Goal: Task Accomplishment & Management: Complete application form

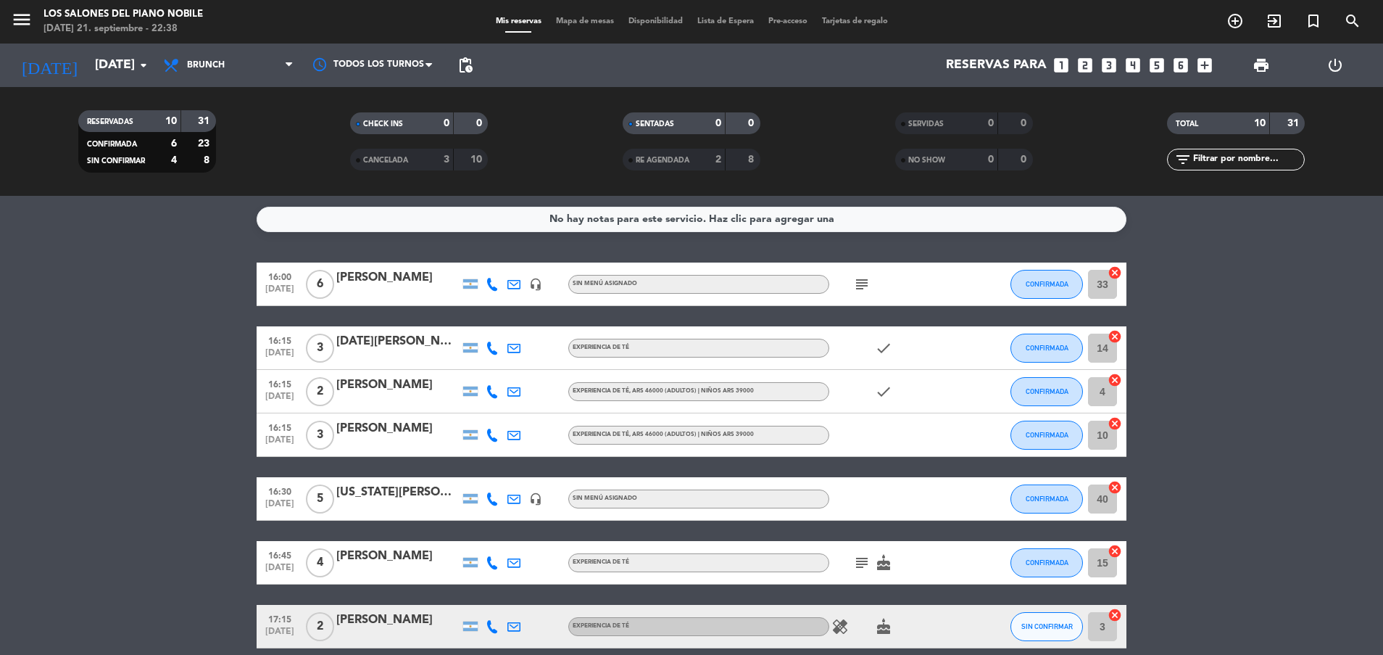
click at [165, 393] on bookings-row "16:00 [DATE] 6 [PERSON_NAME] headset_mic Sin menú asignado subject CONFIRMADA 3…" at bounding box center [691, 530] width 1383 height 537
click at [863, 281] on icon "subject" at bounding box center [861, 284] width 17 height 17
click at [1085, 68] on icon "looks_two" at bounding box center [1085, 65] width 19 height 19
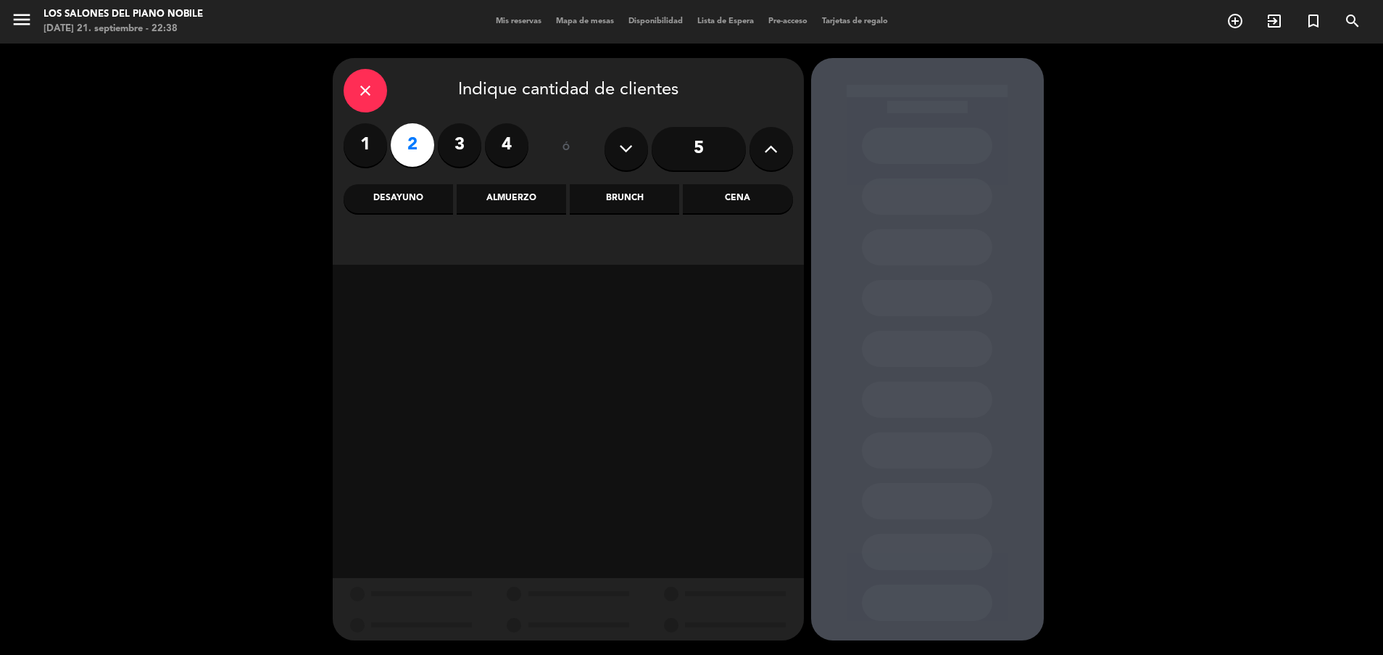
click at [637, 193] on div "Brunch" at bounding box center [624, 198] width 109 height 29
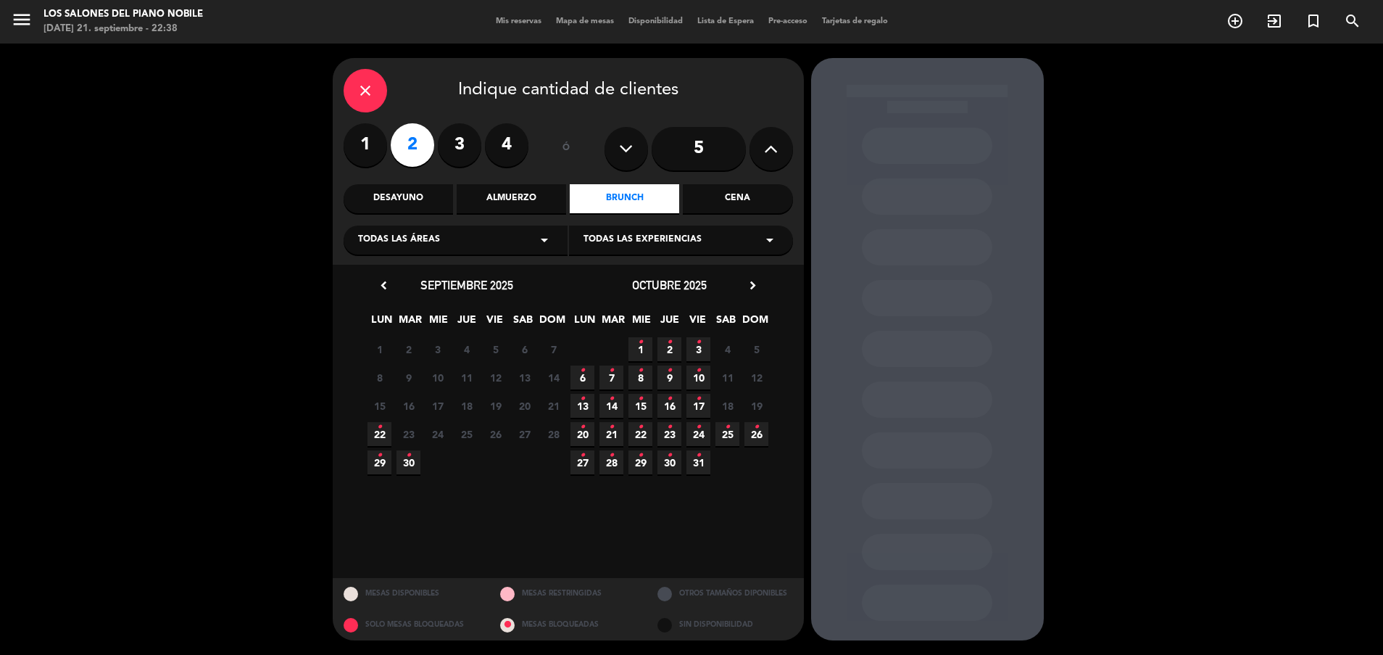
click at [378, 426] on icon "•" at bounding box center [379, 426] width 5 height 23
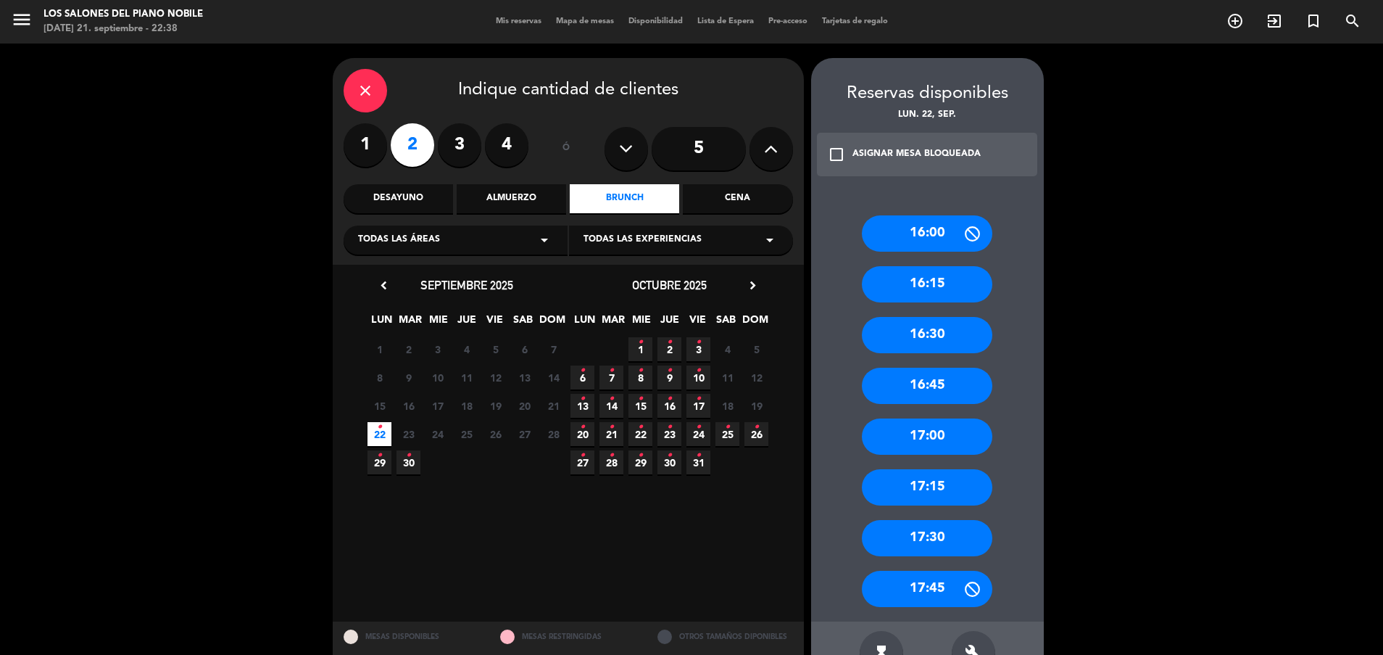
click at [916, 232] on div "16:00" at bounding box center [927, 233] width 131 height 36
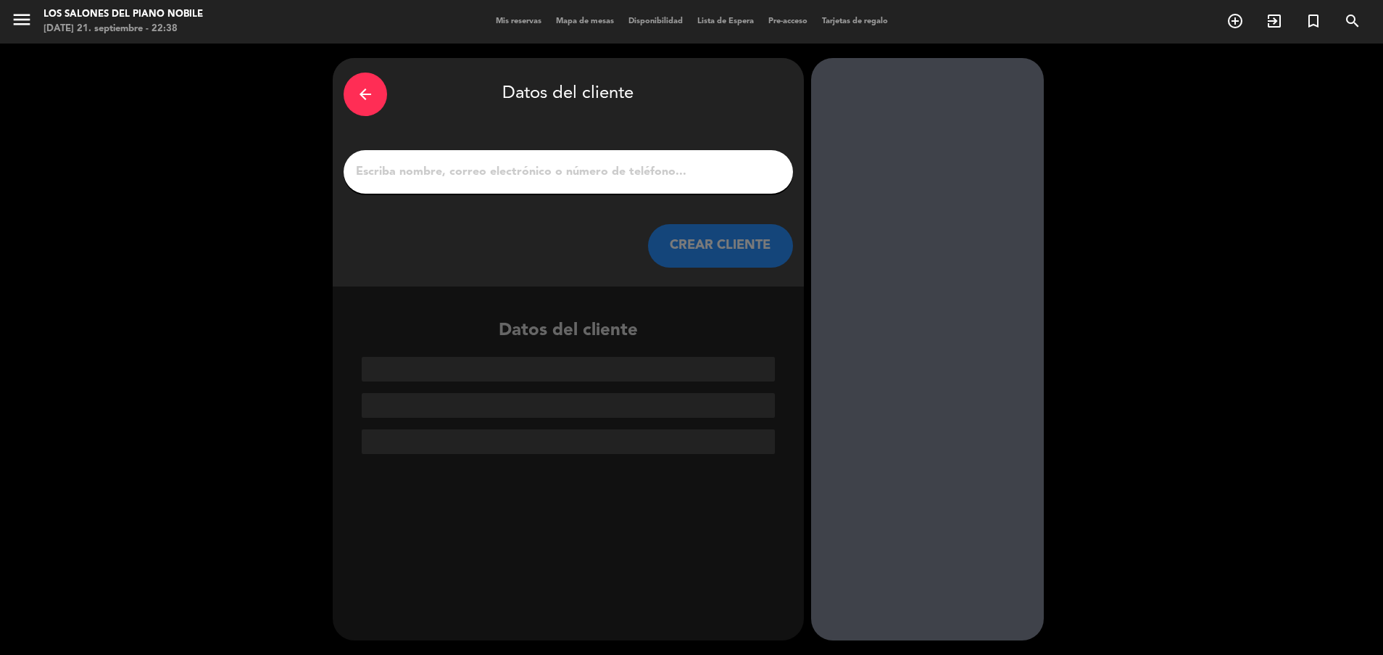
click at [577, 172] on input "1" at bounding box center [569, 172] width 428 height 20
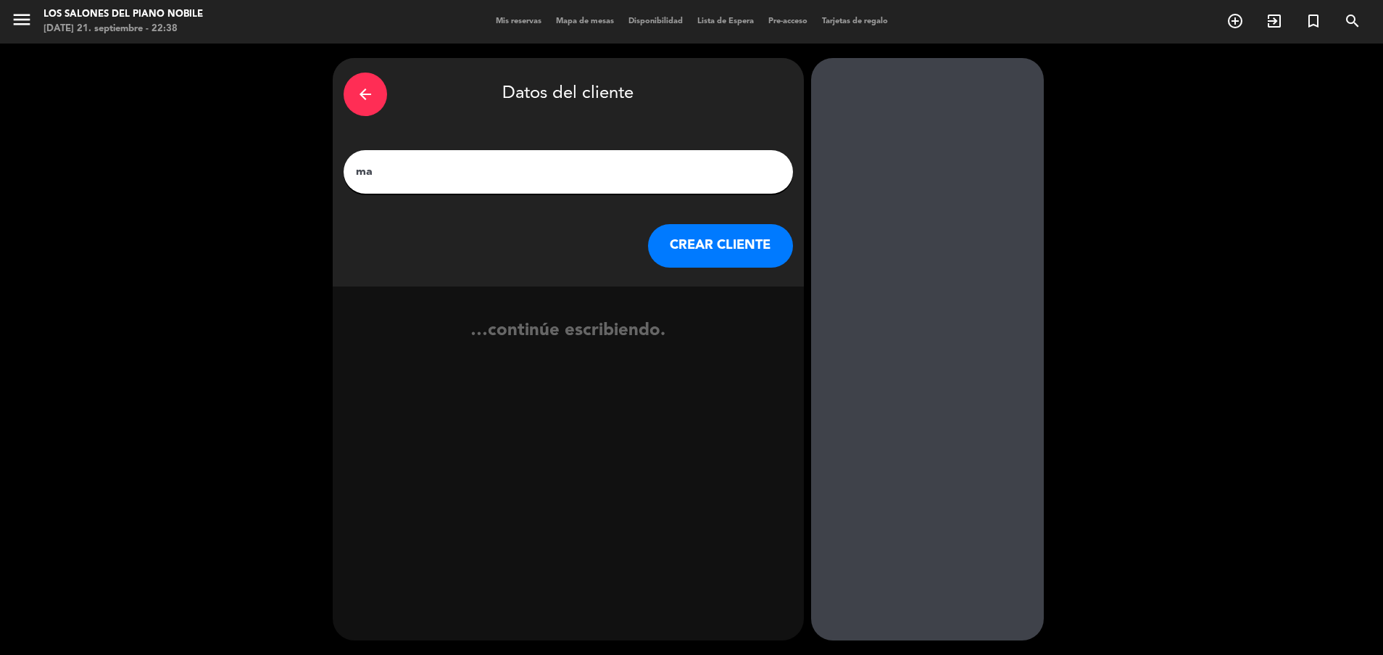
type input "m"
type input "[PERSON_NAME]"
click at [677, 235] on button "CREAR CLIENTE" at bounding box center [720, 246] width 145 height 44
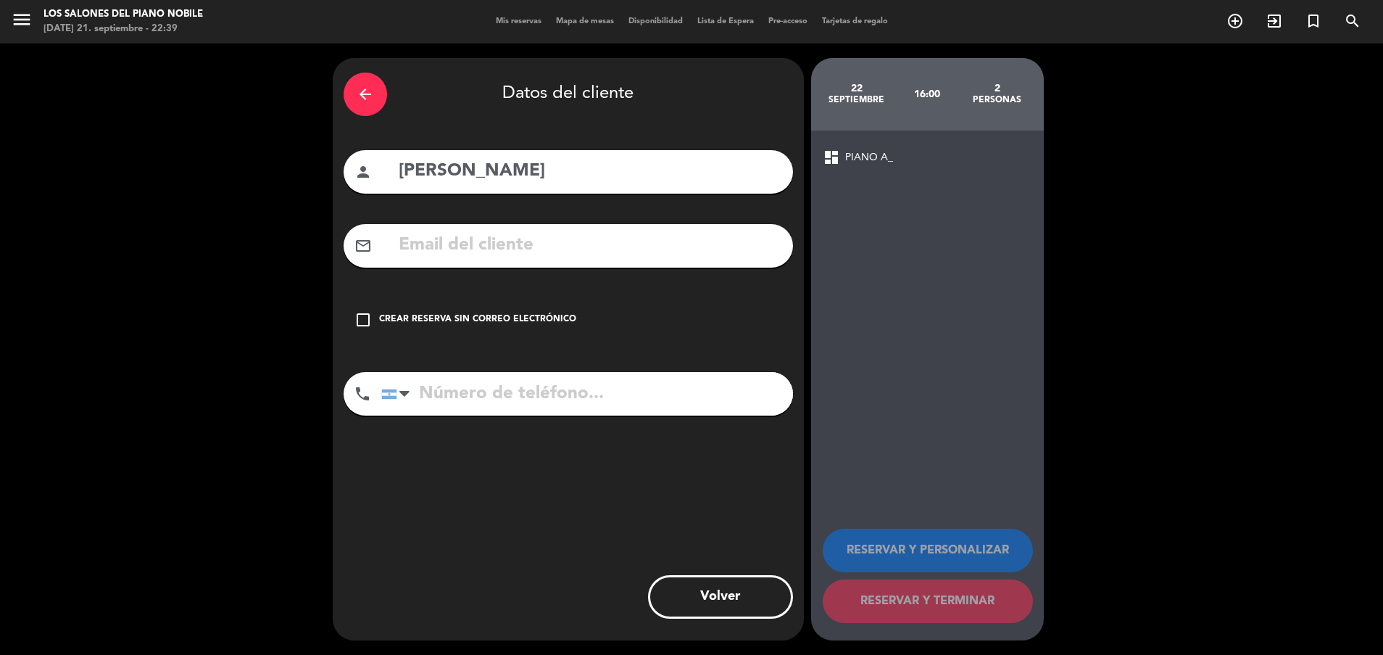
click at [527, 310] on div "check_box_outline_blank Crear reserva sin correo electrónico" at bounding box center [569, 320] width 450 height 44
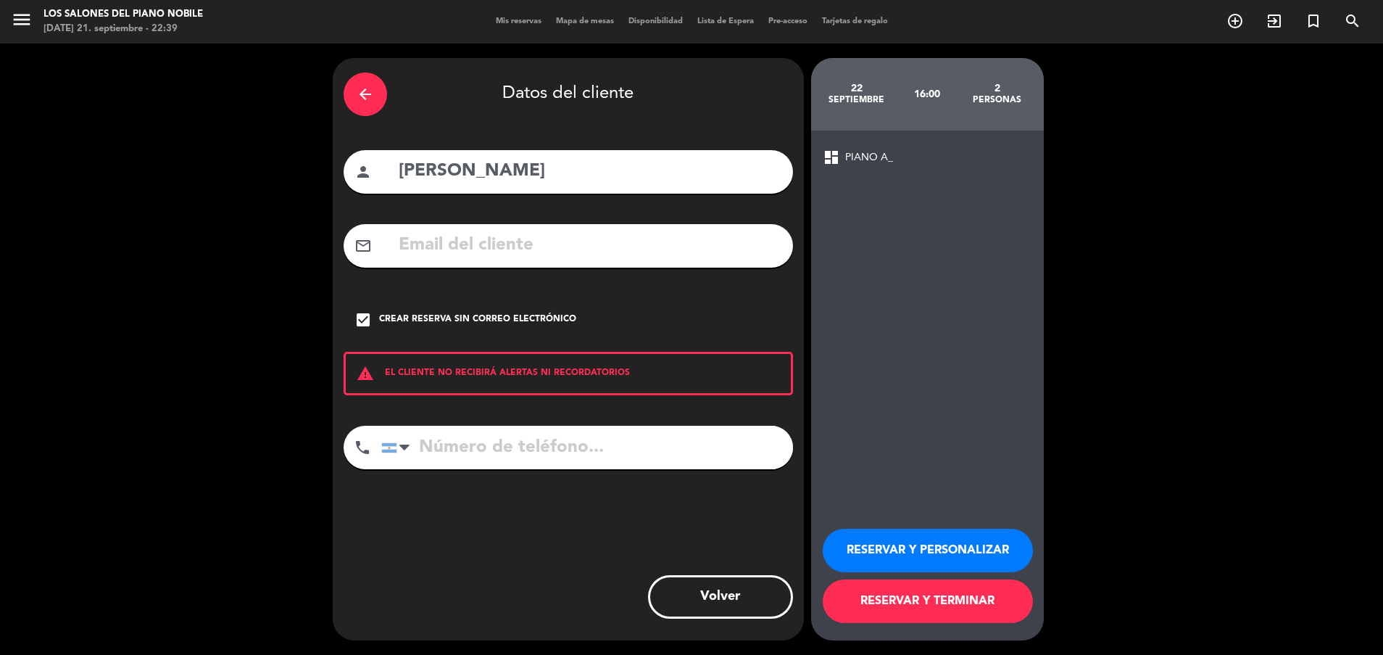
click at [860, 526] on div "RESERVAR Y PERSONALIZAR RESERVAR Y TERMINAR" at bounding box center [928, 569] width 210 height 142
click at [861, 539] on button "RESERVAR Y PERSONALIZAR" at bounding box center [928, 551] width 210 height 44
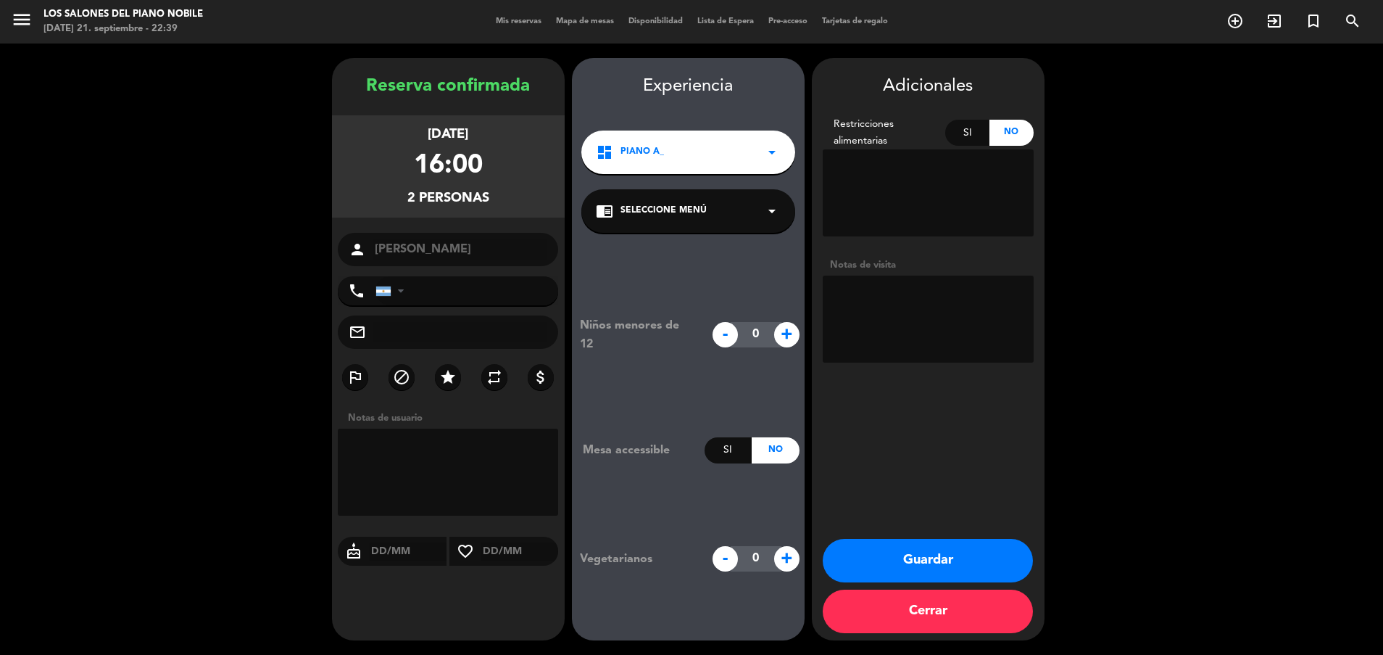
click at [893, 318] on textarea at bounding box center [928, 319] width 211 height 87
paste textarea "Código: K7SHHDES"
type textarea "Código: K7SHHDES"
click at [867, 565] on button "Guardar" at bounding box center [928, 561] width 210 height 44
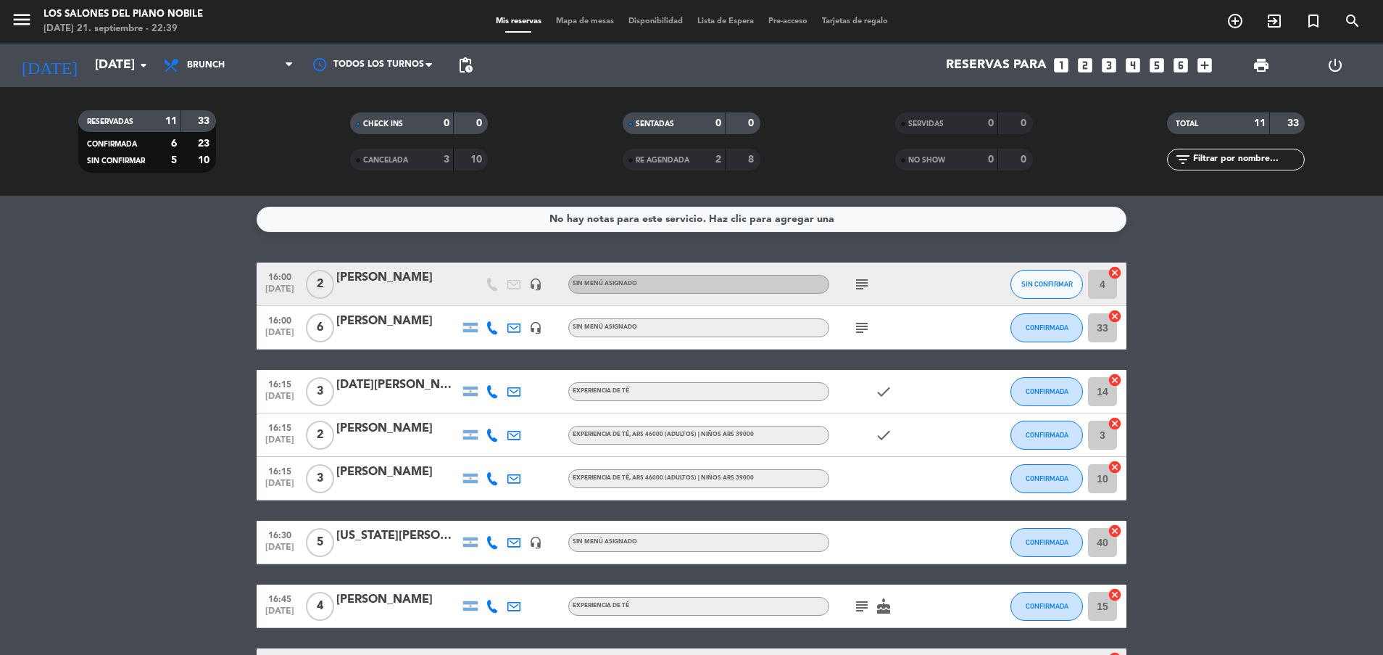
click at [867, 565] on div "16:00 [DATE] 2 [PERSON_NAME] headset_mic Sin menú asignado subject SIN CONFIRMA…" at bounding box center [692, 552] width 870 height 580
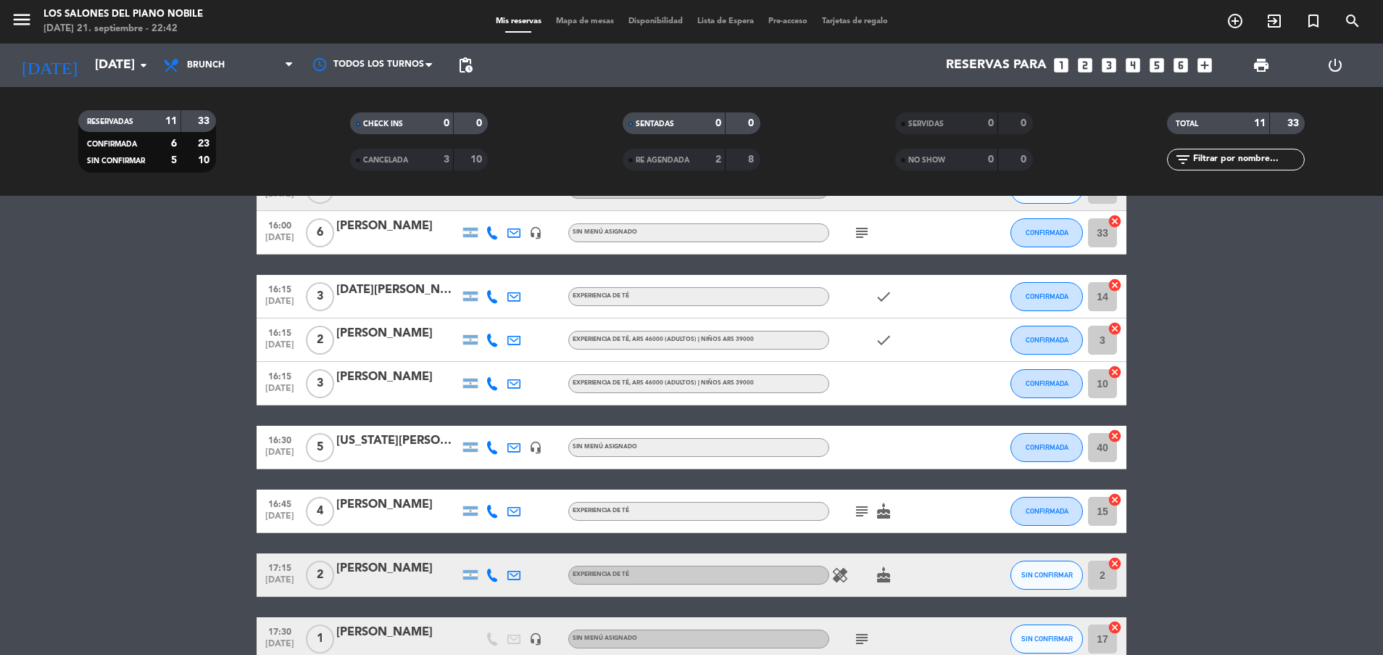
scroll to position [181, 0]
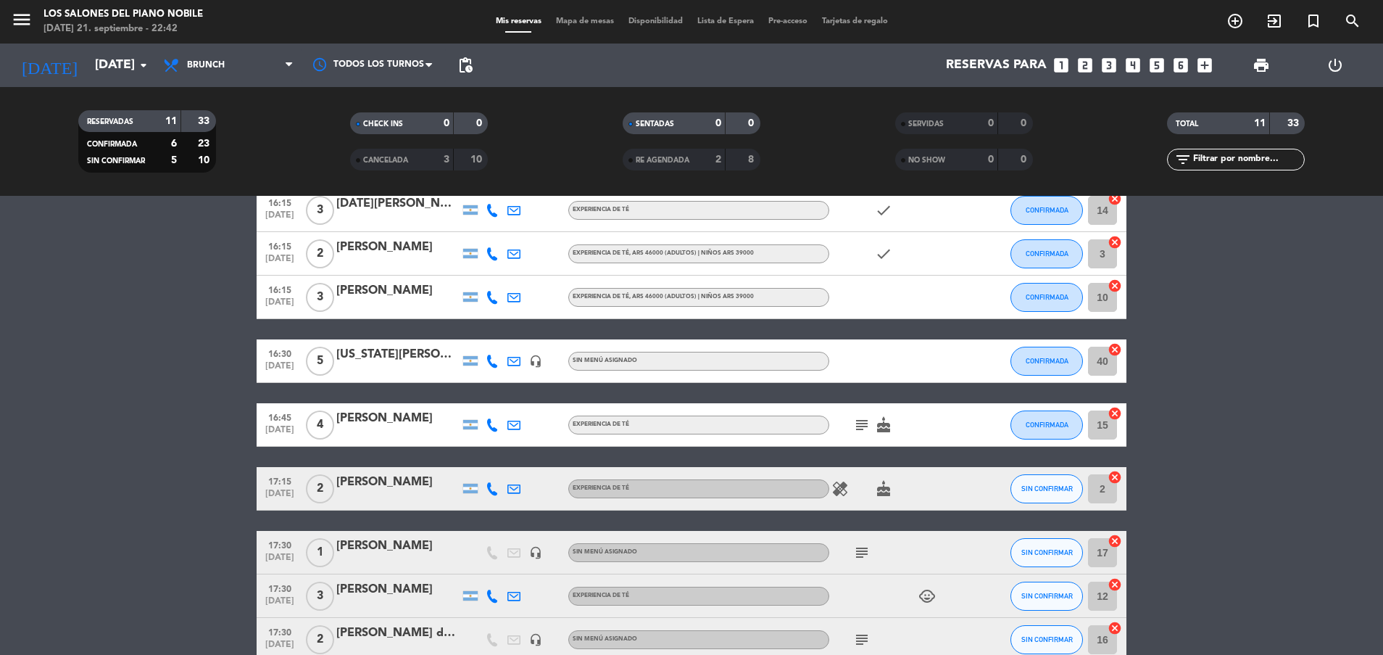
click at [864, 426] on icon "subject" at bounding box center [861, 424] width 17 height 17
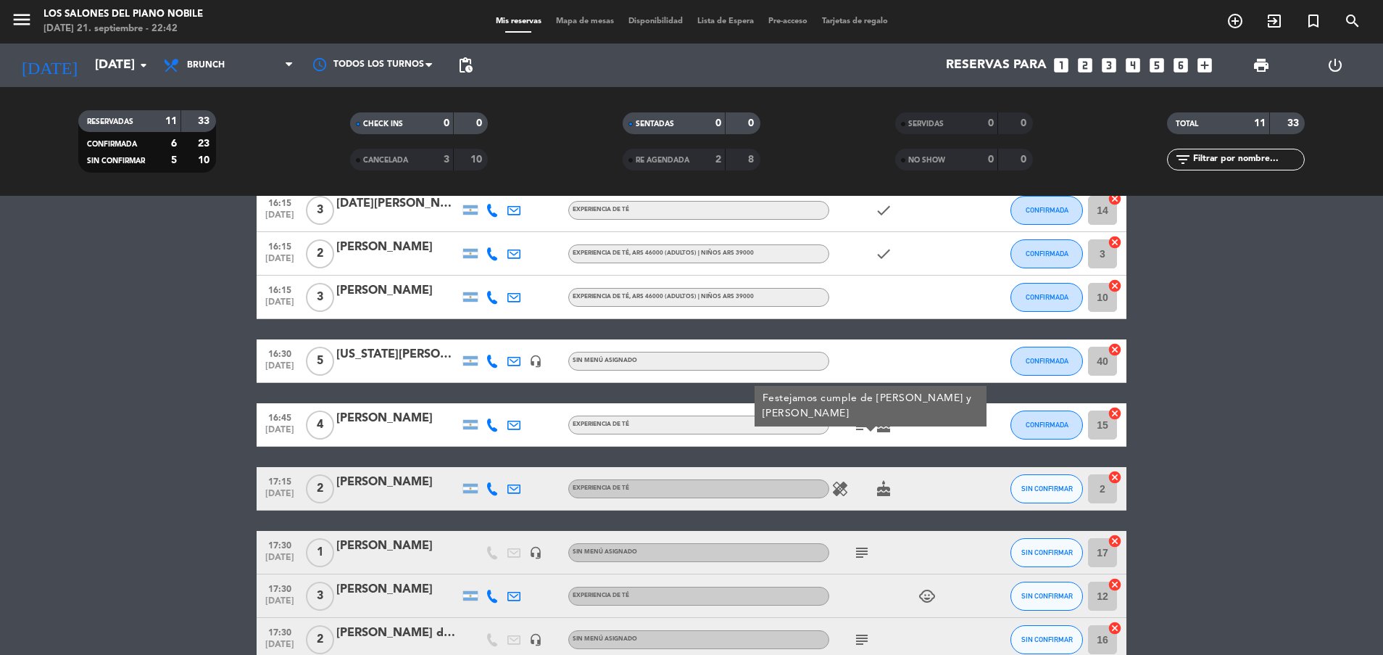
click at [864, 426] on icon "subject" at bounding box center [861, 424] width 17 height 17
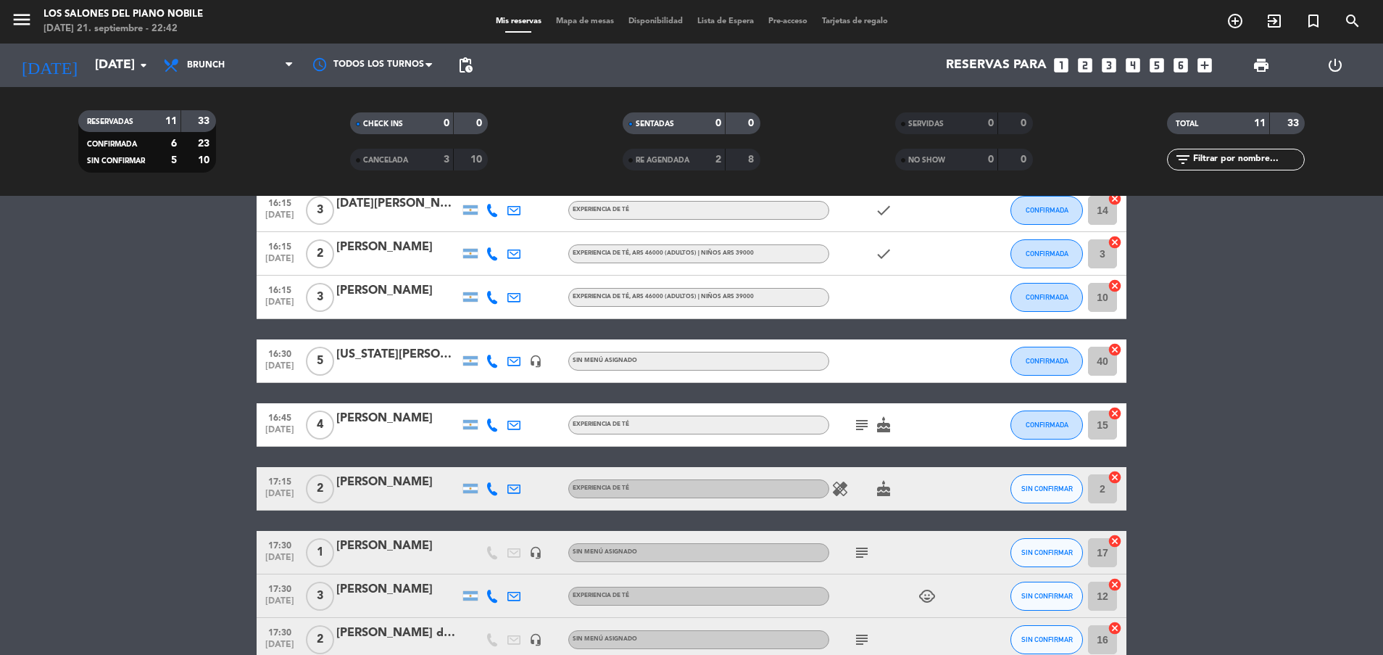
click at [866, 547] on icon "subject" at bounding box center [861, 552] width 17 height 17
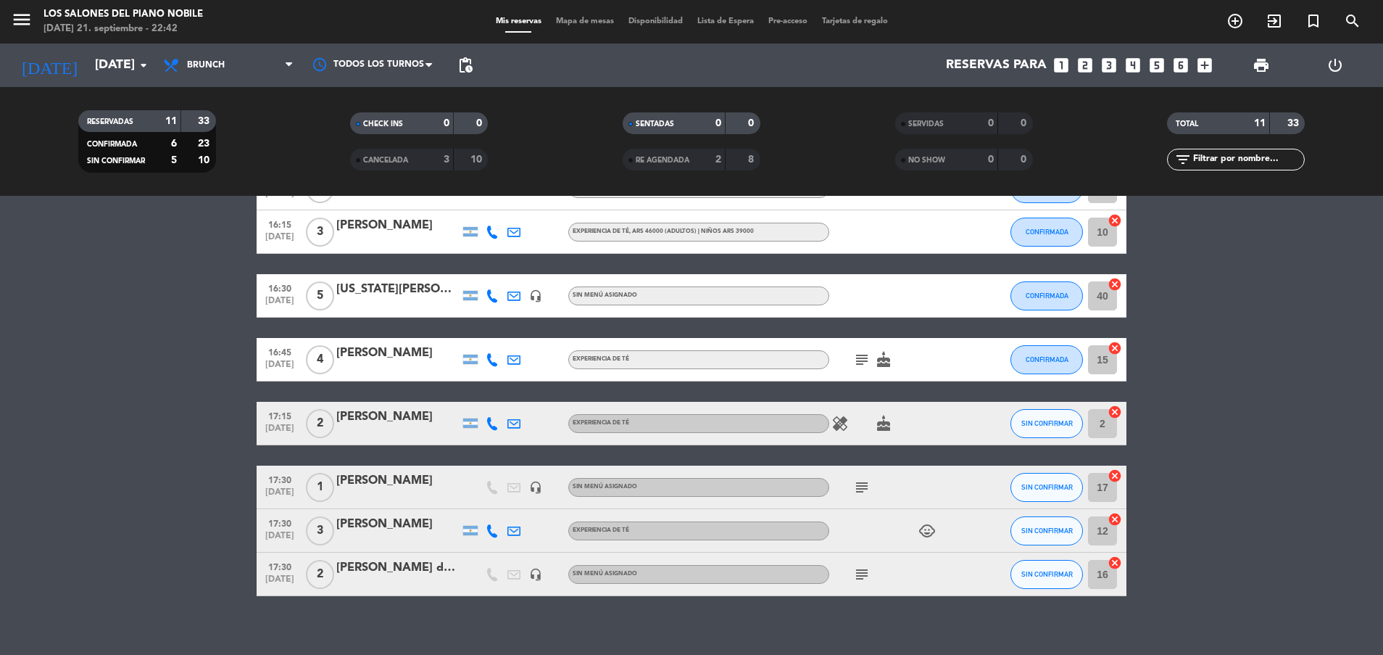
scroll to position [260, 0]
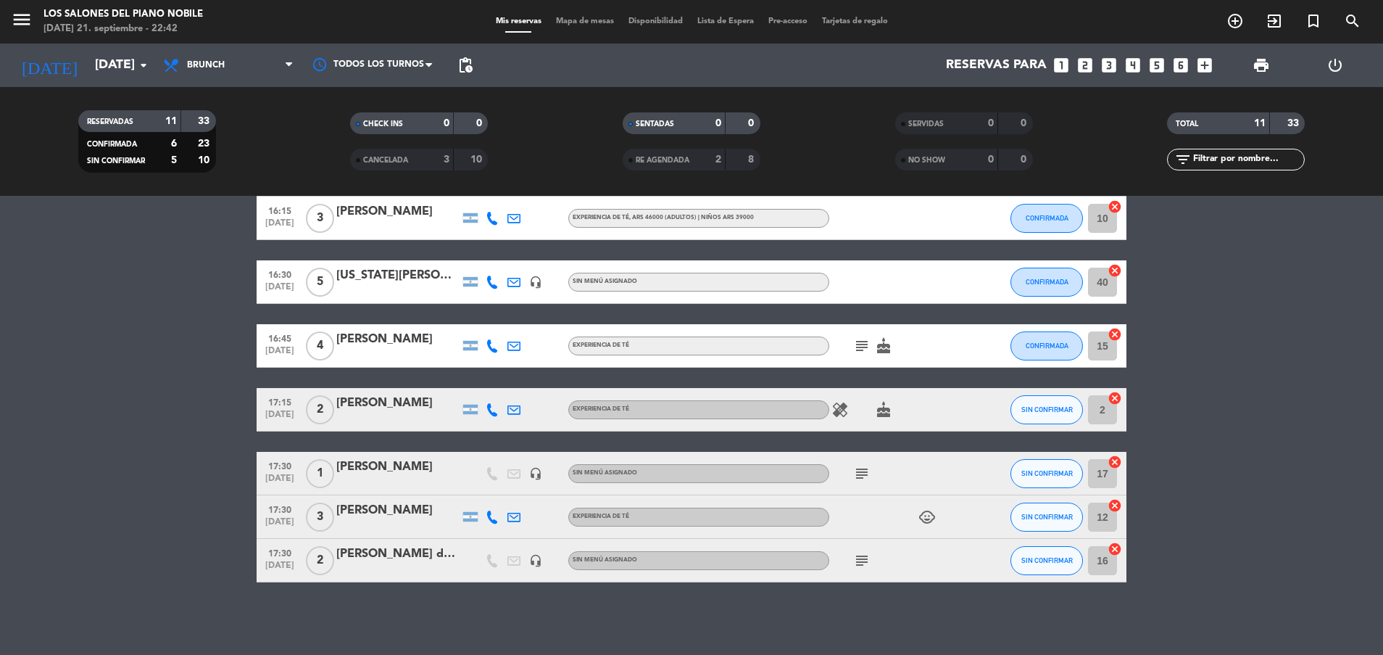
click at [862, 566] on icon "subject" at bounding box center [861, 560] width 17 height 17
click at [1082, 62] on icon "looks_two" at bounding box center [1085, 65] width 19 height 19
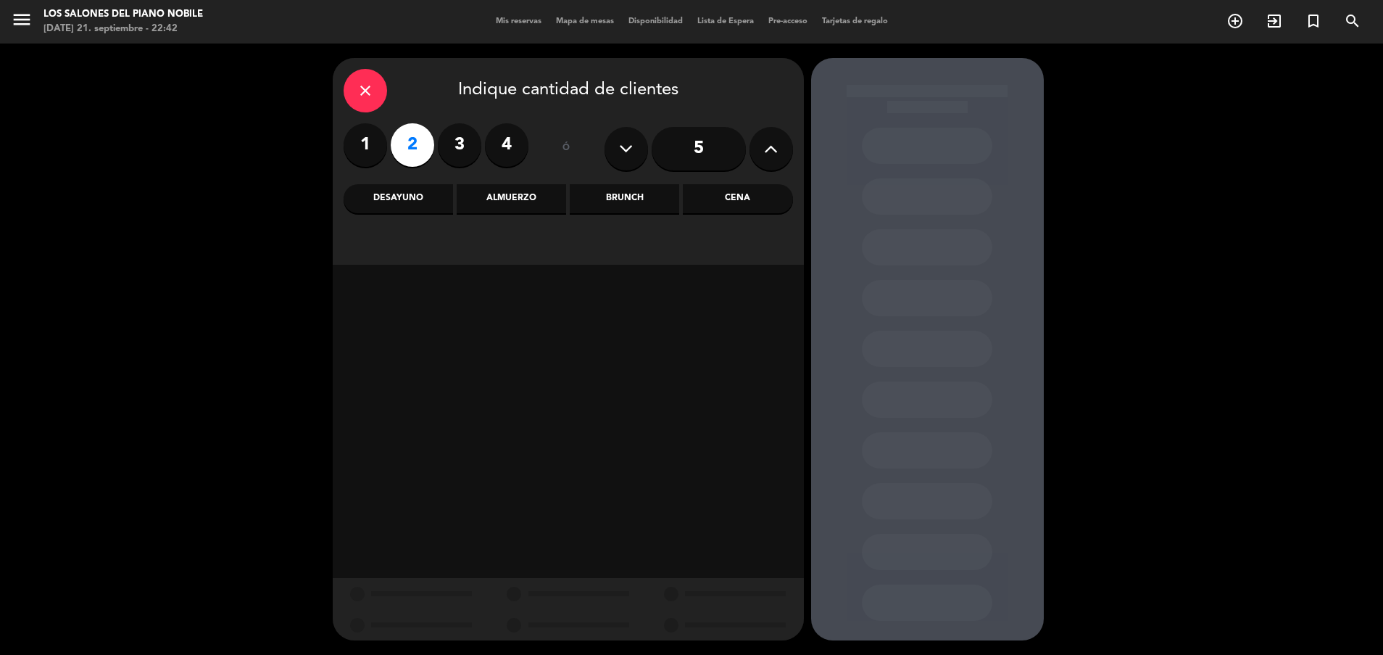
click at [624, 196] on div "Brunch" at bounding box center [624, 198] width 109 height 29
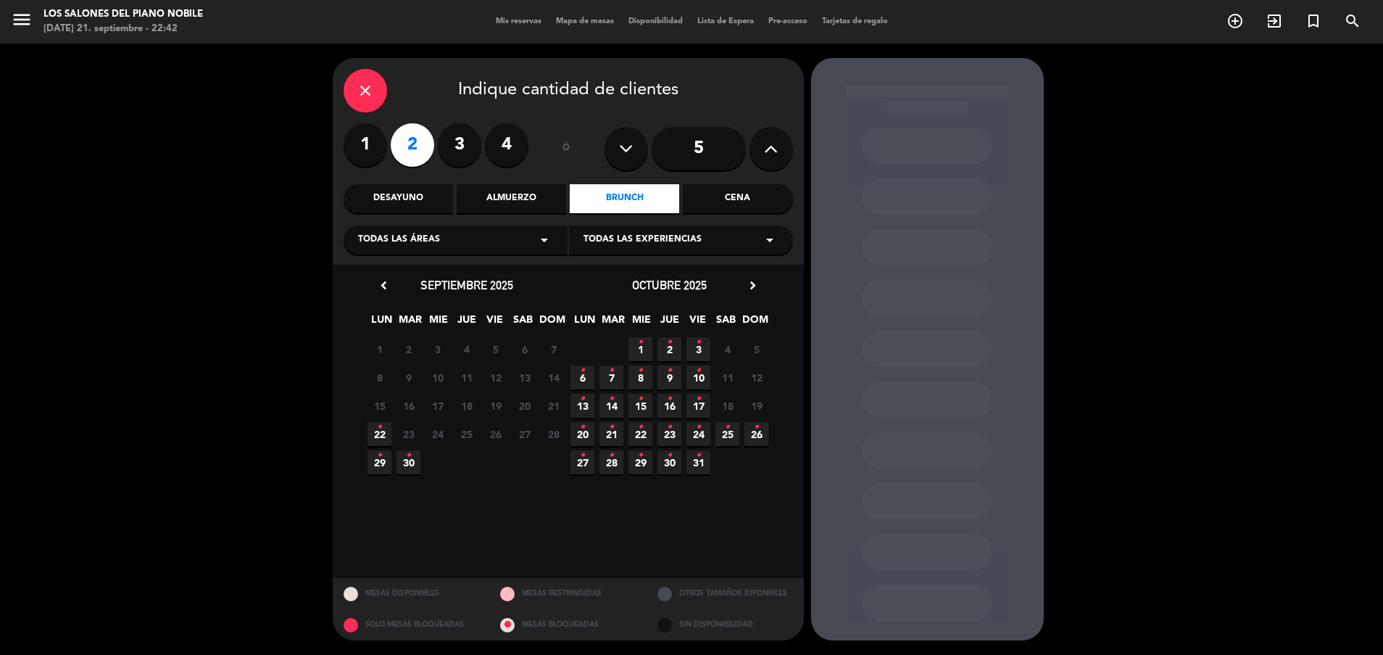
click at [374, 424] on span "22 •" at bounding box center [380, 434] width 24 height 24
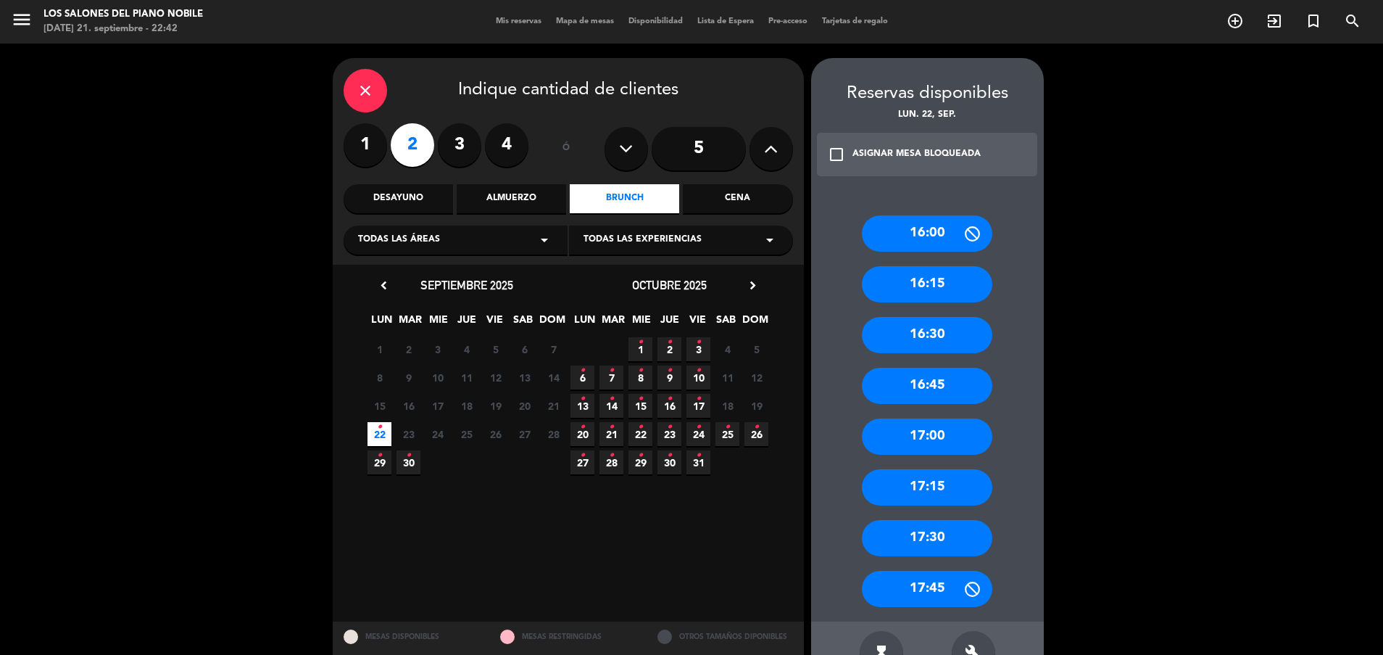
click at [903, 227] on div "16:00" at bounding box center [927, 233] width 131 height 36
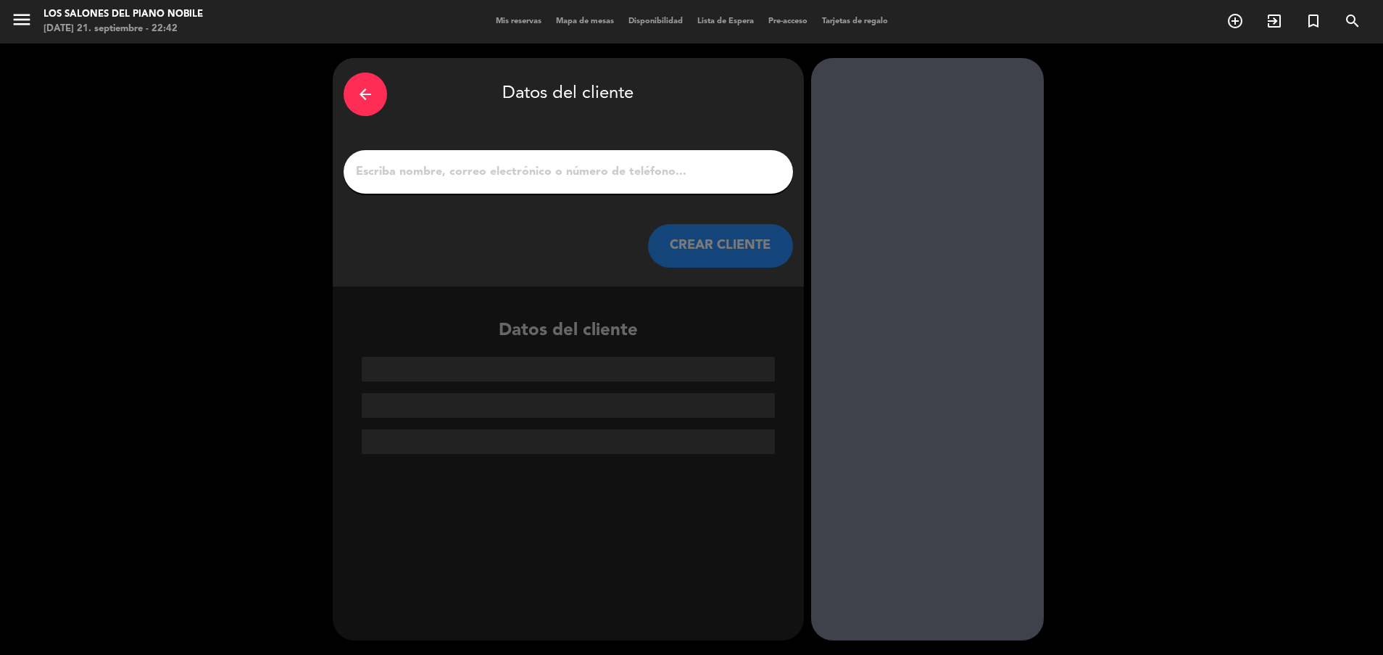
click at [728, 171] on input "1" at bounding box center [569, 172] width 428 height 20
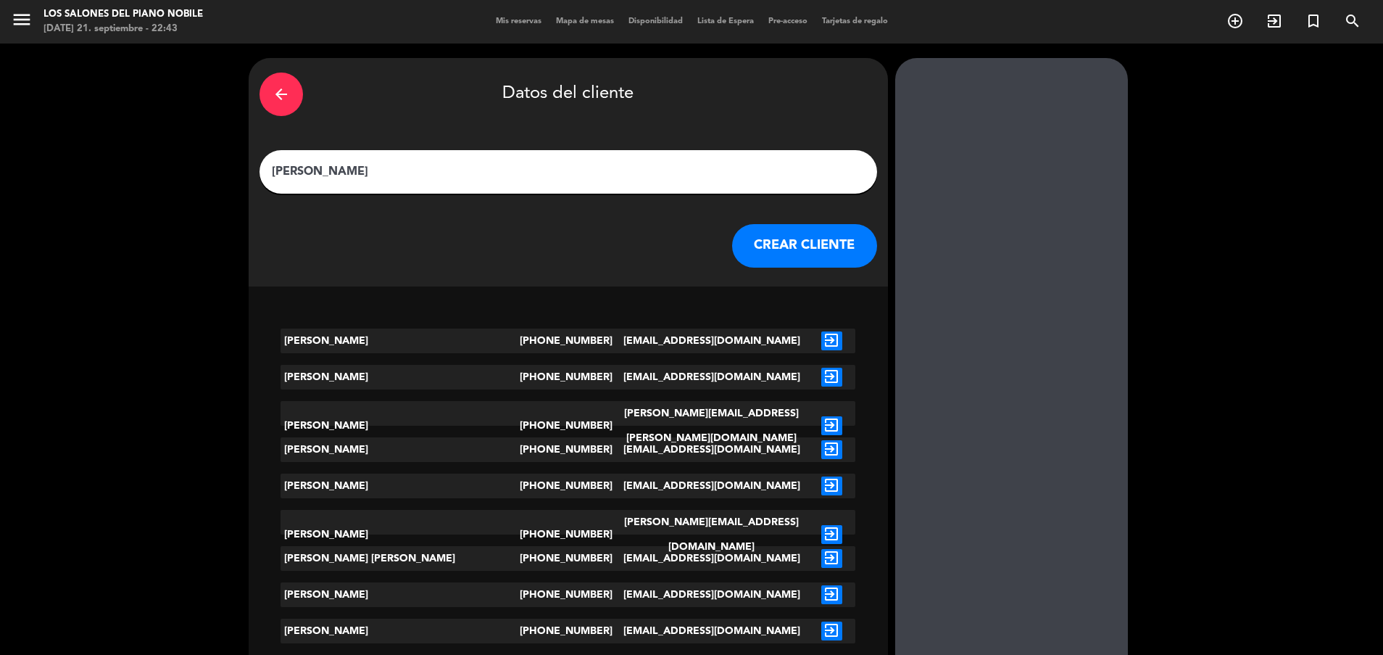
drag, startPoint x: 728, startPoint y: 171, endPoint x: 689, endPoint y: 167, distance: 39.4
click at [689, 167] on input "[PERSON_NAME]" at bounding box center [568, 172] width 596 height 20
click at [663, 169] on input "[PERSON_NAME]" at bounding box center [568, 172] width 596 height 20
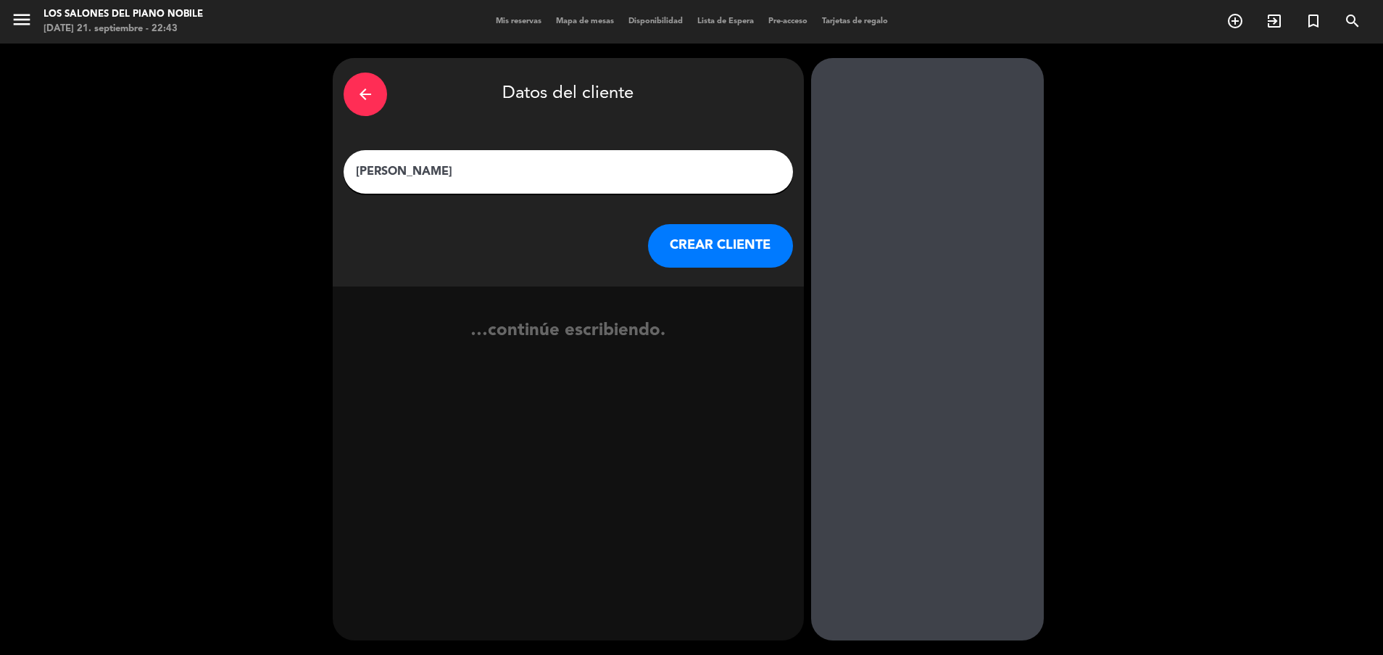
type input "[PERSON_NAME]"
click at [697, 237] on button "CREAR CLIENTE" at bounding box center [720, 246] width 145 height 44
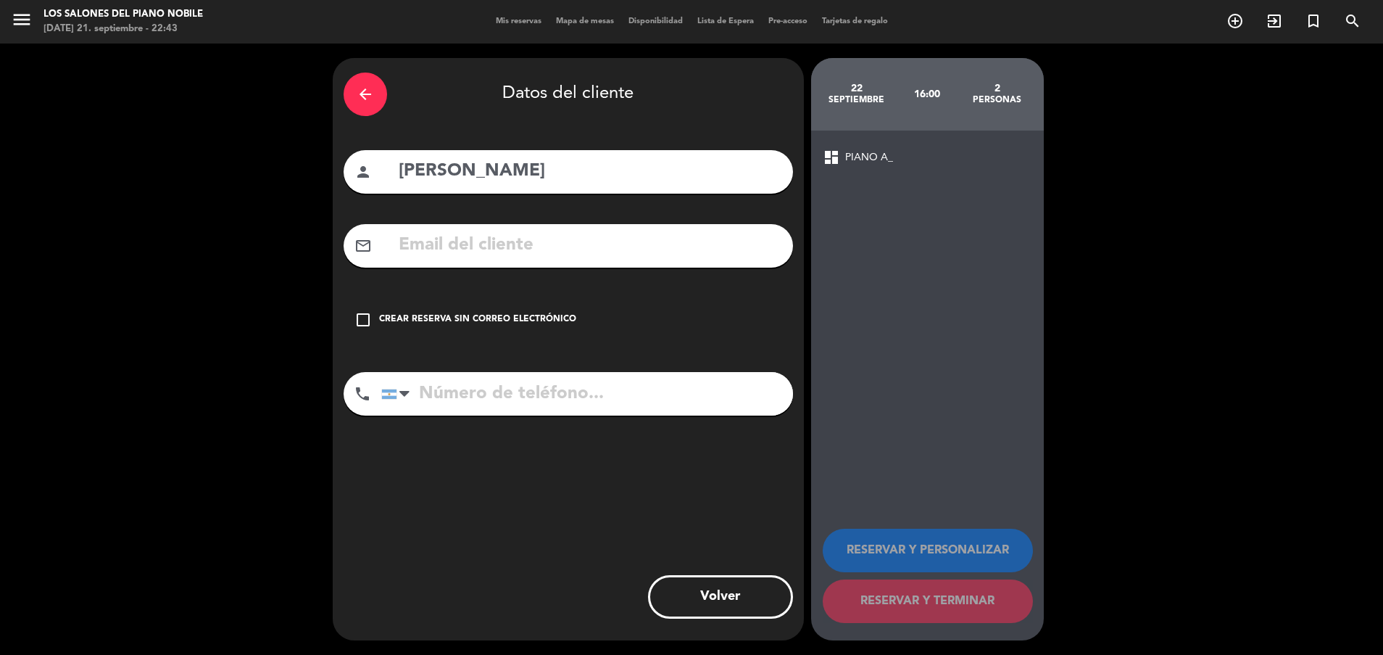
click at [479, 315] on div "Crear reserva sin correo electrónico" at bounding box center [477, 320] width 197 height 15
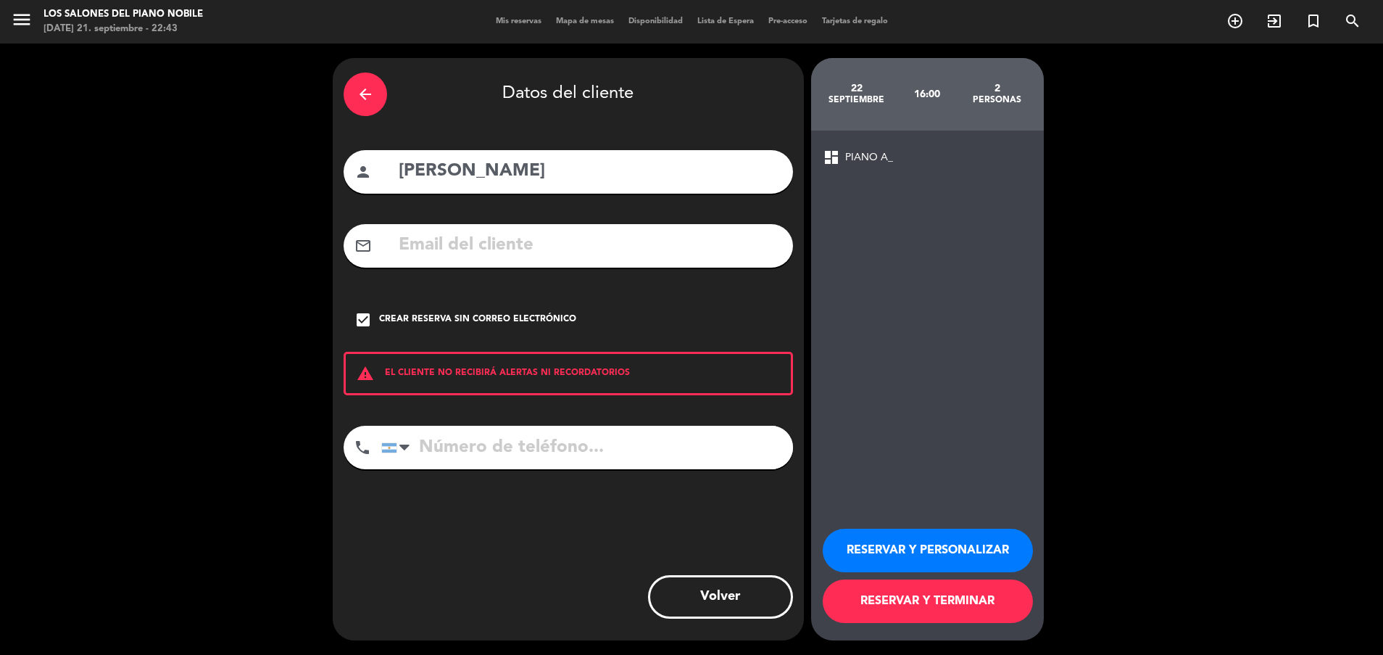
click at [870, 544] on button "RESERVAR Y PERSONALIZAR" at bounding box center [928, 551] width 210 height 44
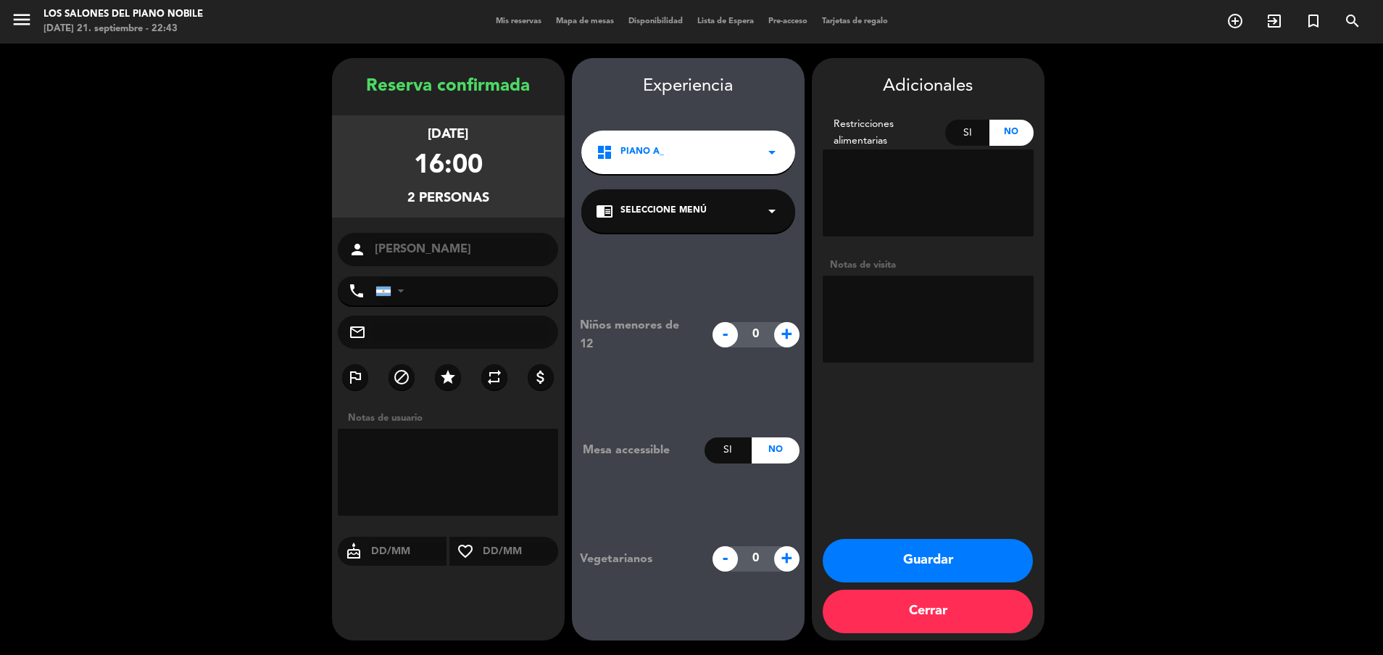
click at [963, 310] on textarea at bounding box center [928, 319] width 211 height 87
paste textarea "Código: DRQT5P6E"
type textarea "Código: DRQT5P6E"
click at [872, 545] on button "Guardar" at bounding box center [928, 561] width 210 height 44
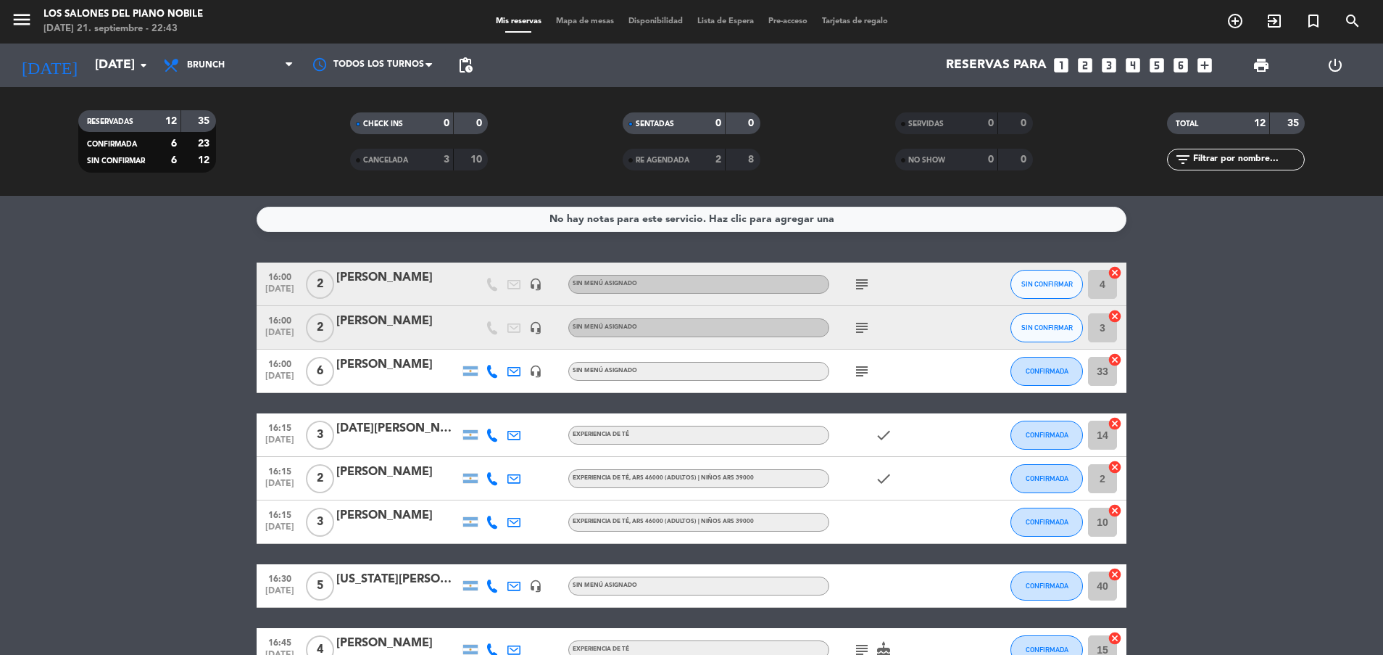
click at [89, 343] on bookings-row "16:00 [DATE] 2 [PERSON_NAME] headset_mic Sin menú asignado subject SIN CONFIRMA…" at bounding box center [691, 574] width 1383 height 624
click at [864, 372] on icon "subject" at bounding box center [861, 371] width 17 height 17
click at [861, 368] on icon "subject" at bounding box center [861, 371] width 17 height 17
click at [538, 366] on icon "headset_mic" at bounding box center [535, 371] width 13 height 13
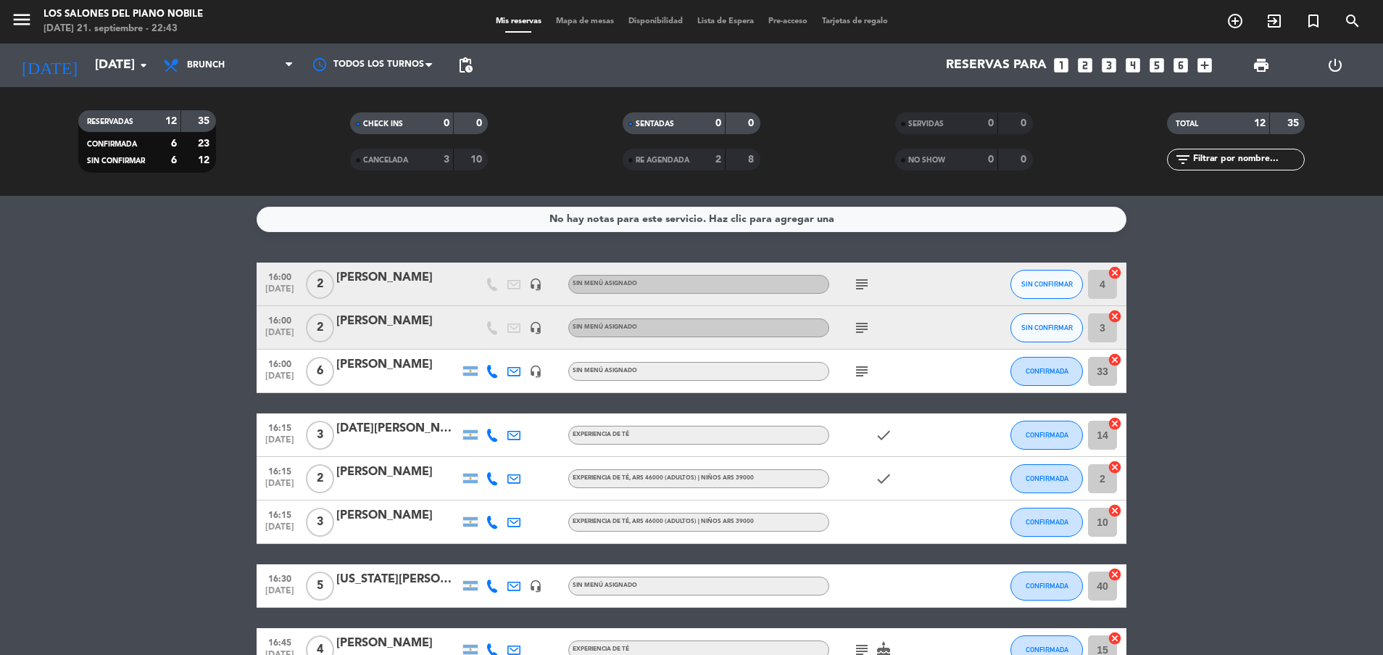
click at [515, 368] on icon at bounding box center [514, 371] width 13 height 13
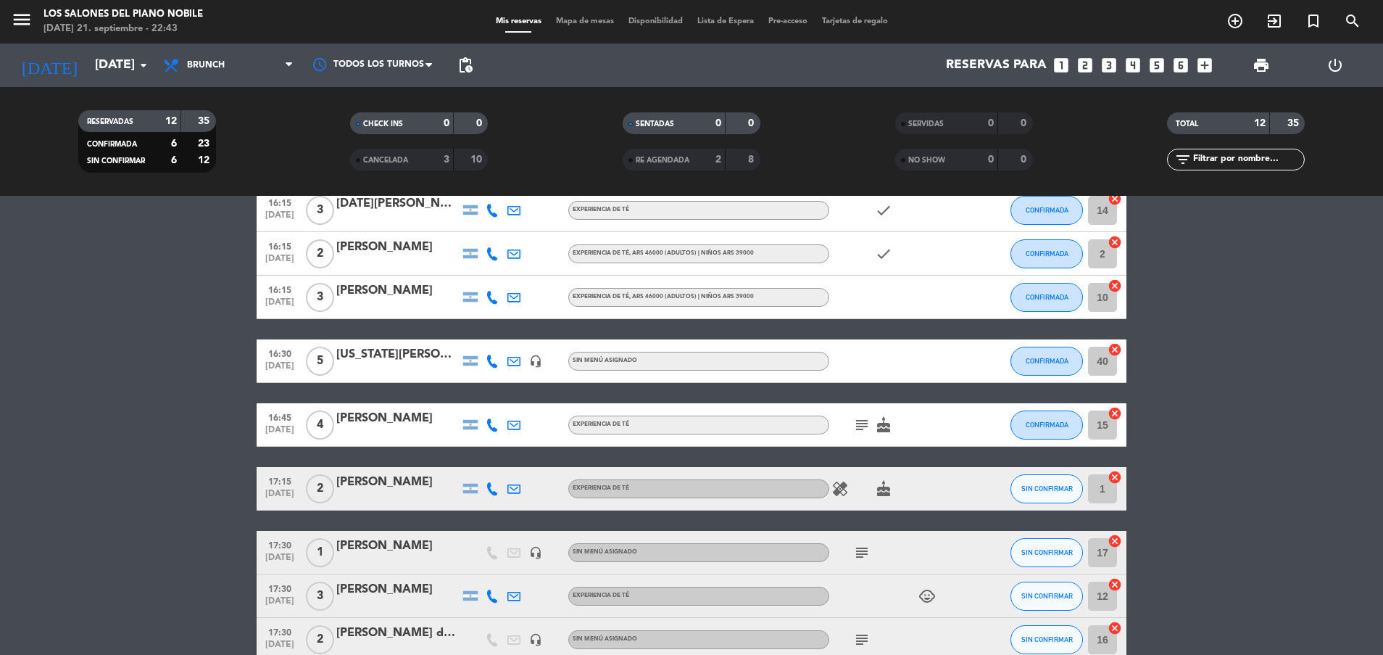
scroll to position [232, 0]
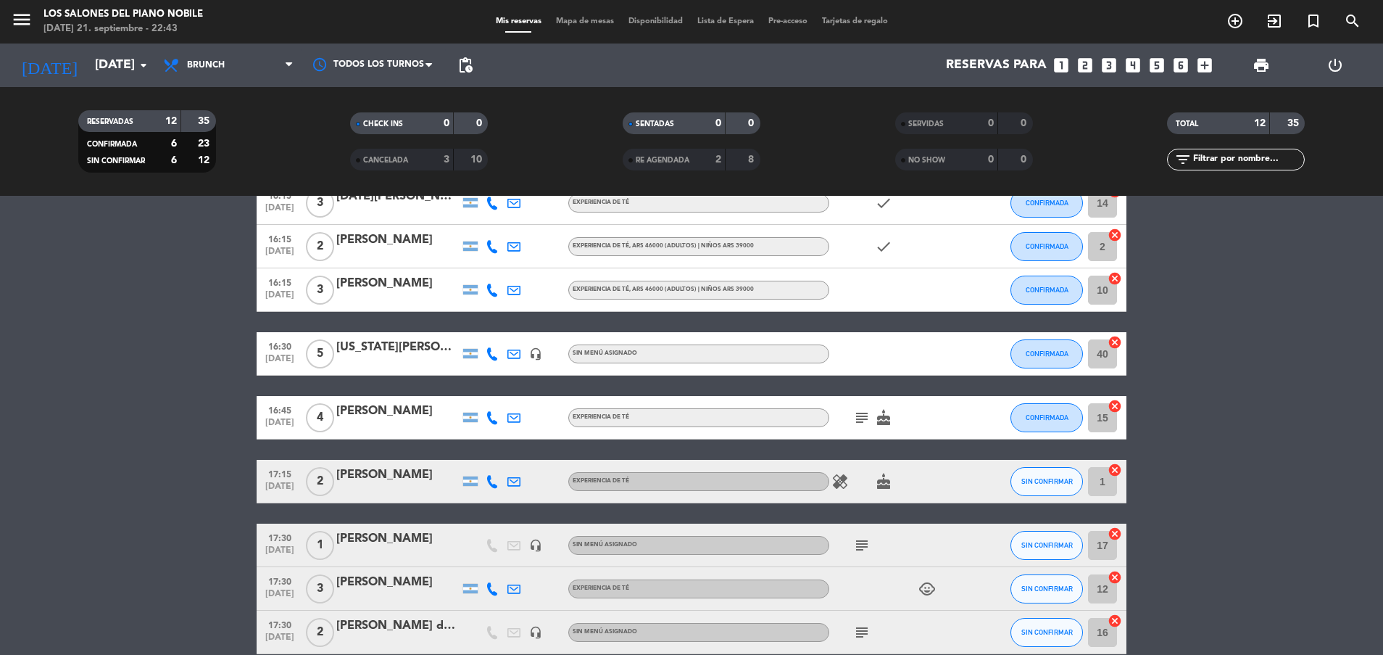
click at [858, 417] on icon "subject" at bounding box center [861, 417] width 17 height 17
click at [859, 544] on icon "subject" at bounding box center [861, 545] width 17 height 17
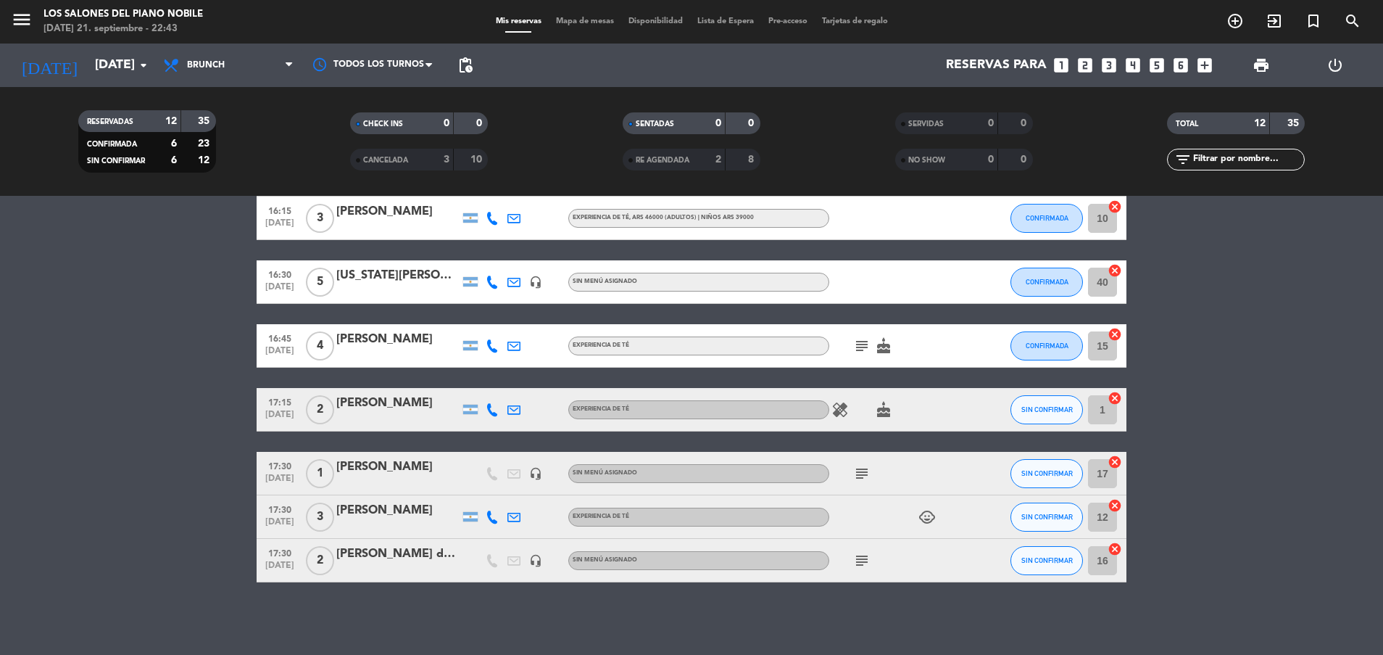
click at [861, 558] on icon "subject" at bounding box center [861, 560] width 17 height 17
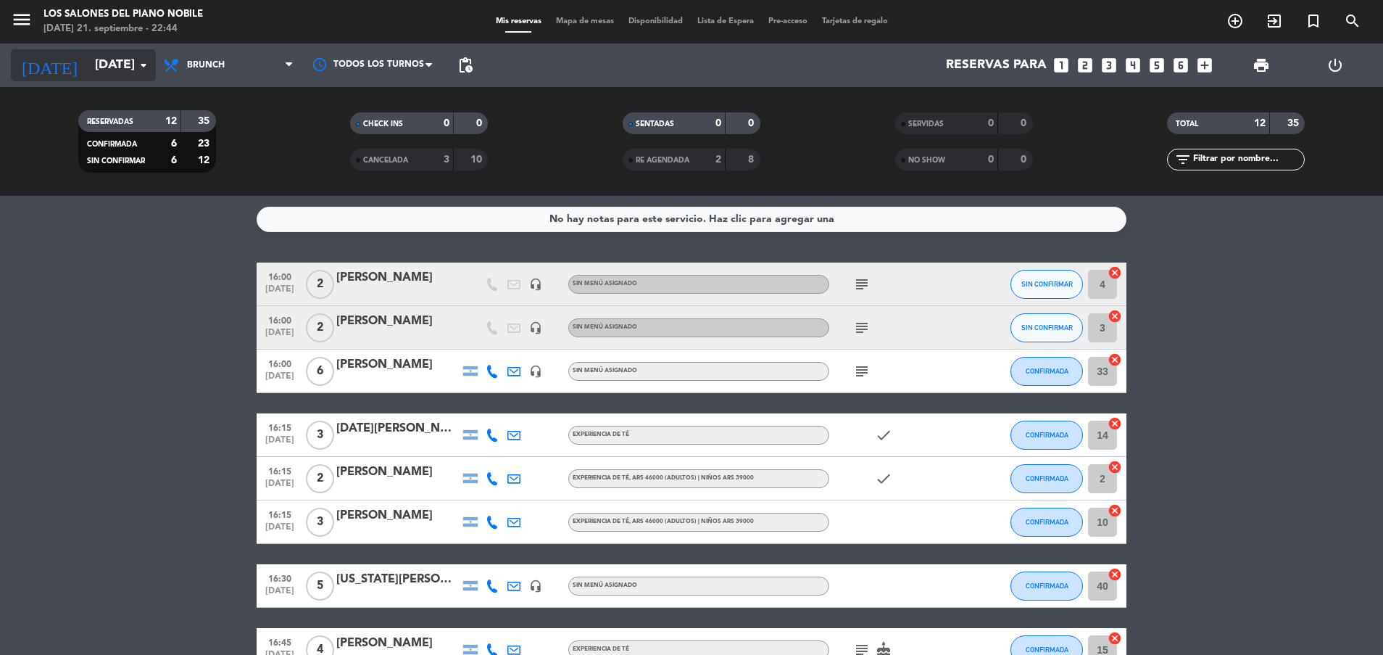
click at [108, 58] on input "[DATE]" at bounding box center [172, 65] width 168 height 29
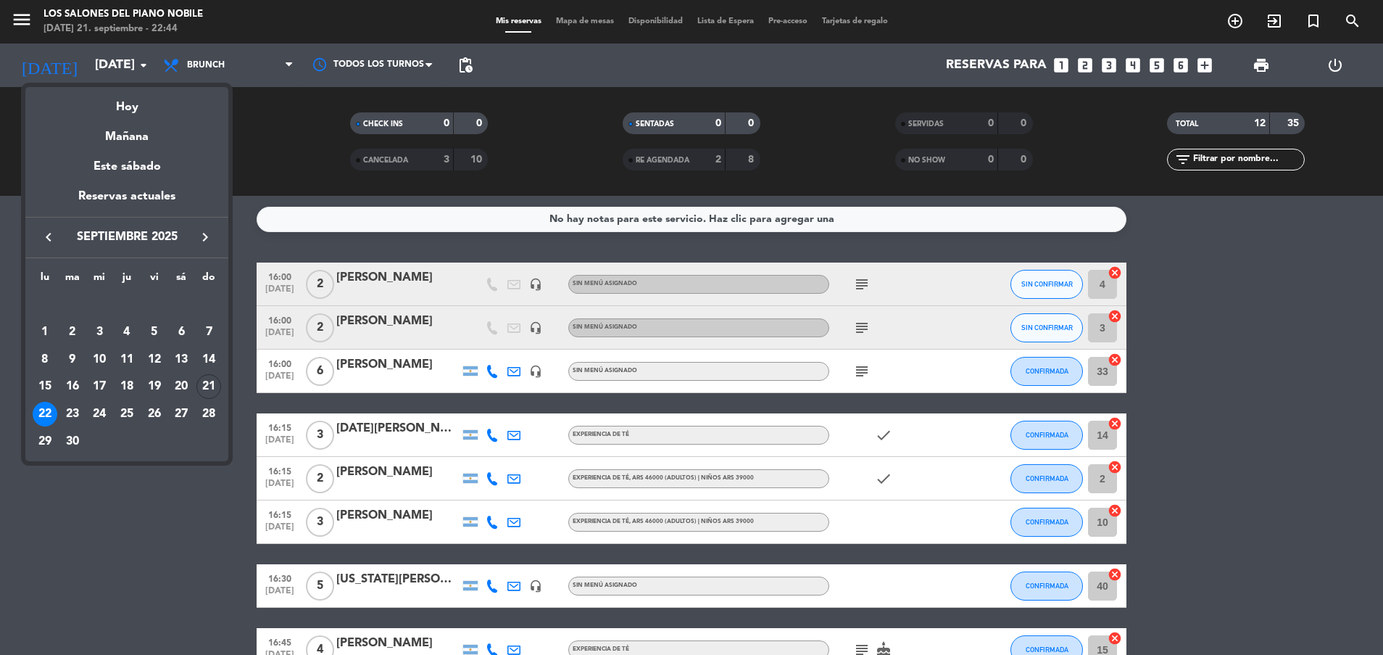
click at [166, 511] on div at bounding box center [691, 327] width 1383 height 655
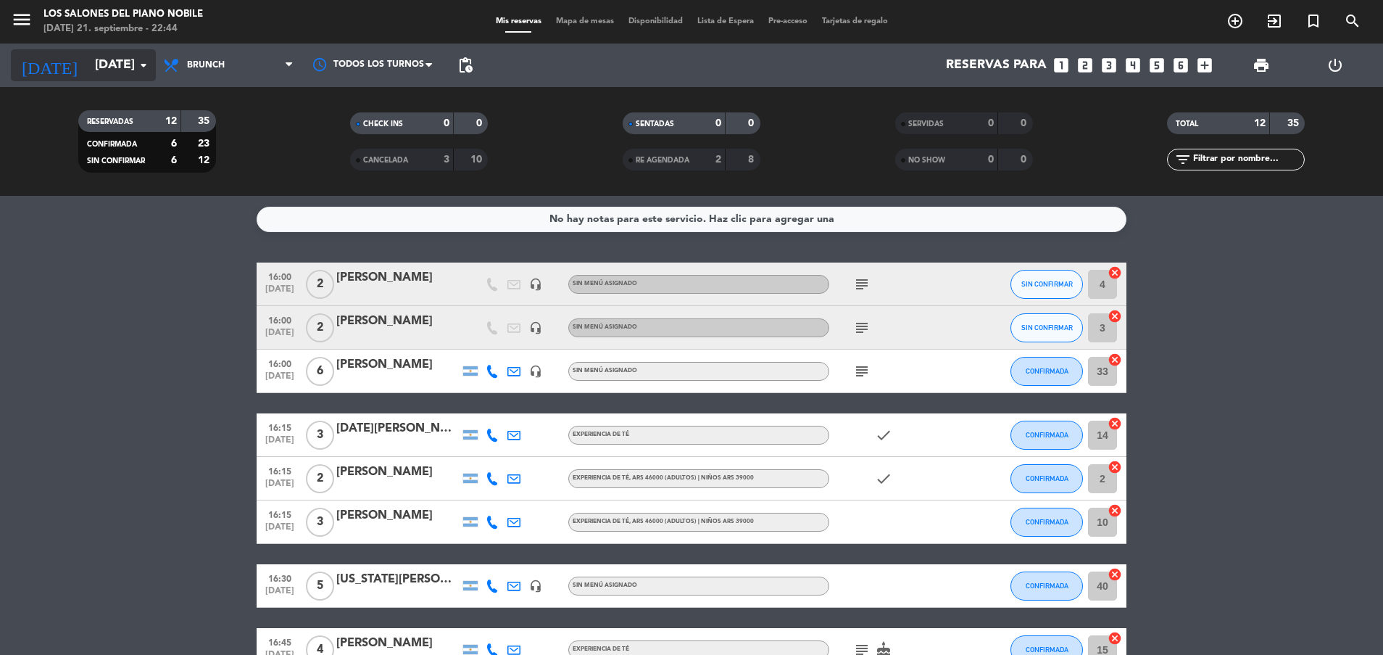
click at [114, 51] on input "[DATE]" at bounding box center [172, 65] width 168 height 29
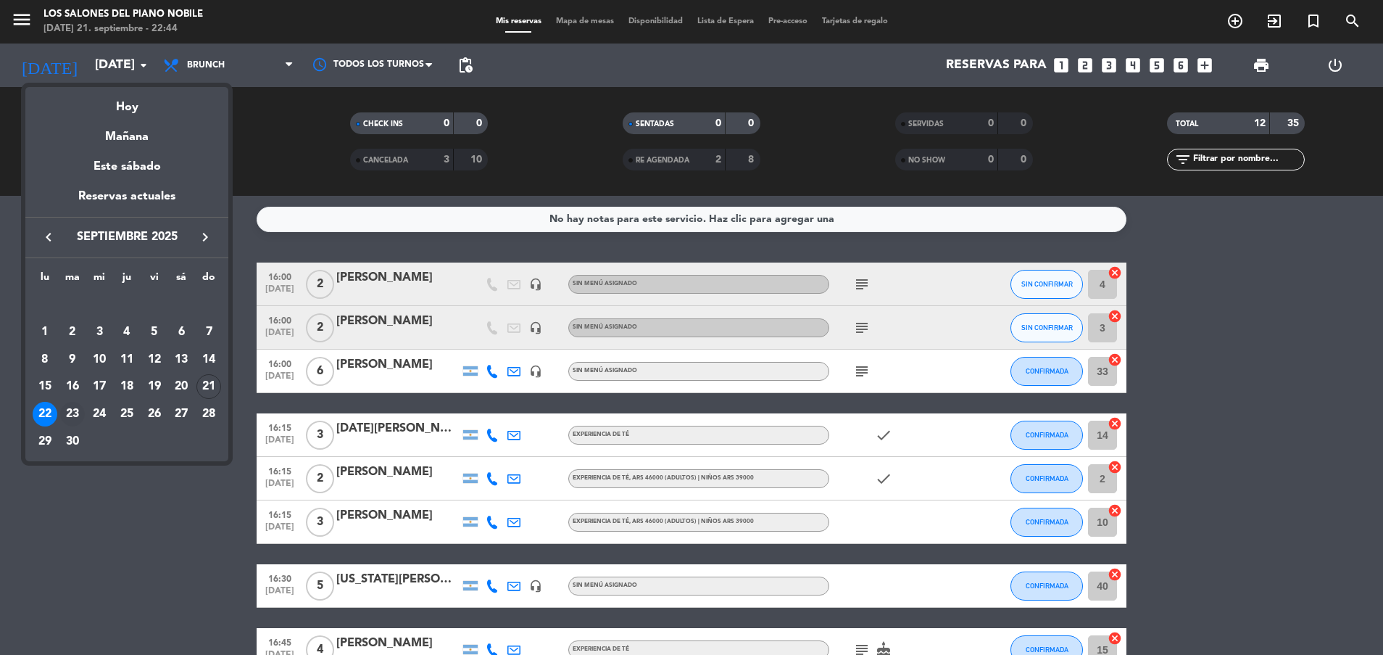
click at [67, 409] on div "23" at bounding box center [72, 414] width 25 height 25
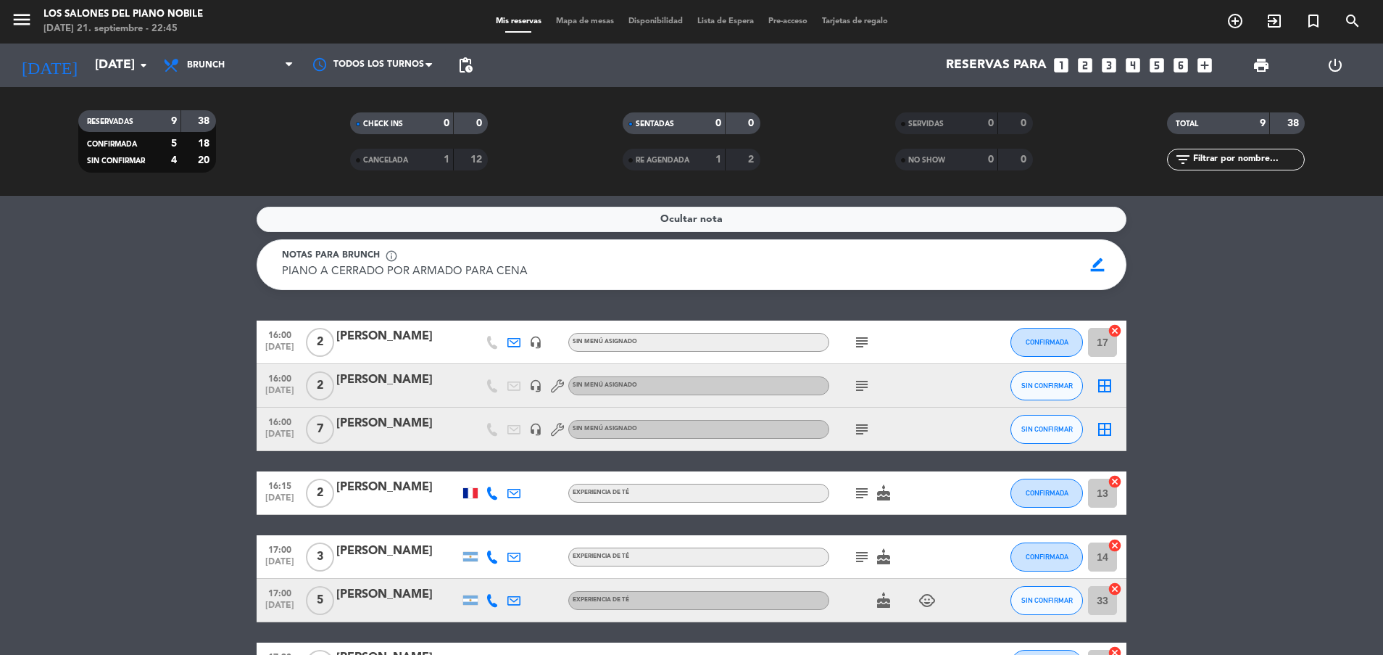
click at [153, 240] on service-notes "Ocultar nota Notas para brunch info_outline PIANO A CERRADO POR ARMADO PARA CEN…" at bounding box center [691, 248] width 1383 height 83
click at [866, 428] on icon "subject" at bounding box center [861, 429] width 17 height 17
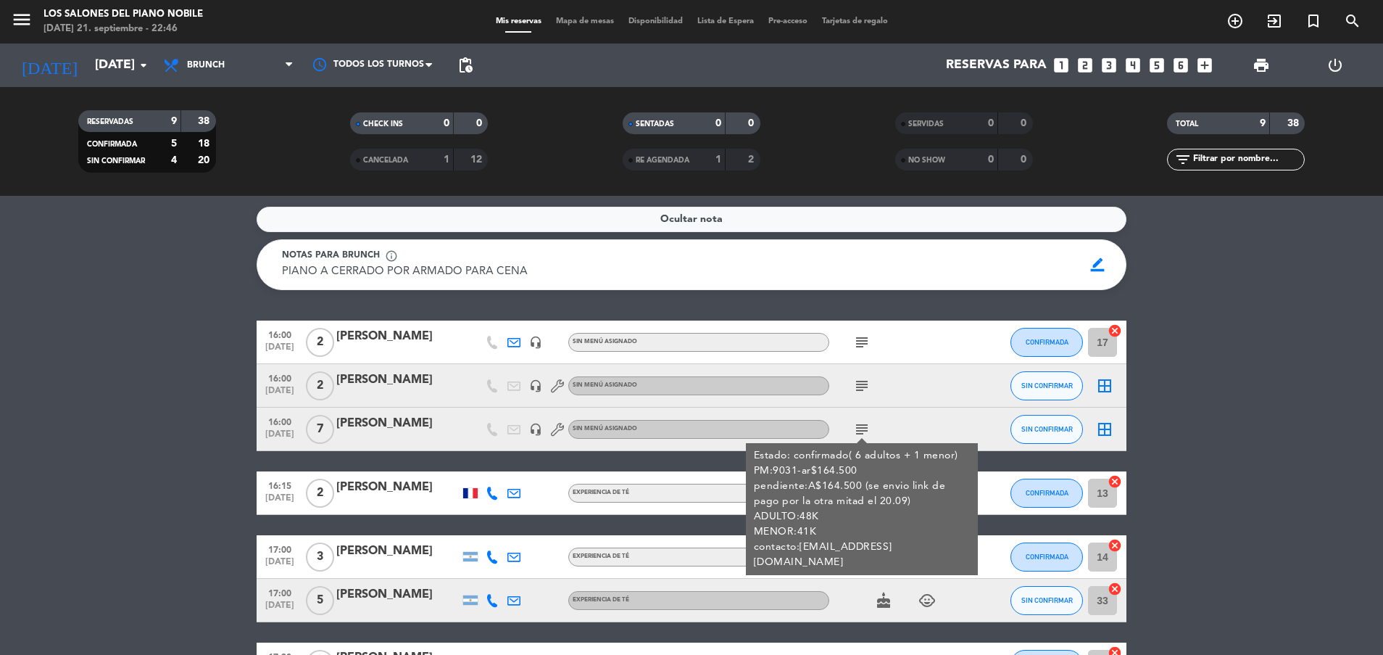
click at [866, 428] on icon "subject" at bounding box center [861, 429] width 17 height 17
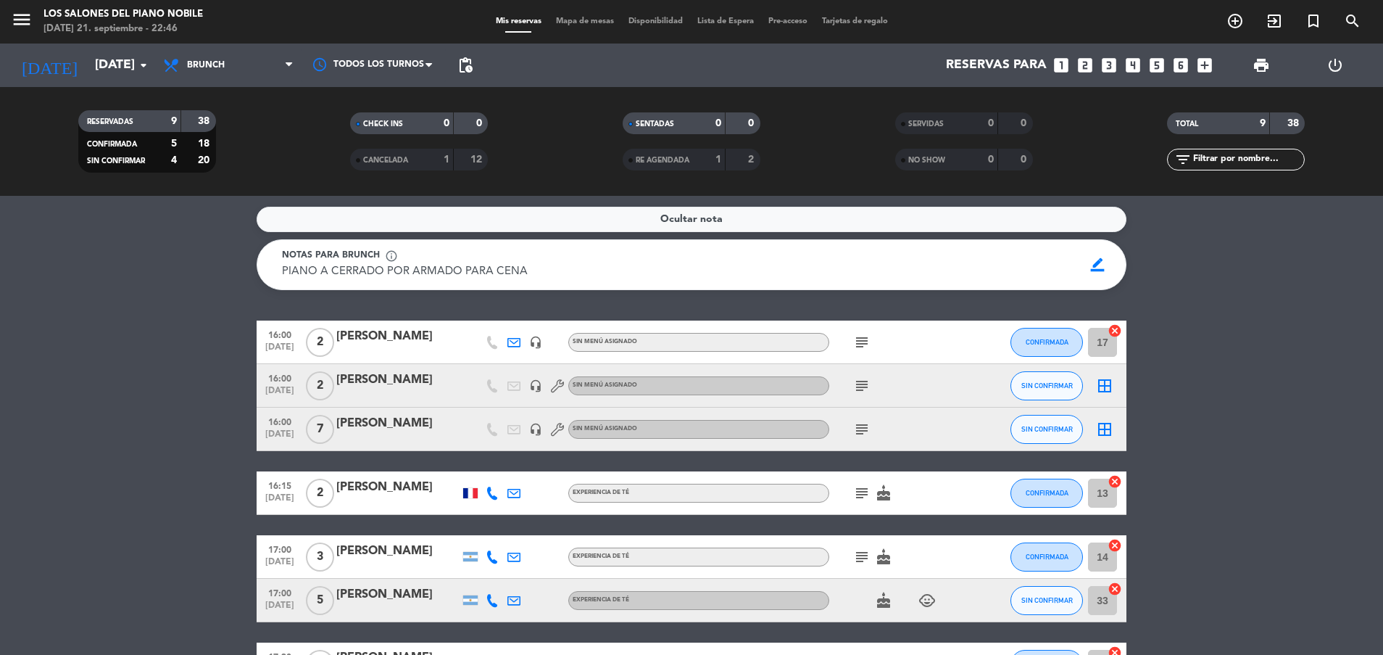
click at [866, 493] on icon "subject" at bounding box center [861, 492] width 17 height 17
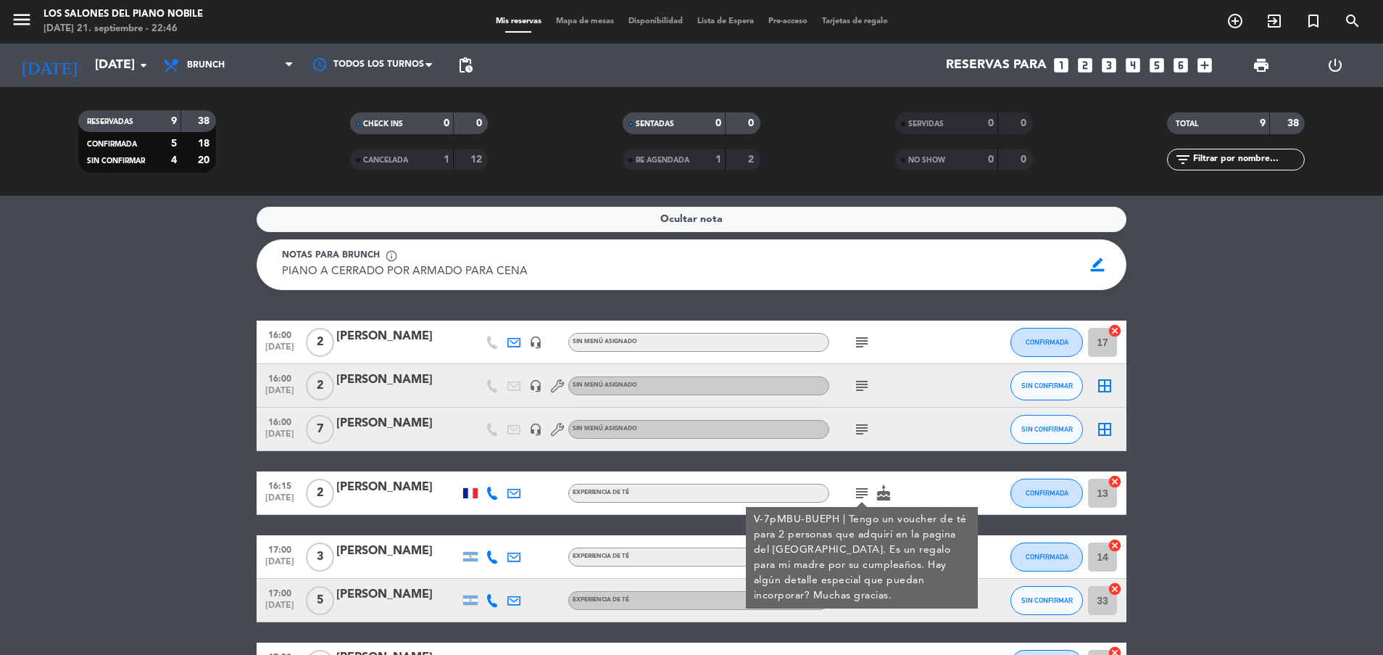
click at [866, 493] on icon "subject" at bounding box center [861, 492] width 17 height 17
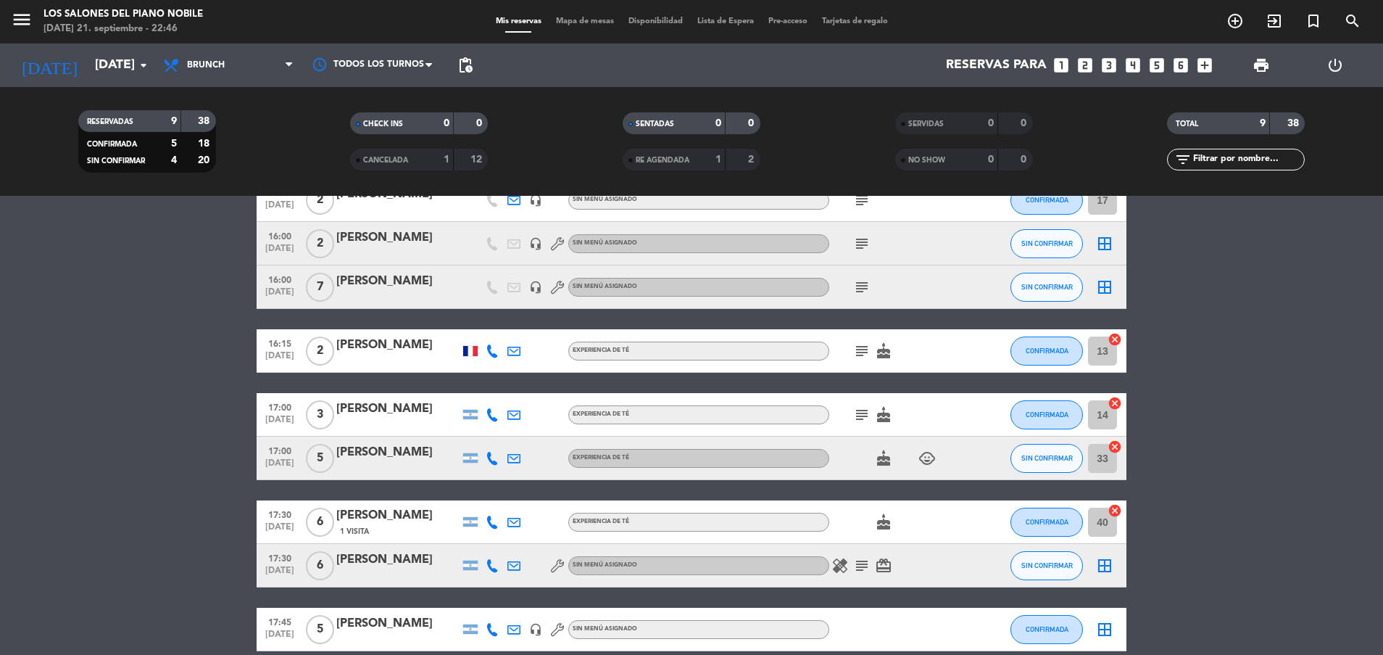
scroll to position [145, 0]
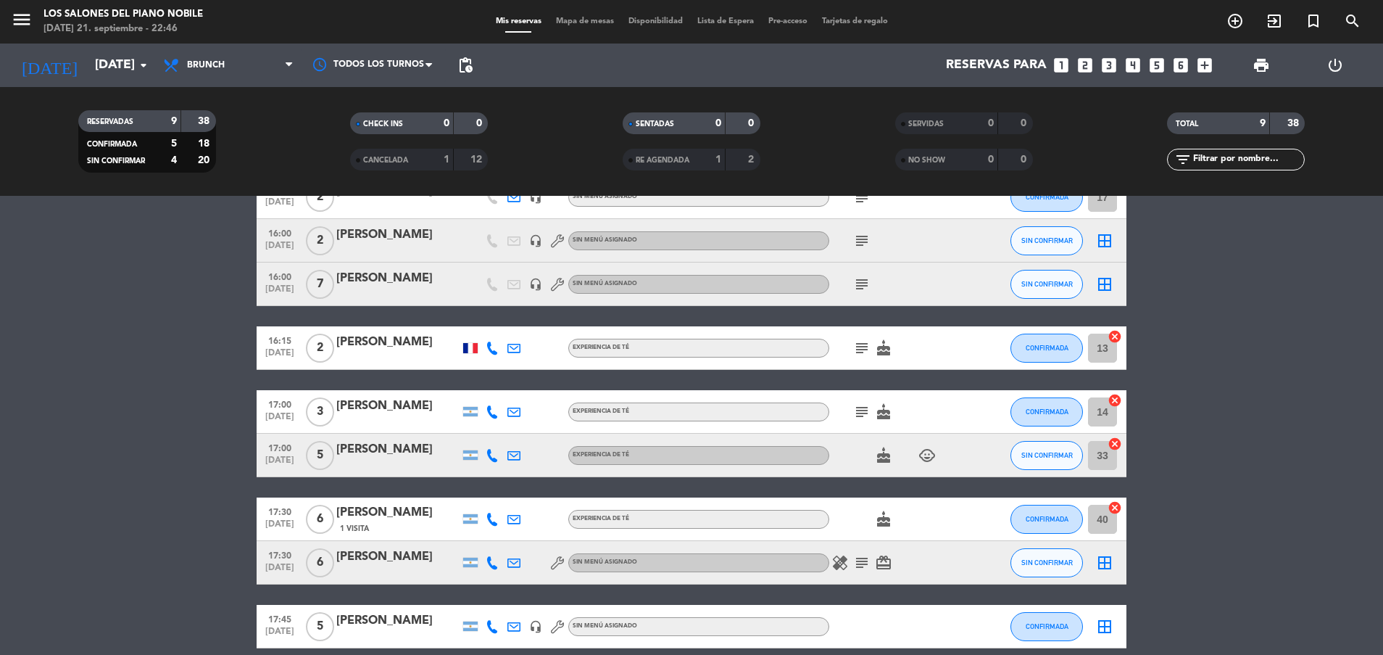
click at [865, 409] on icon "subject" at bounding box center [861, 411] width 17 height 17
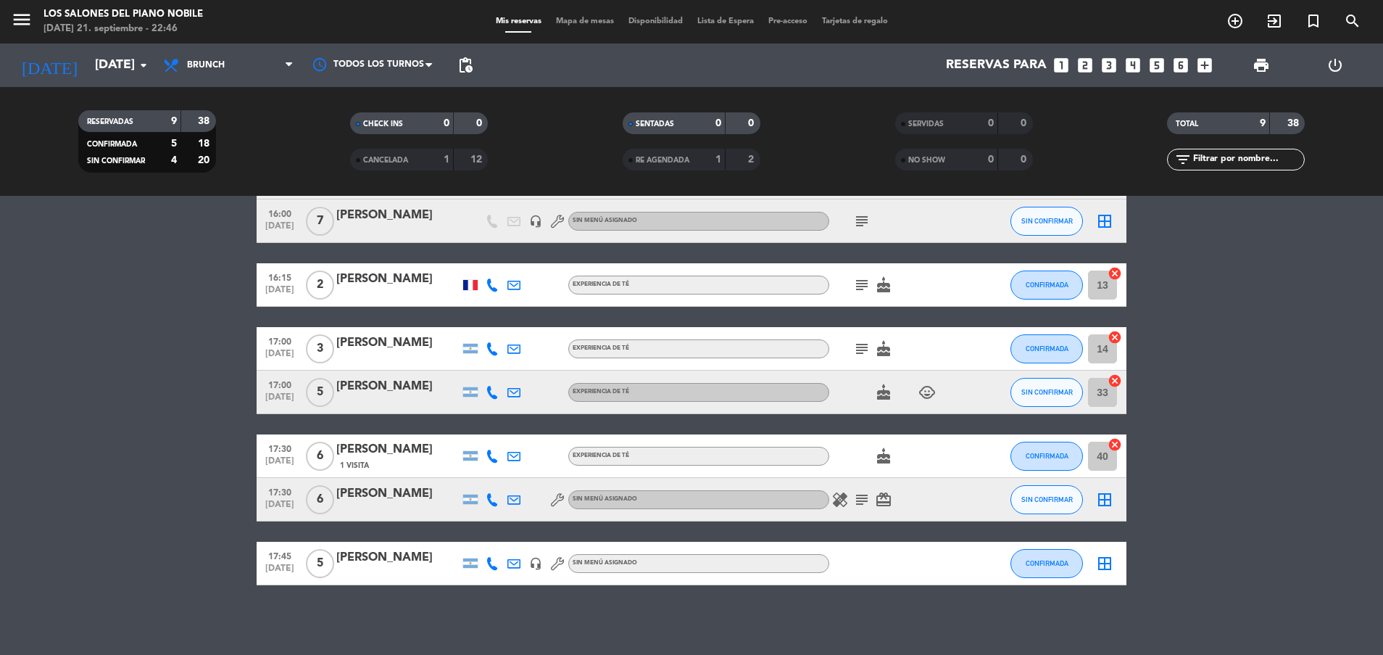
scroll to position [211, 0]
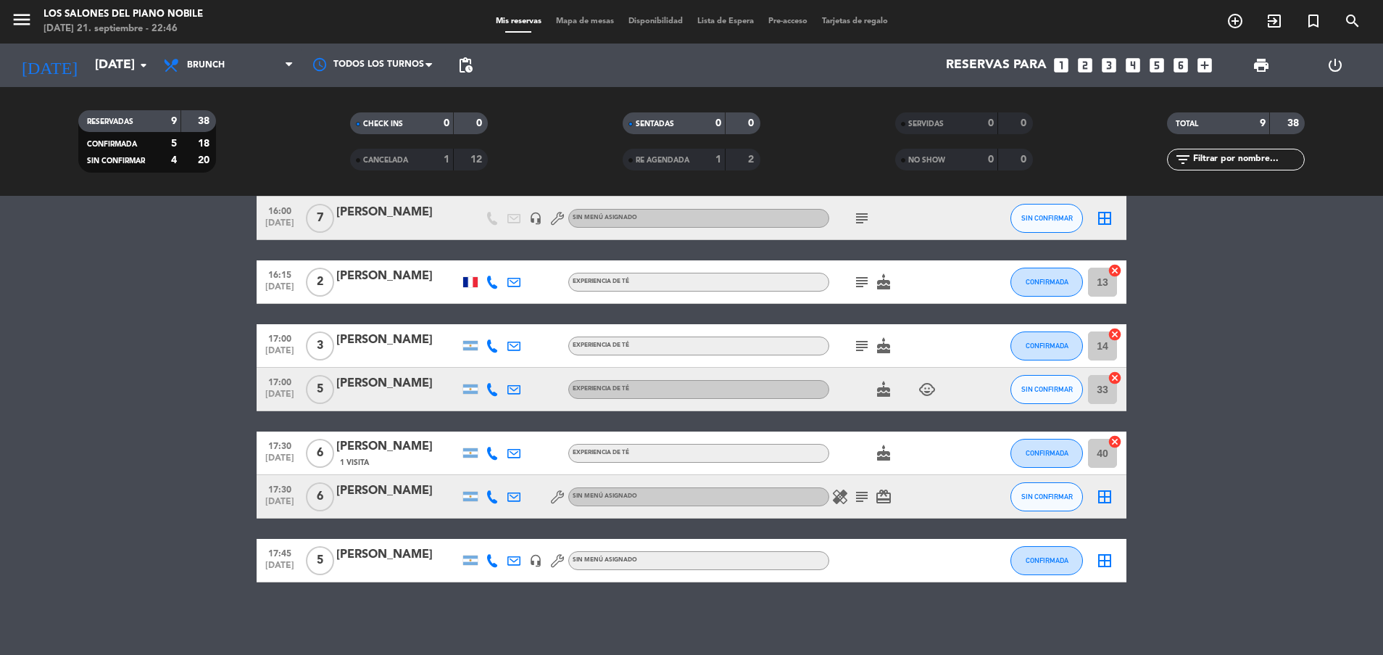
click at [515, 455] on icon at bounding box center [514, 453] width 13 height 13
click at [518, 494] on icon at bounding box center [514, 496] width 13 height 13
click at [864, 495] on icon "subject" at bounding box center [861, 496] width 17 height 17
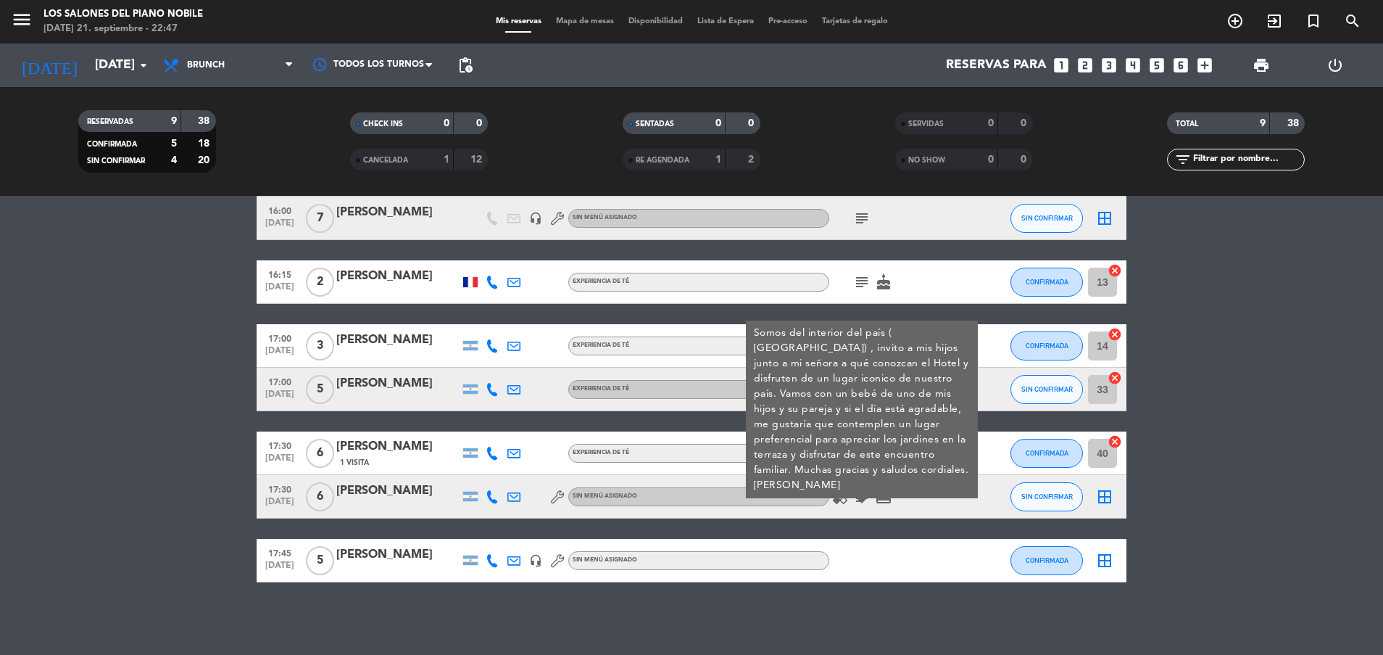
click at [864, 495] on icon "subject" at bounding box center [861, 496] width 17 height 17
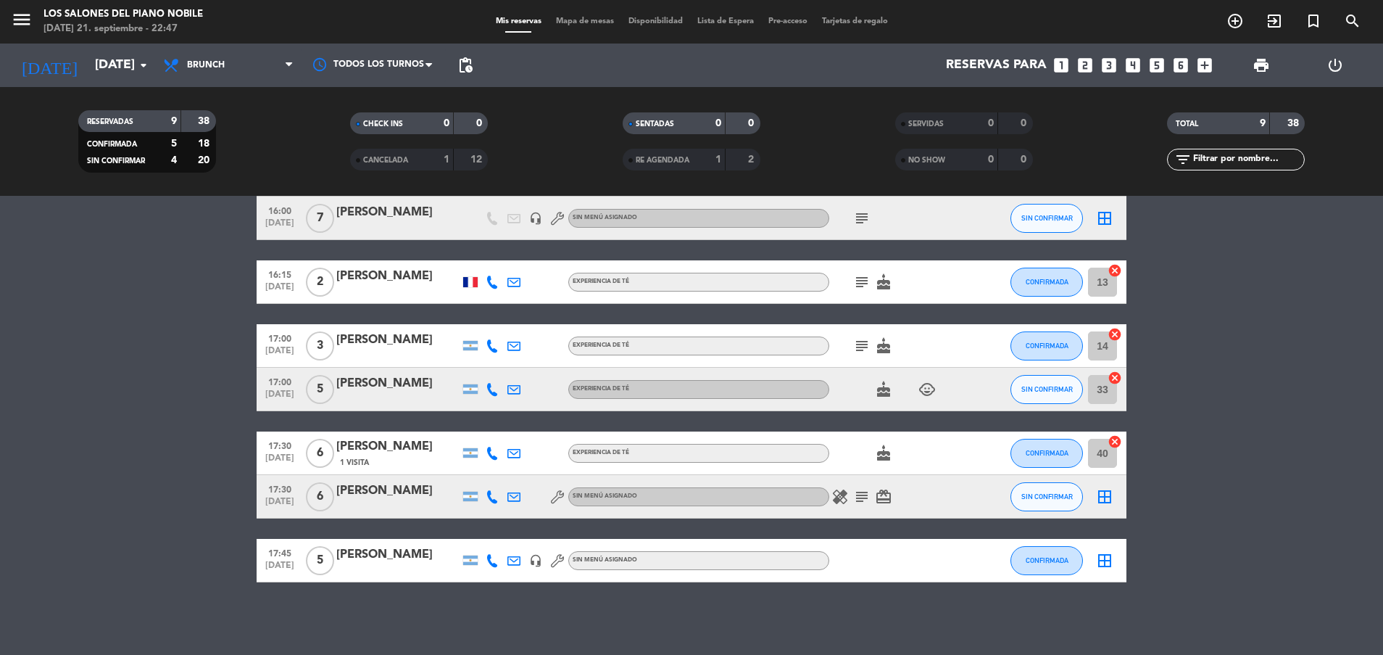
click at [837, 497] on icon "healing" at bounding box center [840, 496] width 17 height 17
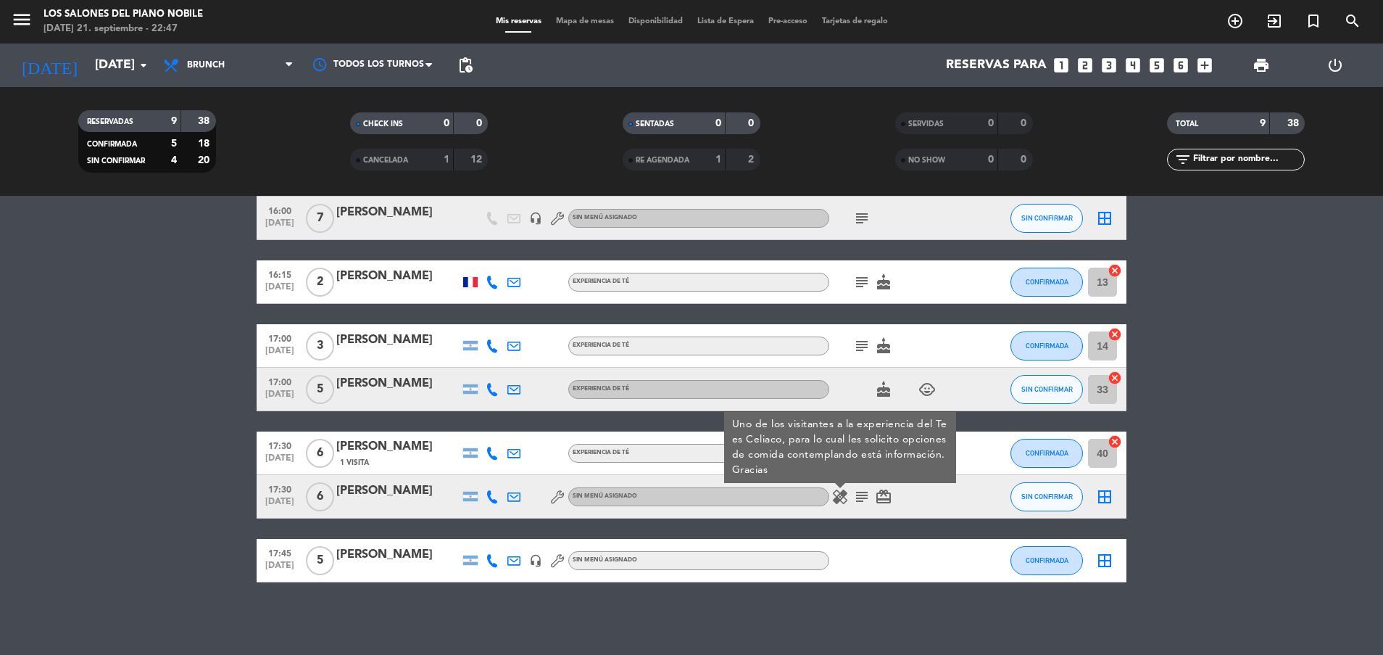
click at [837, 497] on icon "healing" at bounding box center [840, 496] width 17 height 17
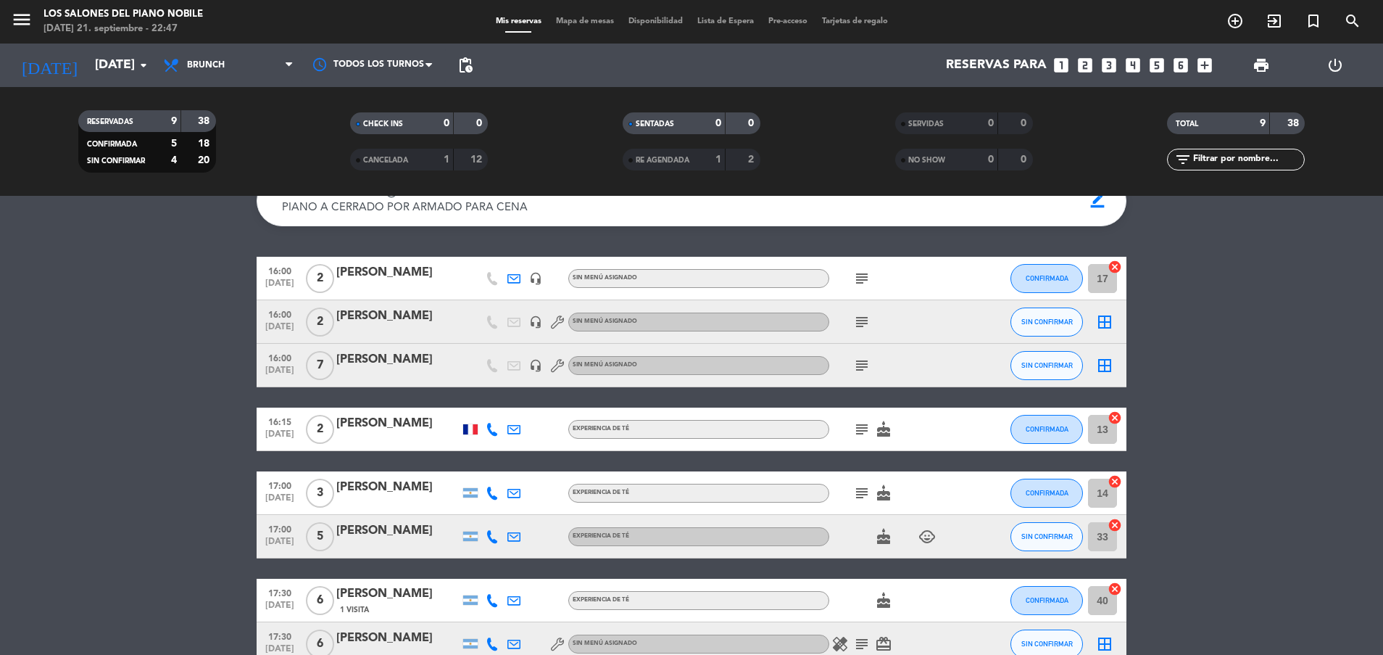
scroll to position [0, 0]
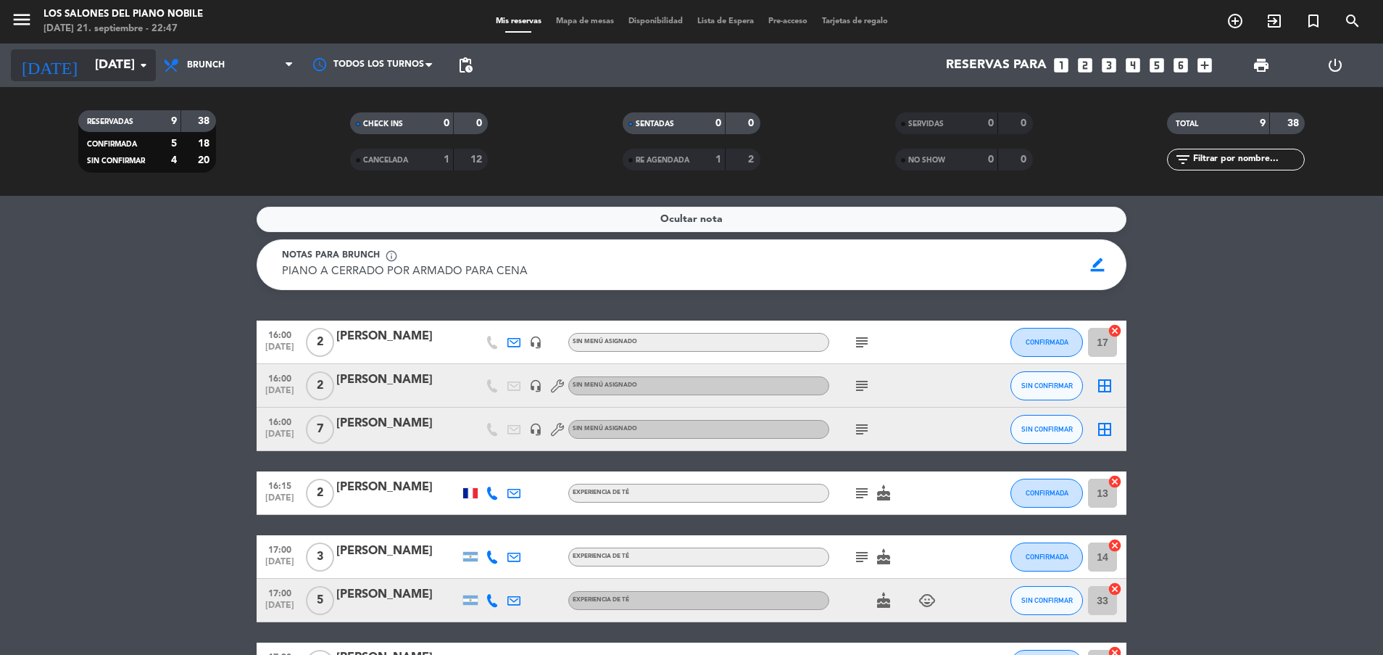
click at [88, 73] on input "[DATE]" at bounding box center [172, 65] width 168 height 29
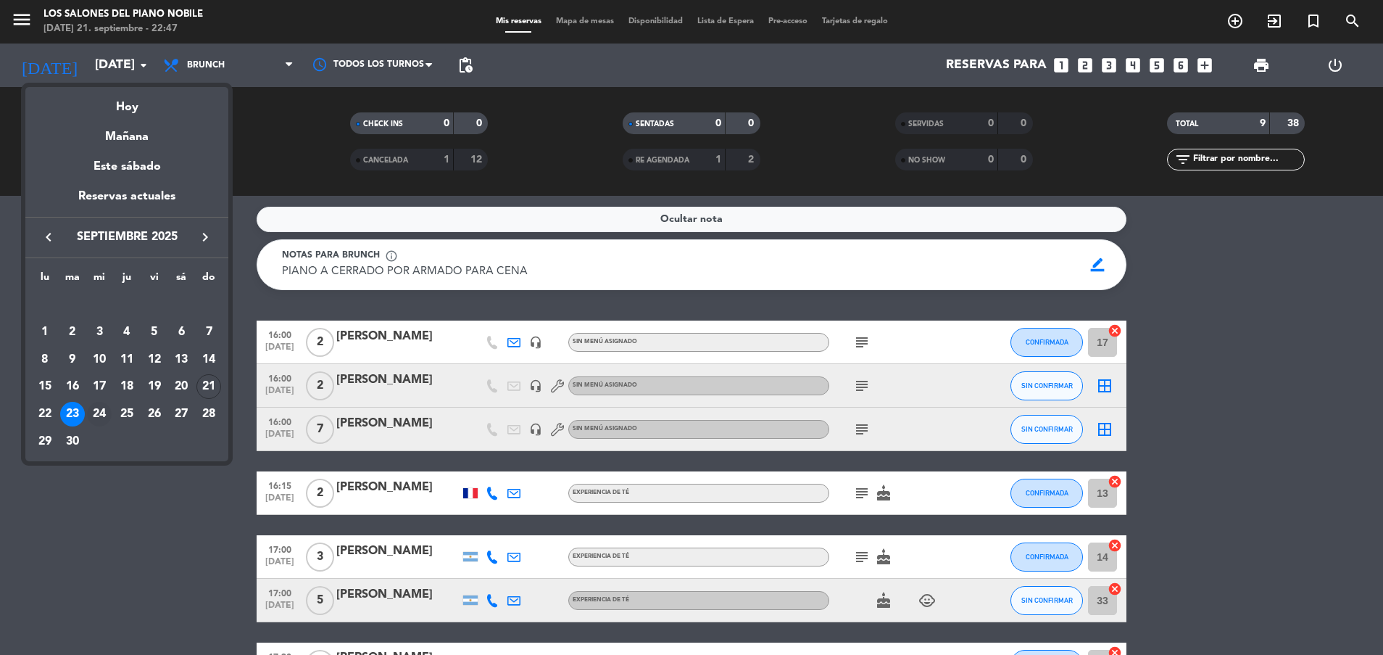
click at [100, 410] on div "24" at bounding box center [99, 414] width 25 height 25
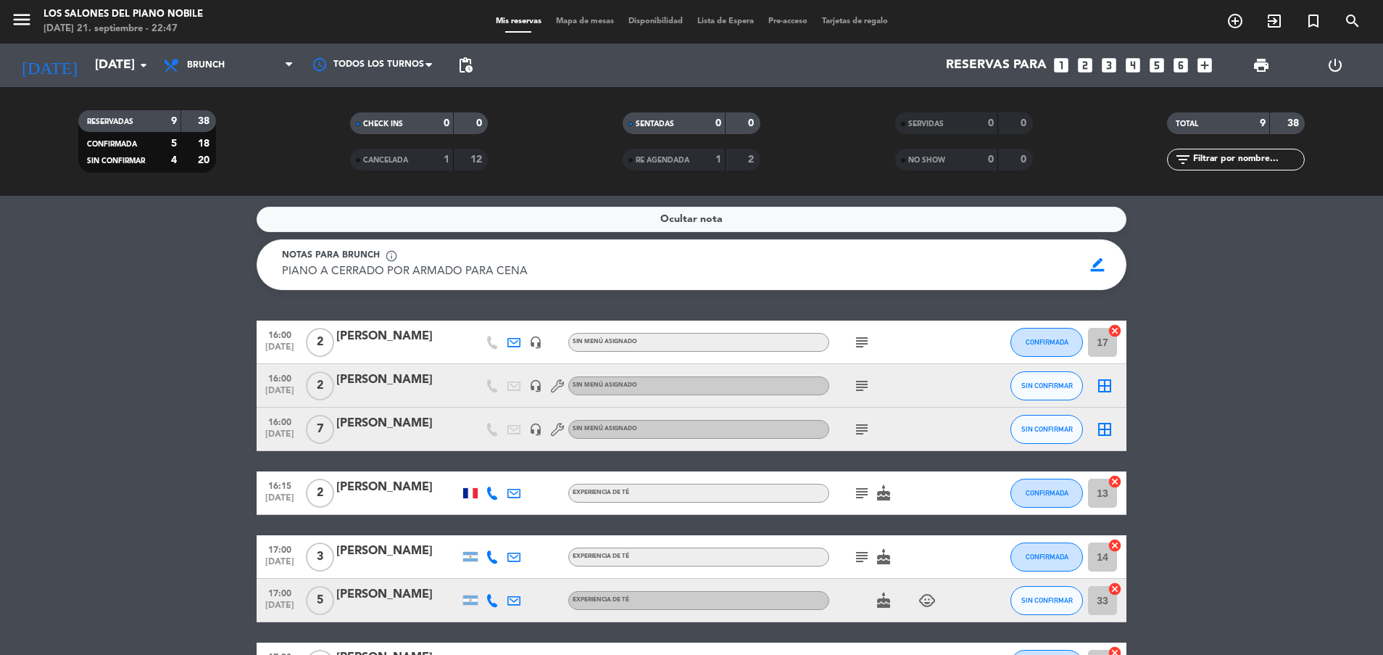
type input "[DATE]"
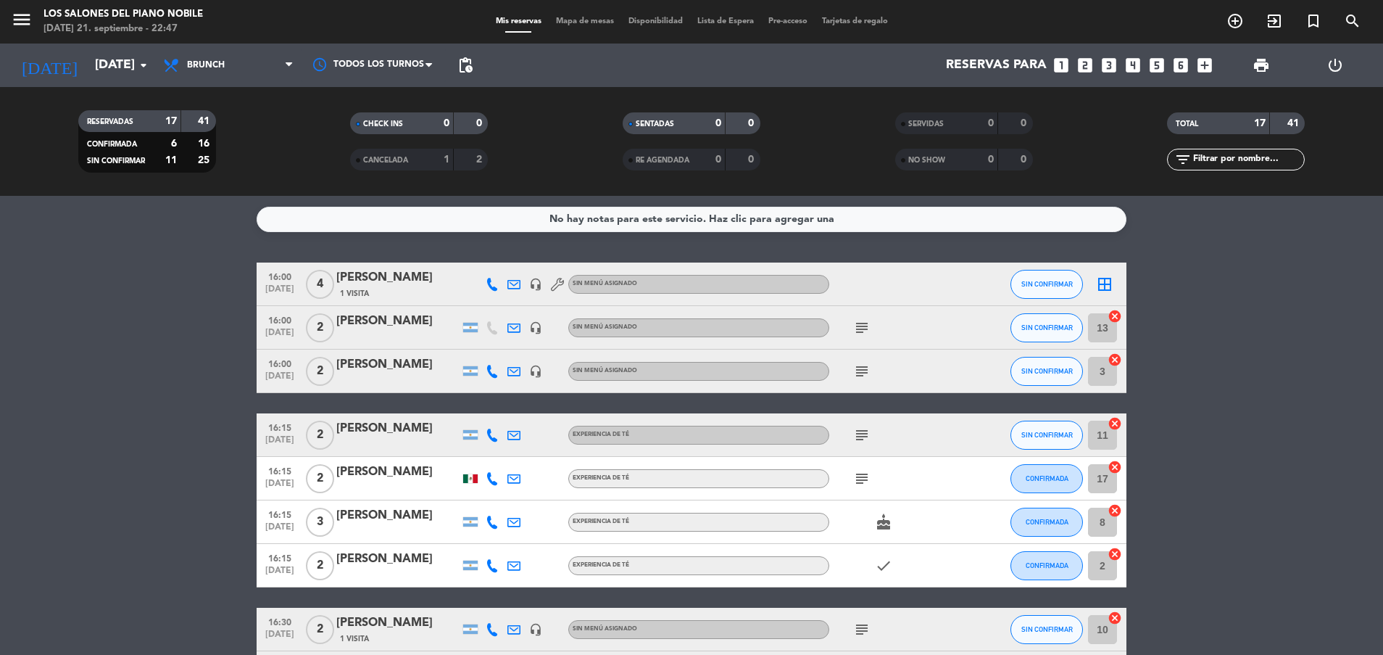
click at [864, 367] on icon "subject" at bounding box center [861, 371] width 17 height 17
click at [862, 437] on icon "subject" at bounding box center [861, 434] width 17 height 17
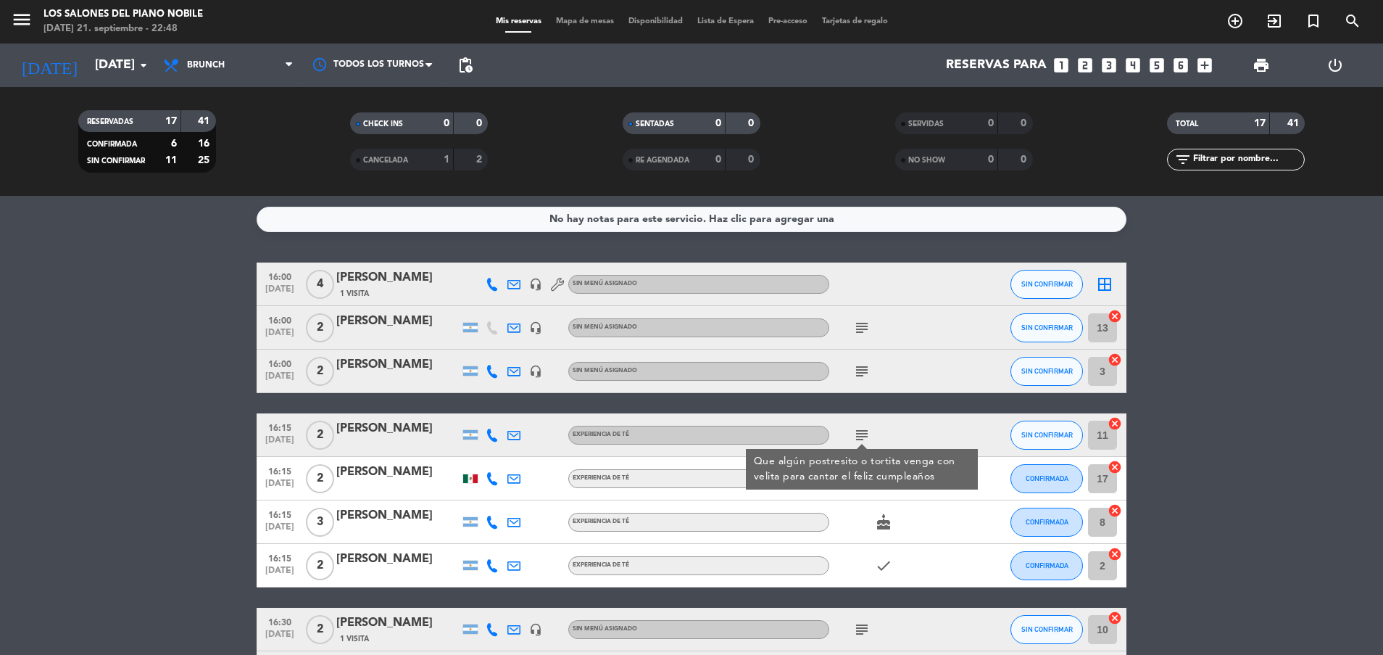
click at [862, 437] on icon "subject" at bounding box center [861, 434] width 17 height 17
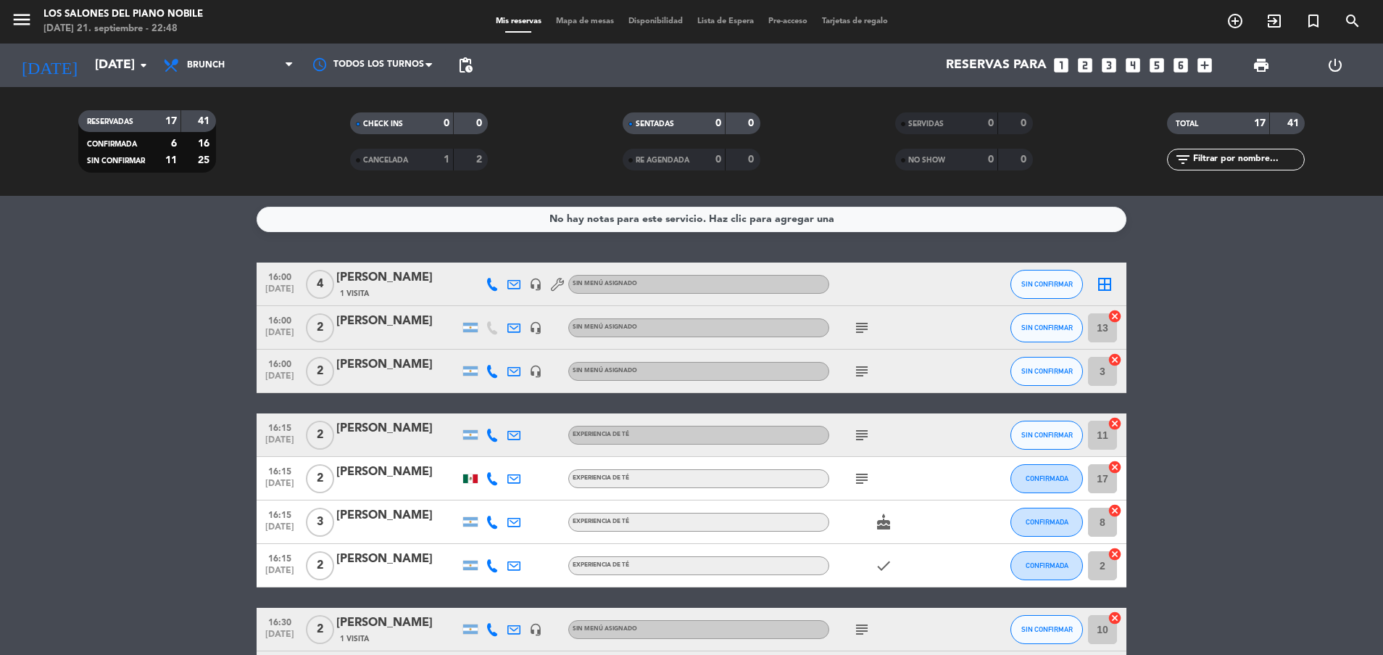
click at [862, 481] on icon "subject" at bounding box center [861, 478] width 17 height 17
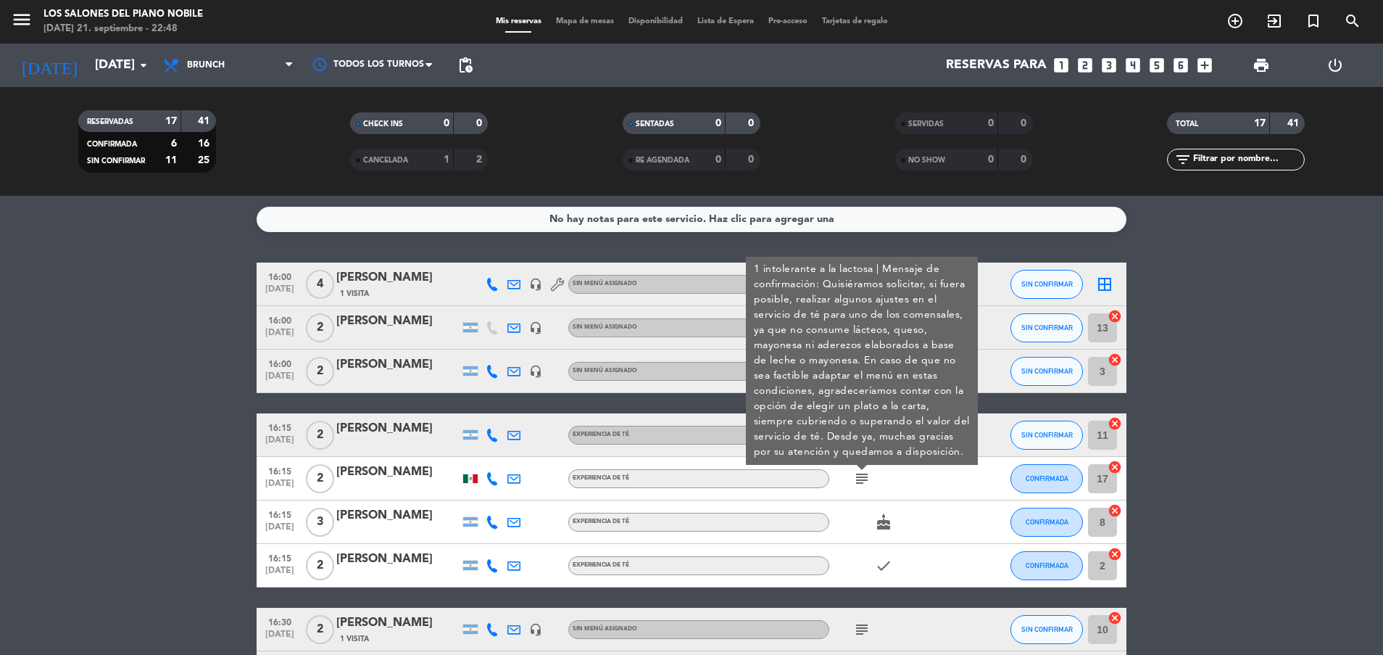
click at [862, 481] on icon "subject" at bounding box center [861, 478] width 17 height 17
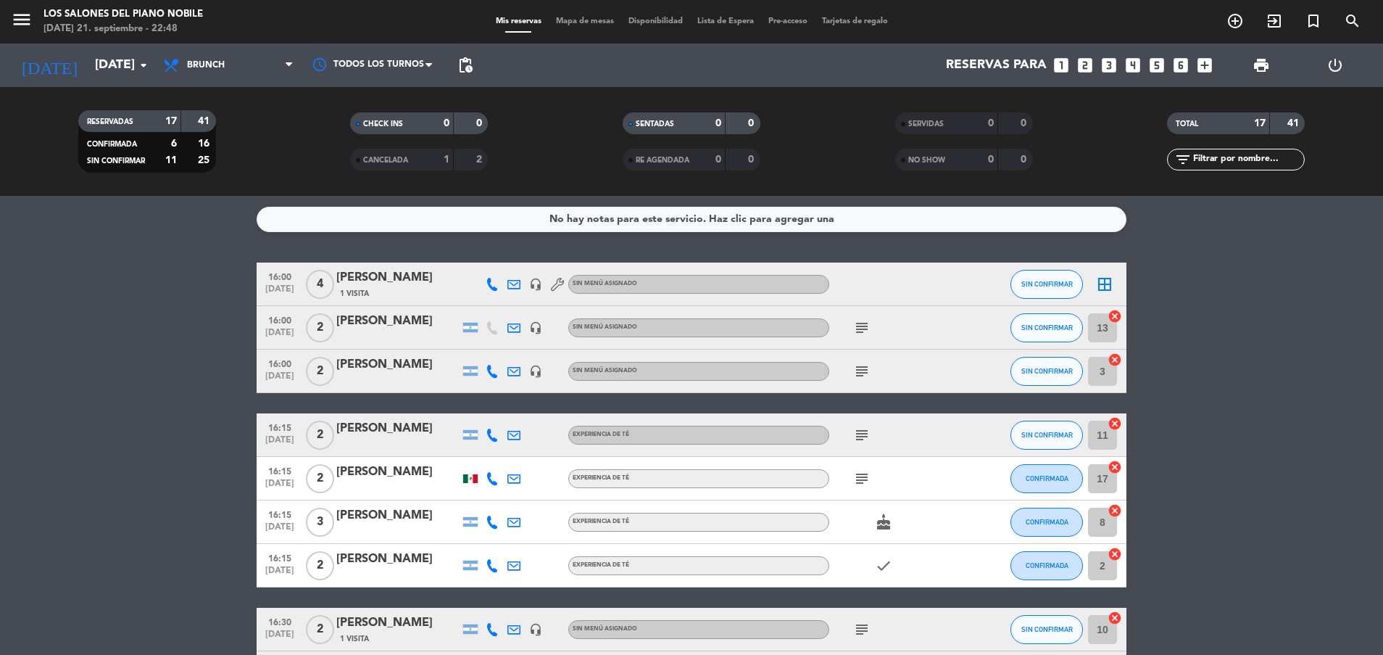
drag, startPoint x: 862, startPoint y: 481, endPoint x: 864, endPoint y: 461, distance: 19.6
click at [864, 461] on div "subject" at bounding box center [894, 478] width 131 height 43
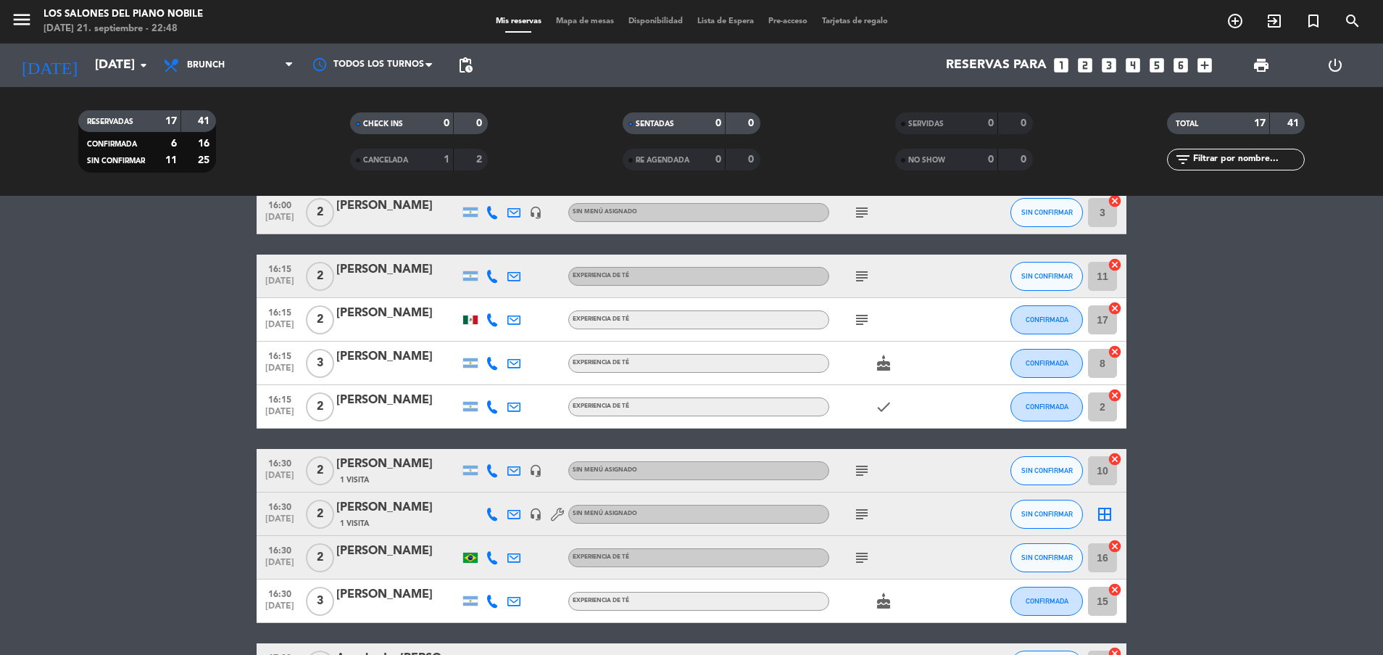
scroll to position [181, 0]
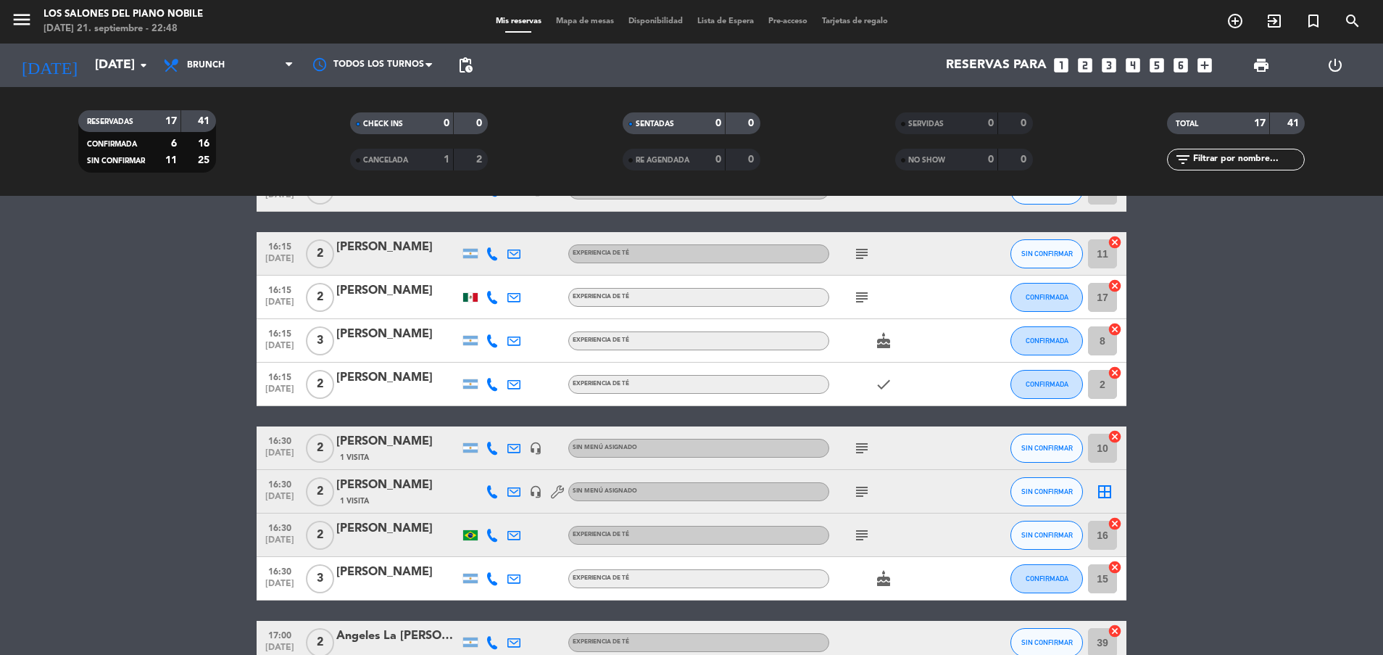
click at [861, 447] on icon "subject" at bounding box center [861, 447] width 17 height 17
click at [861, 495] on icon "subject" at bounding box center [861, 491] width 17 height 17
click at [861, 491] on icon "subject" at bounding box center [861, 491] width 17 height 17
click at [861, 534] on icon "subject" at bounding box center [861, 534] width 17 height 17
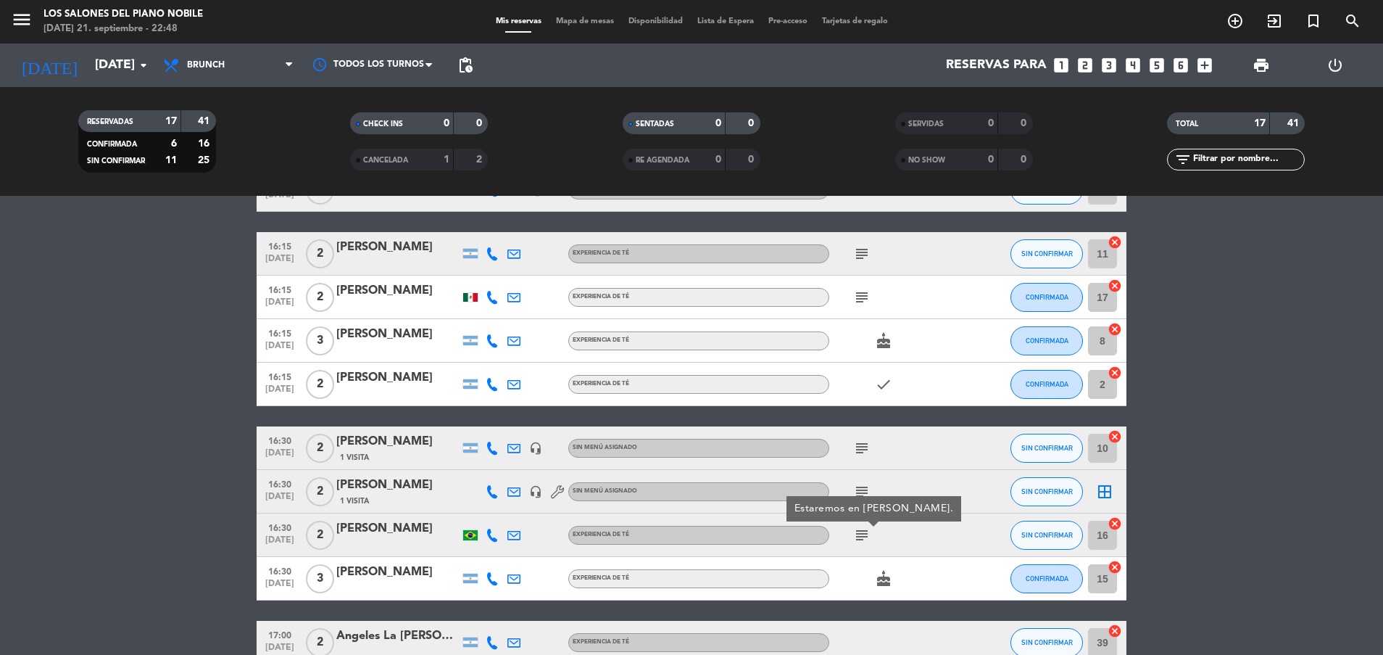
click at [861, 534] on icon "subject" at bounding box center [861, 534] width 17 height 17
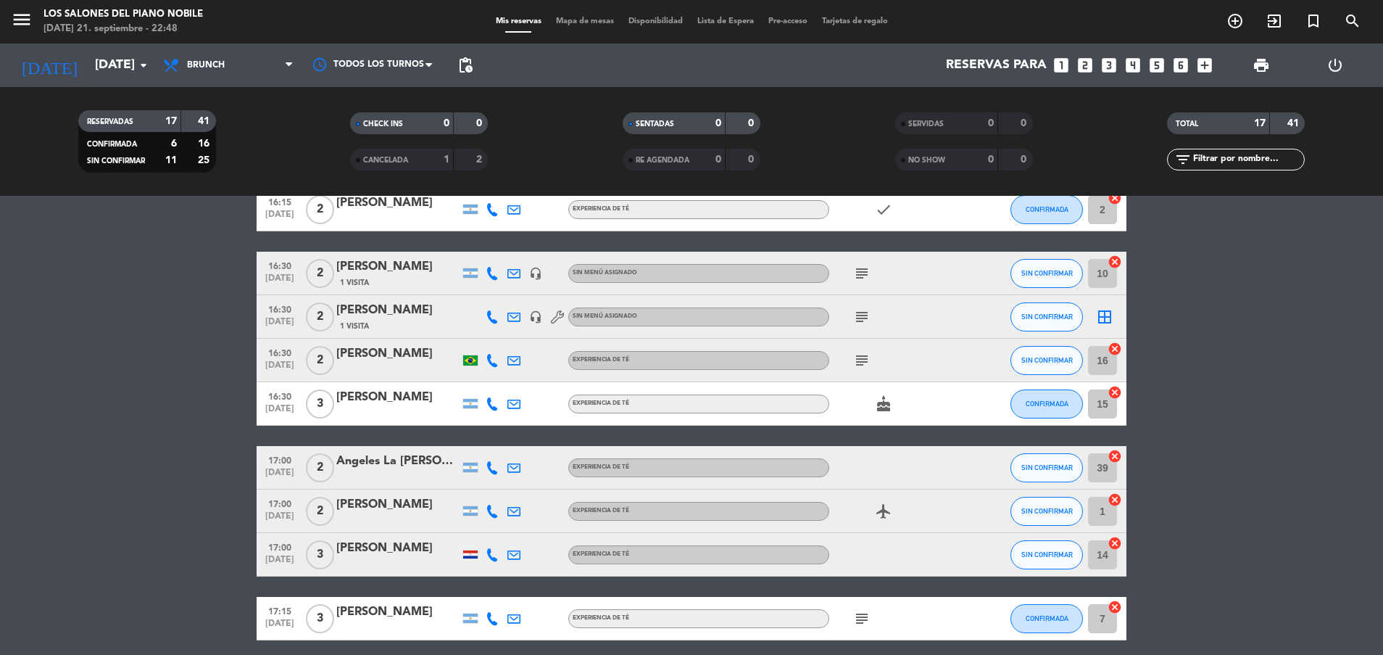
scroll to position [377, 0]
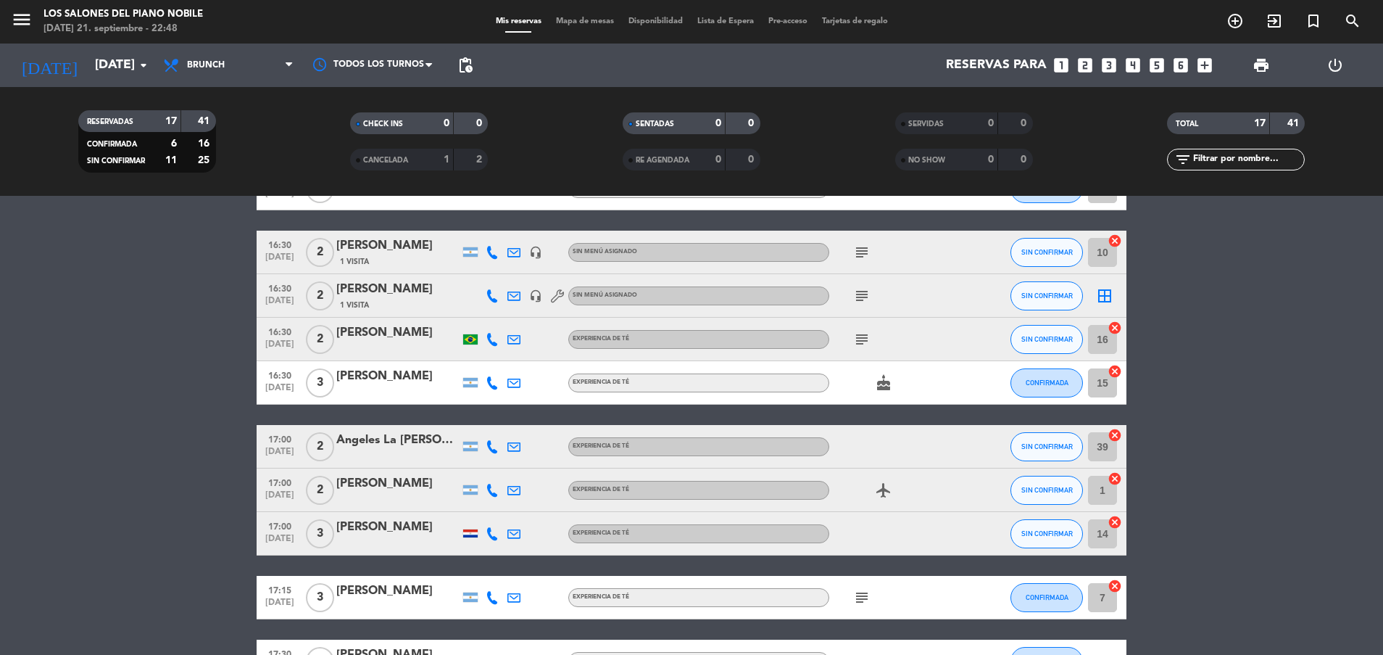
click at [862, 592] on icon "subject" at bounding box center [861, 597] width 17 height 17
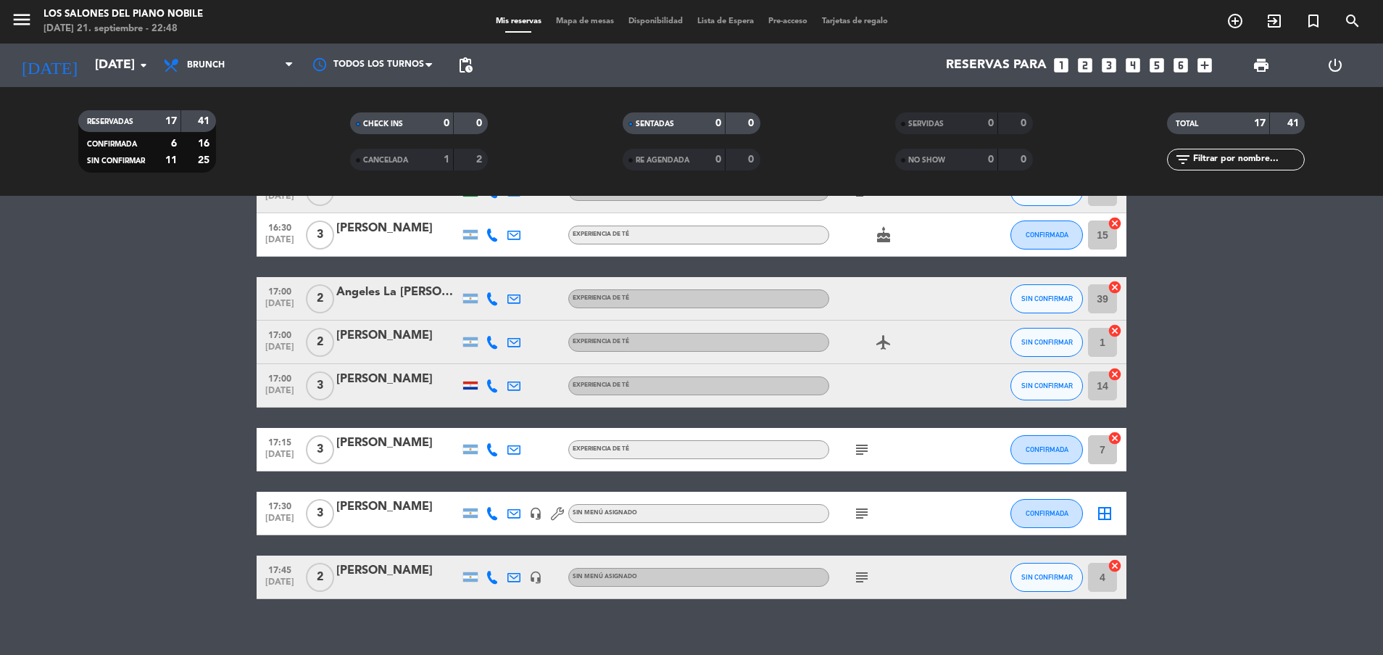
scroll to position [542, 0]
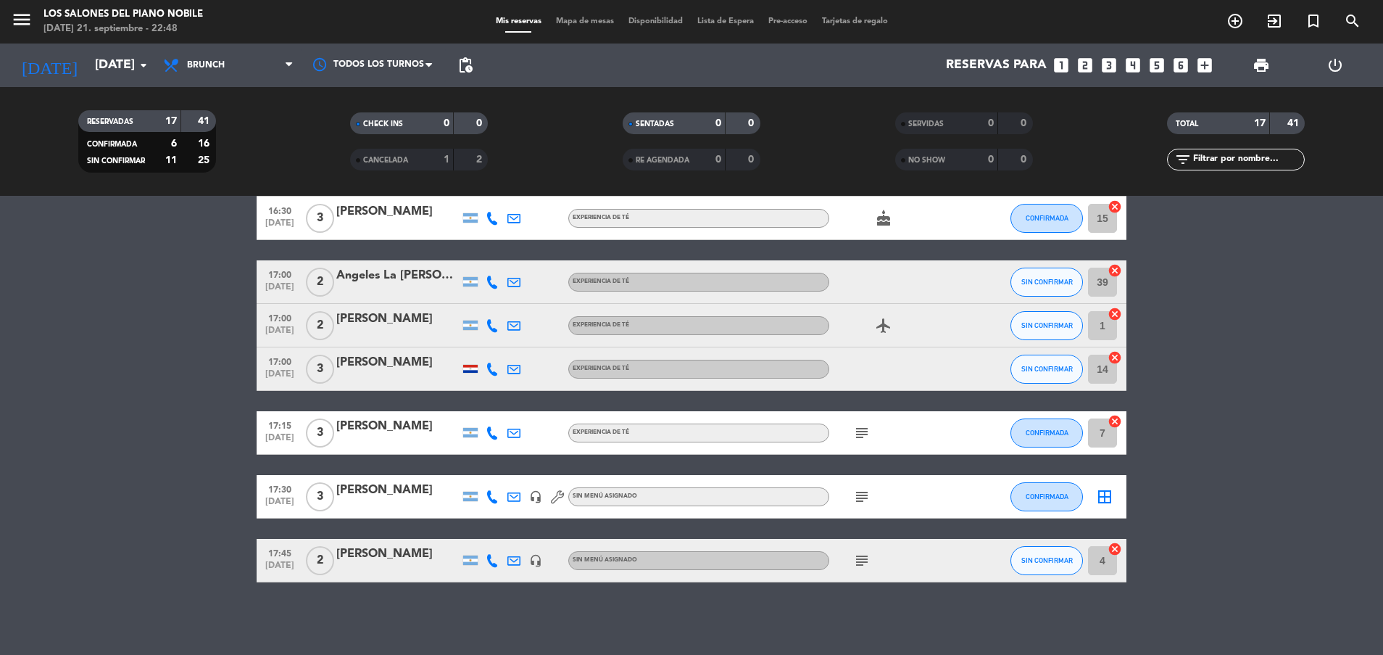
click at [864, 493] on icon "subject" at bounding box center [861, 496] width 17 height 17
click at [864, 564] on icon "subject" at bounding box center [861, 560] width 17 height 17
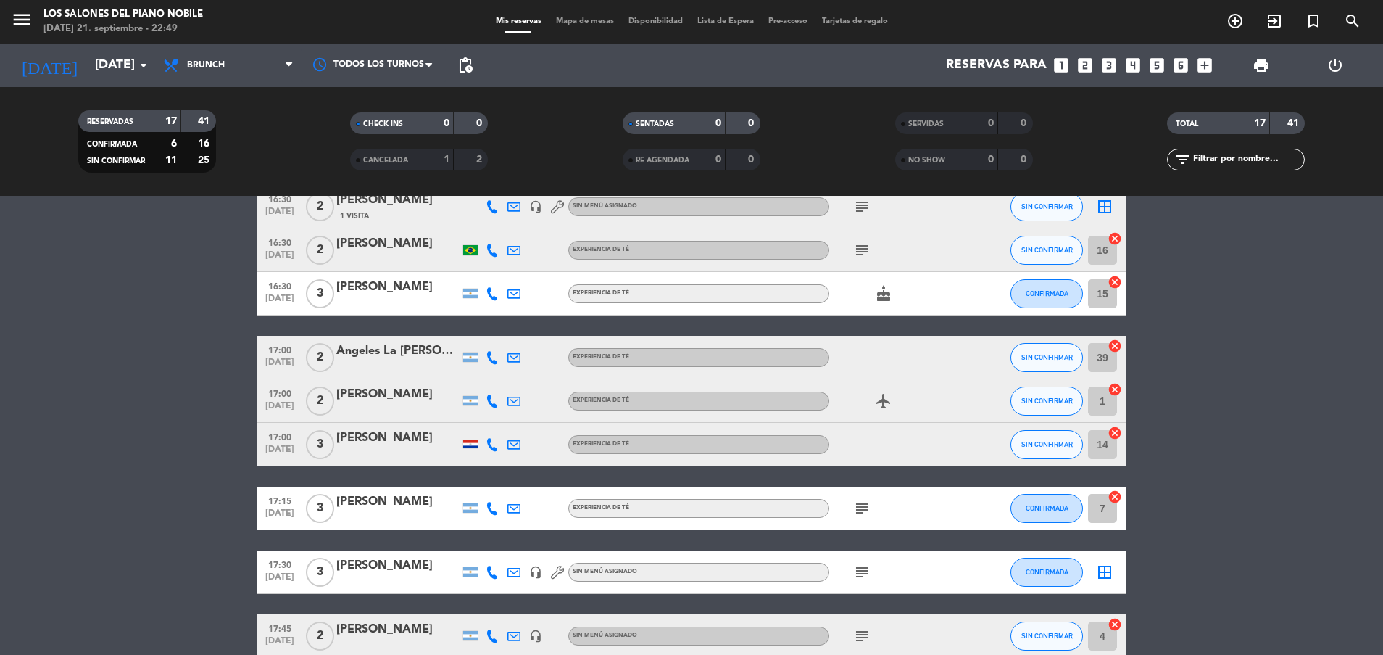
scroll to position [522, 0]
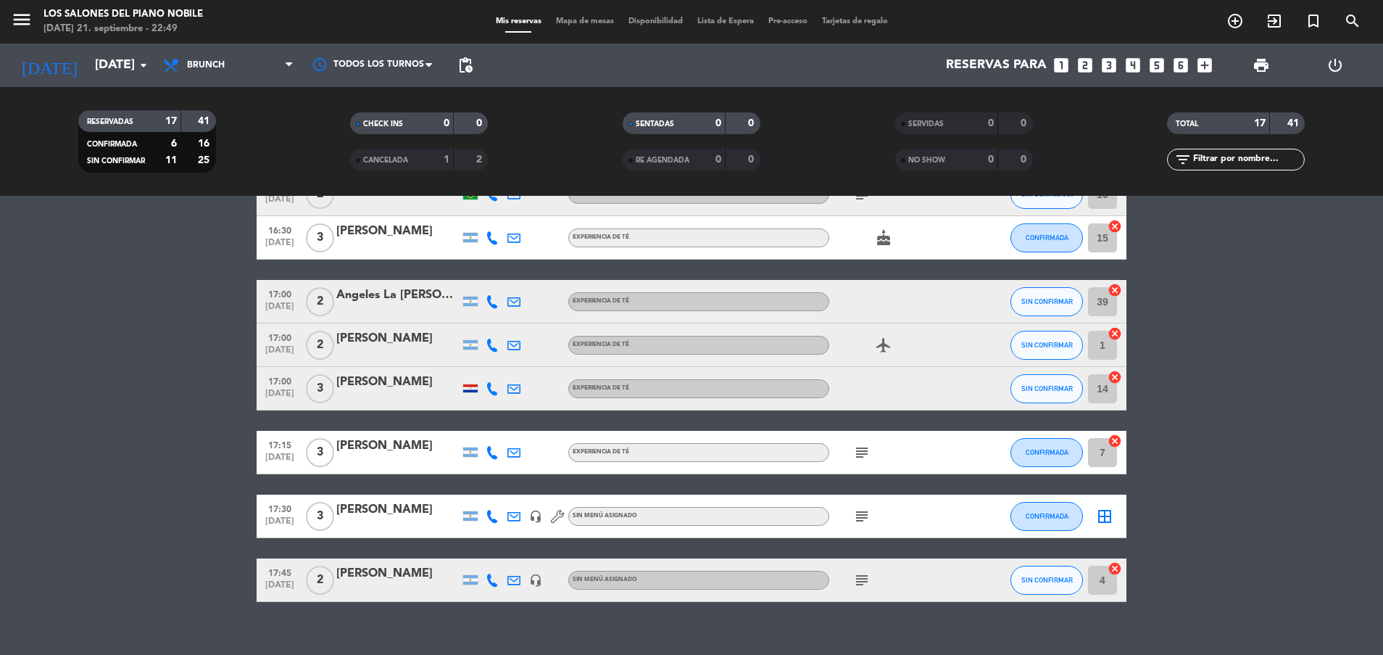
click at [864, 511] on icon "subject" at bounding box center [861, 516] width 17 height 17
click at [864, 454] on icon "subject" at bounding box center [861, 452] width 17 height 17
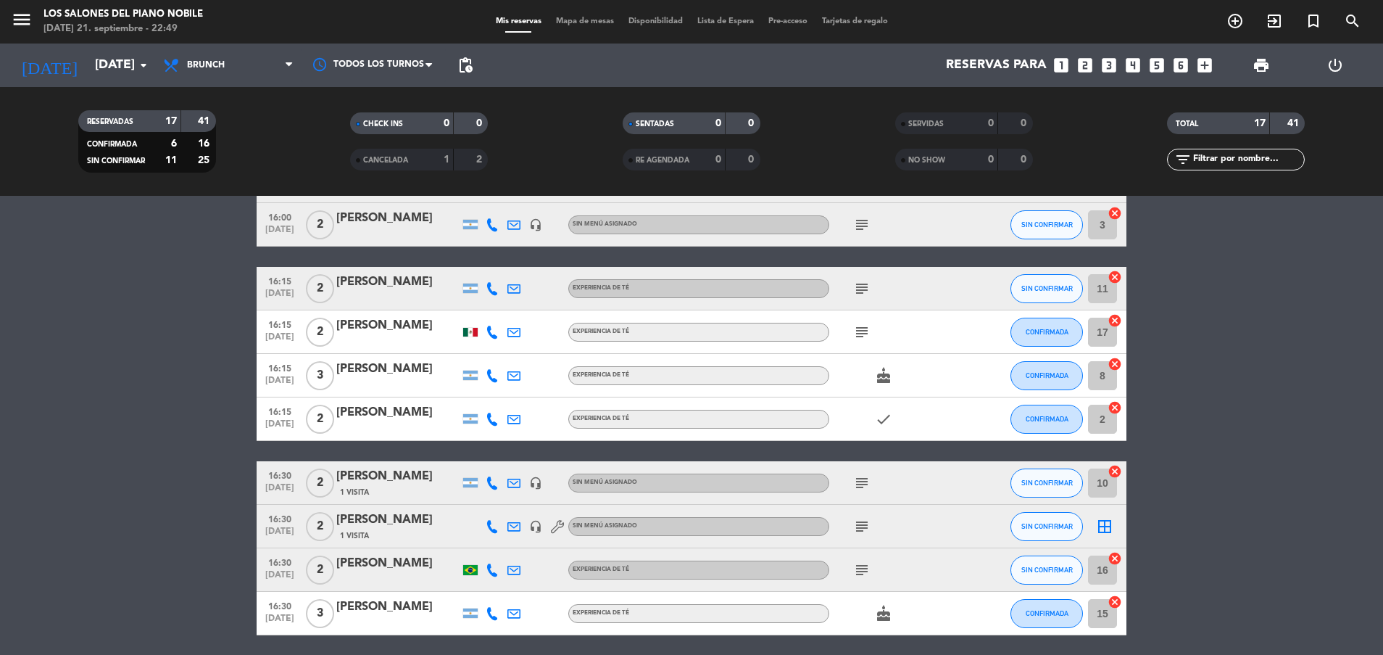
scroll to position [0, 0]
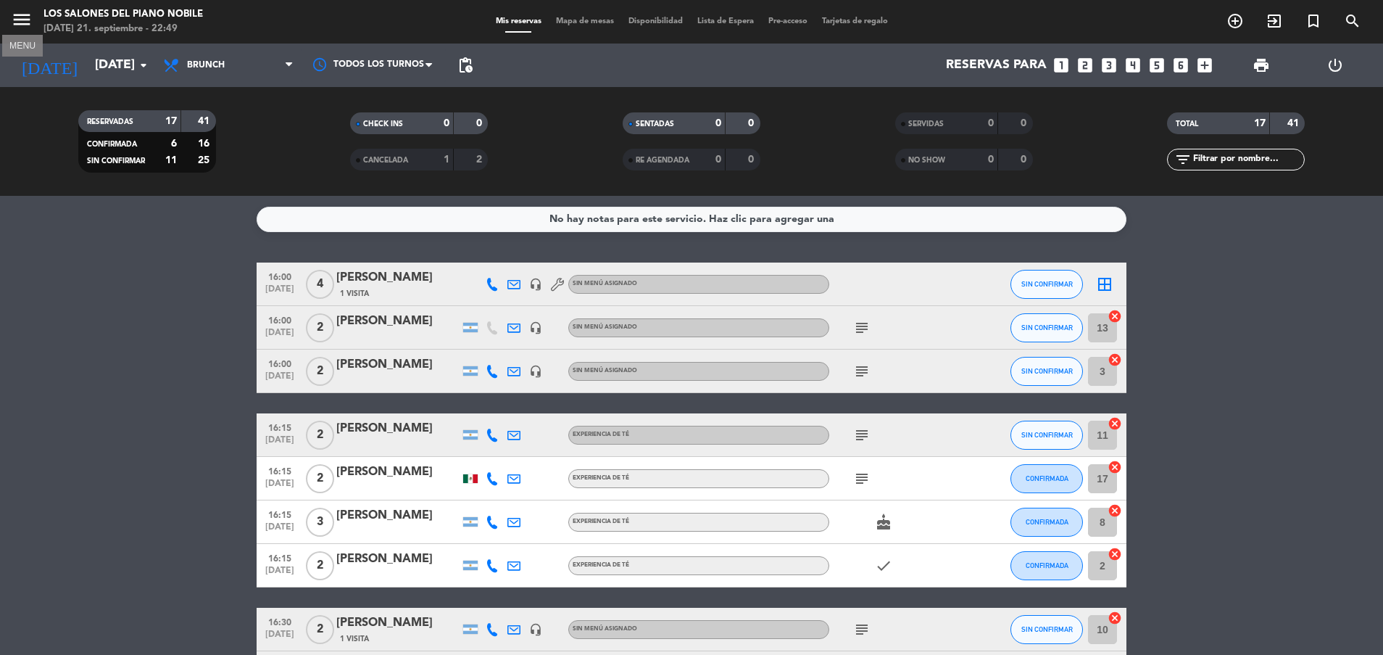
click at [23, 20] on icon "menu" at bounding box center [22, 20] width 22 height 22
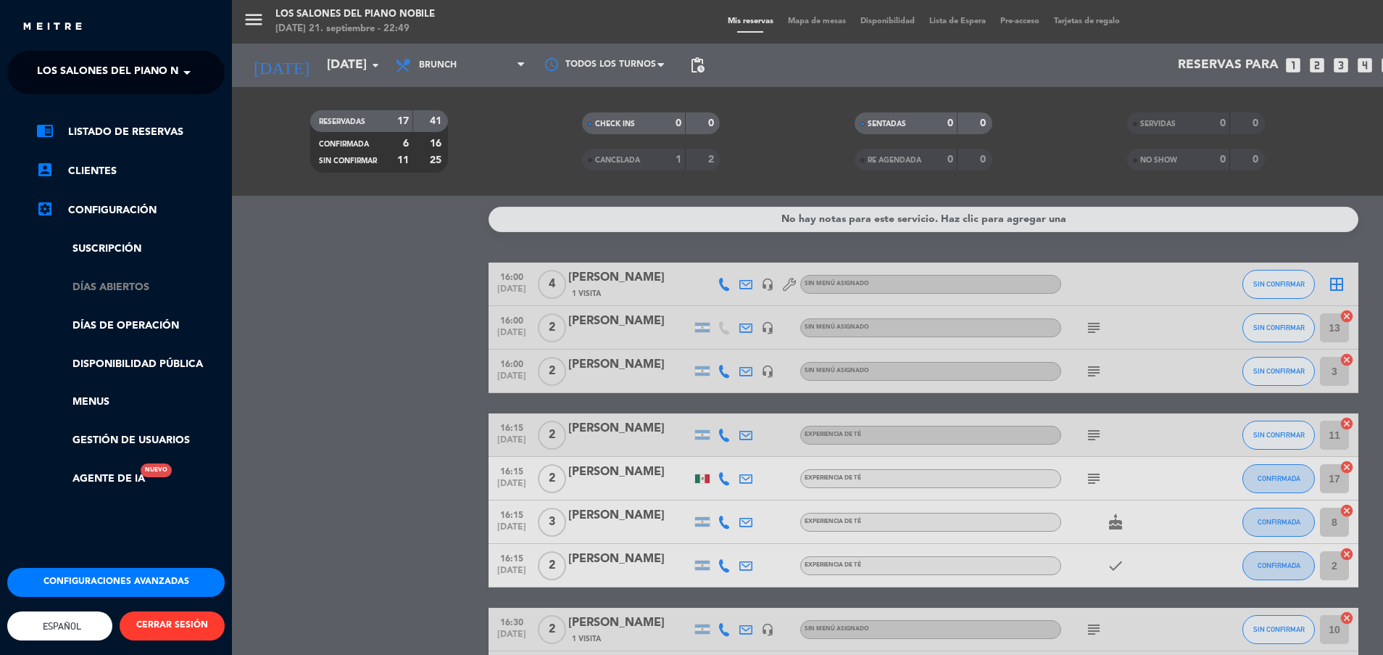
click at [116, 291] on link "Días abiertos" at bounding box center [130, 287] width 189 height 17
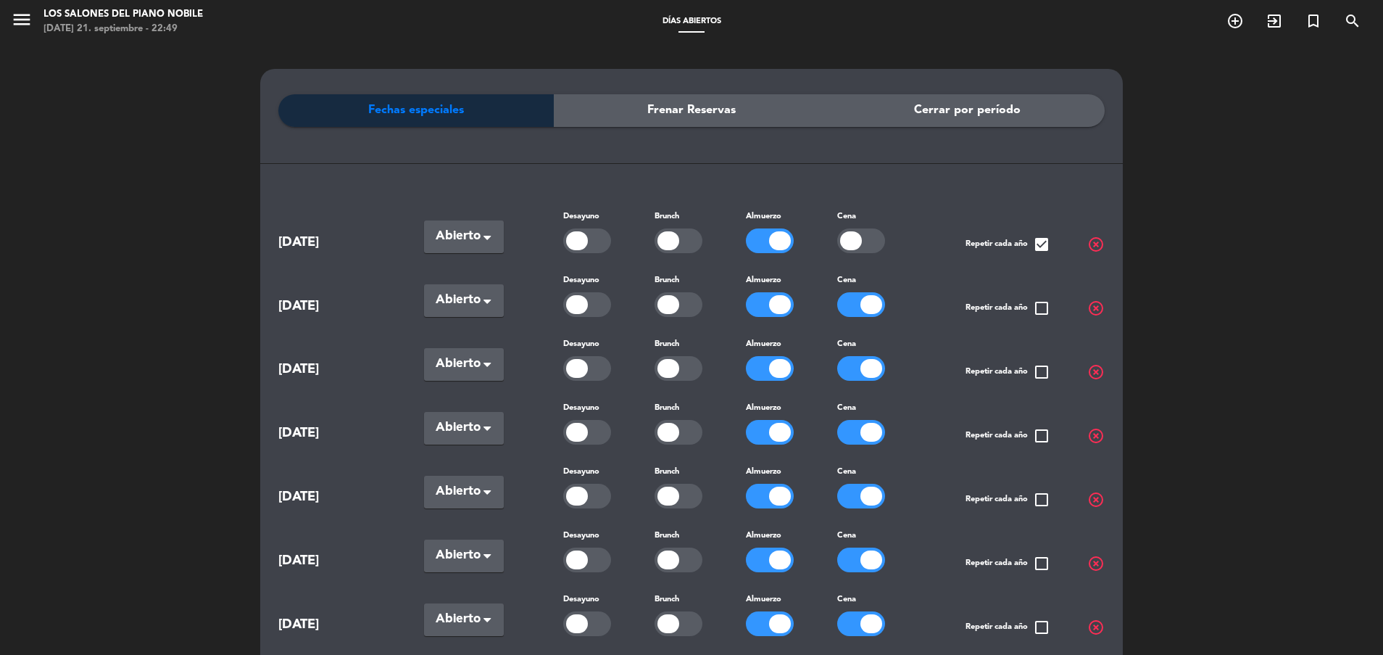
click at [684, 423] on div at bounding box center [679, 432] width 48 height 25
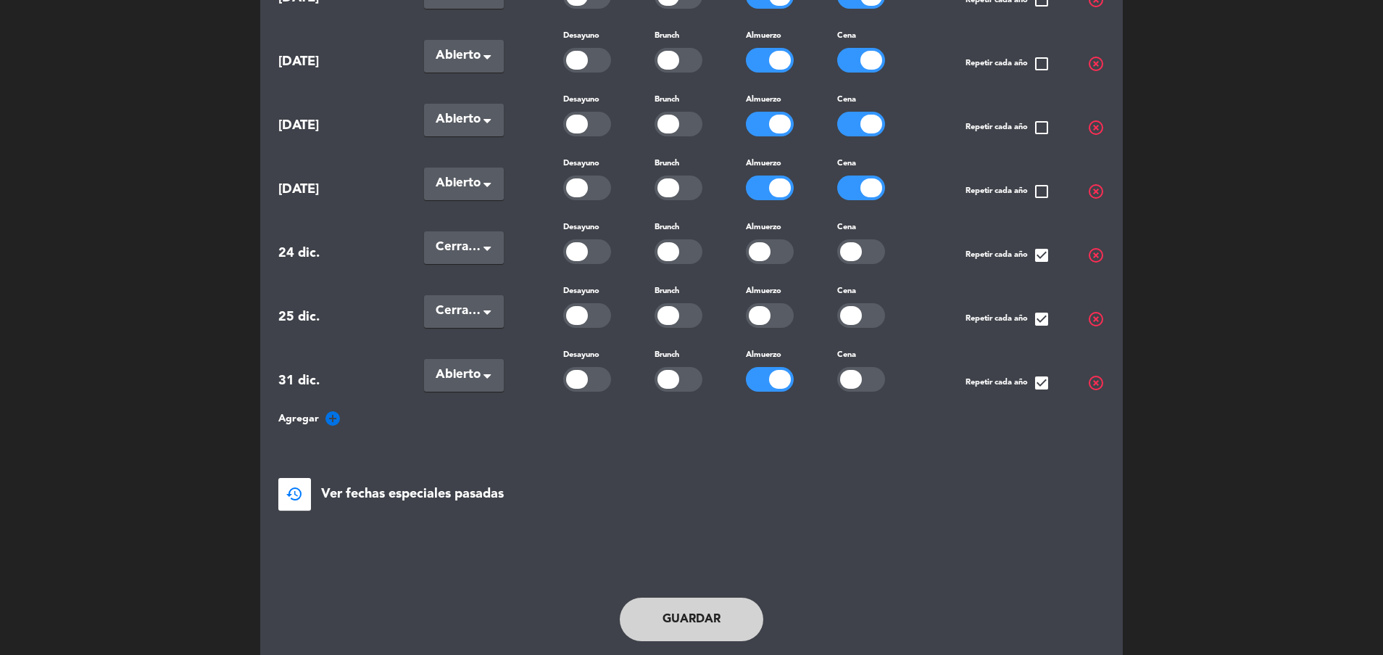
scroll to position [910, 0]
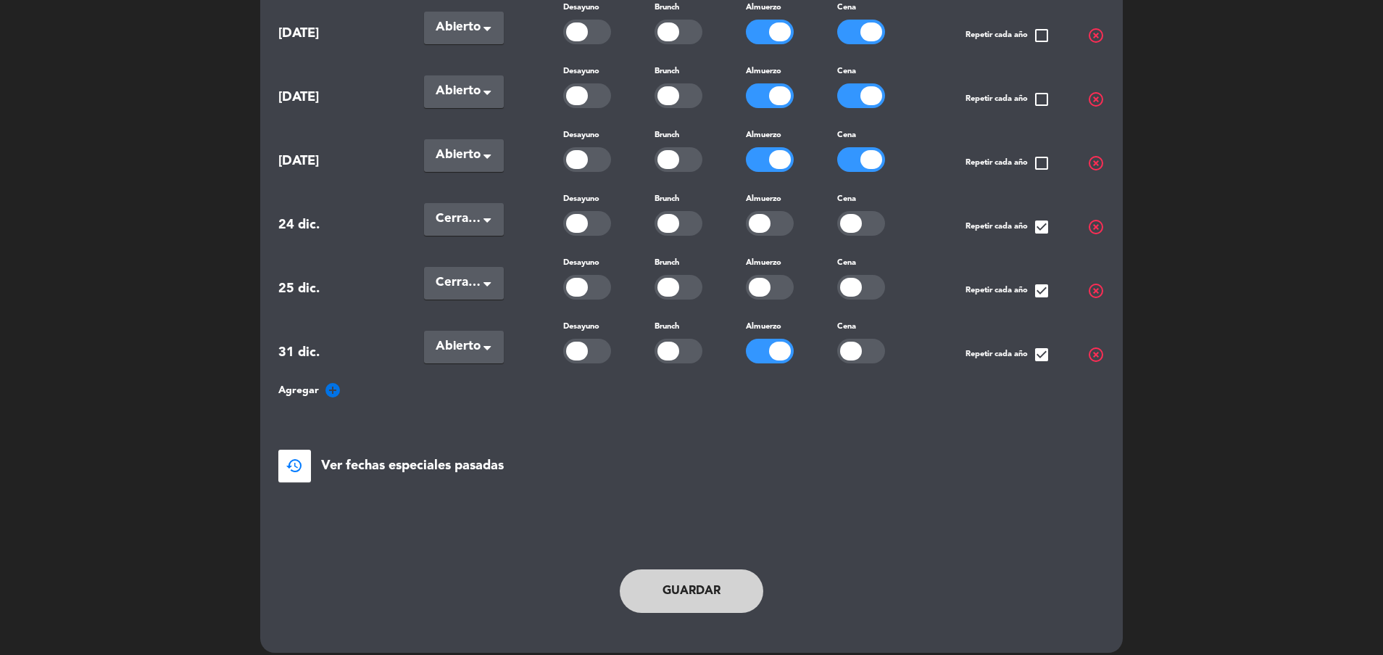
click at [703, 585] on button "Guardar" at bounding box center [692, 591] width 144 height 44
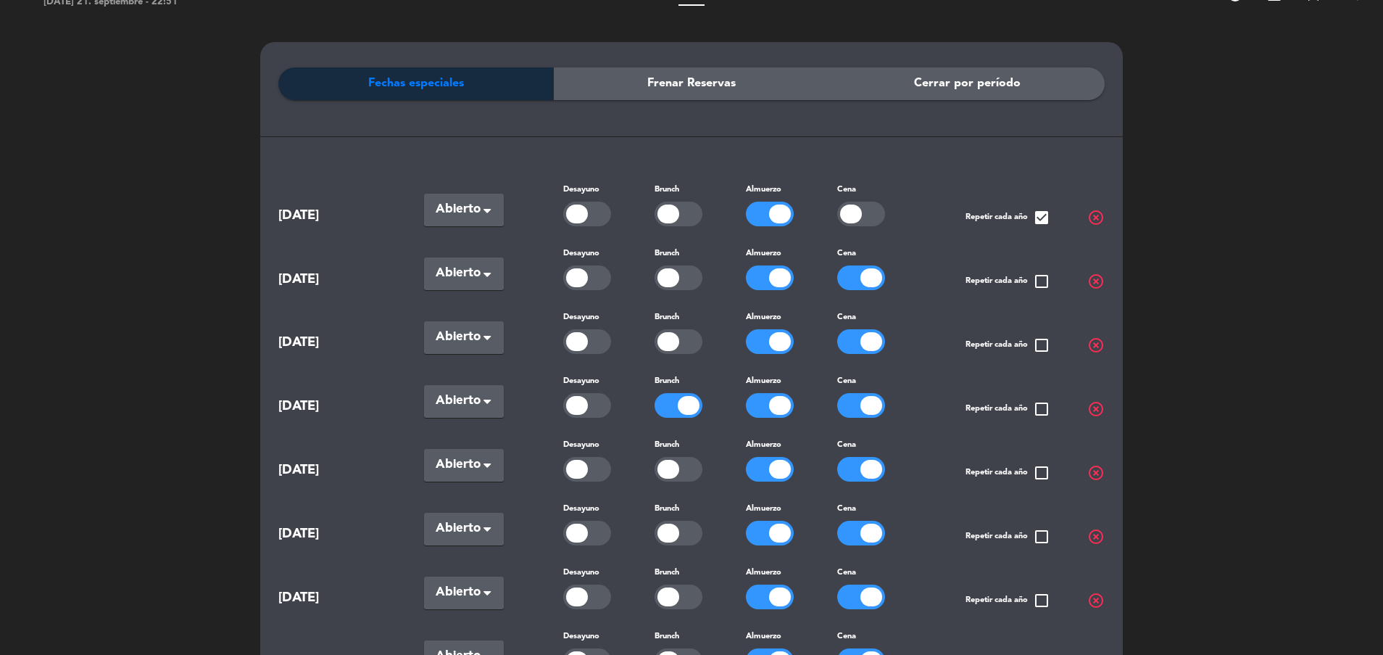
scroll to position [0, 0]
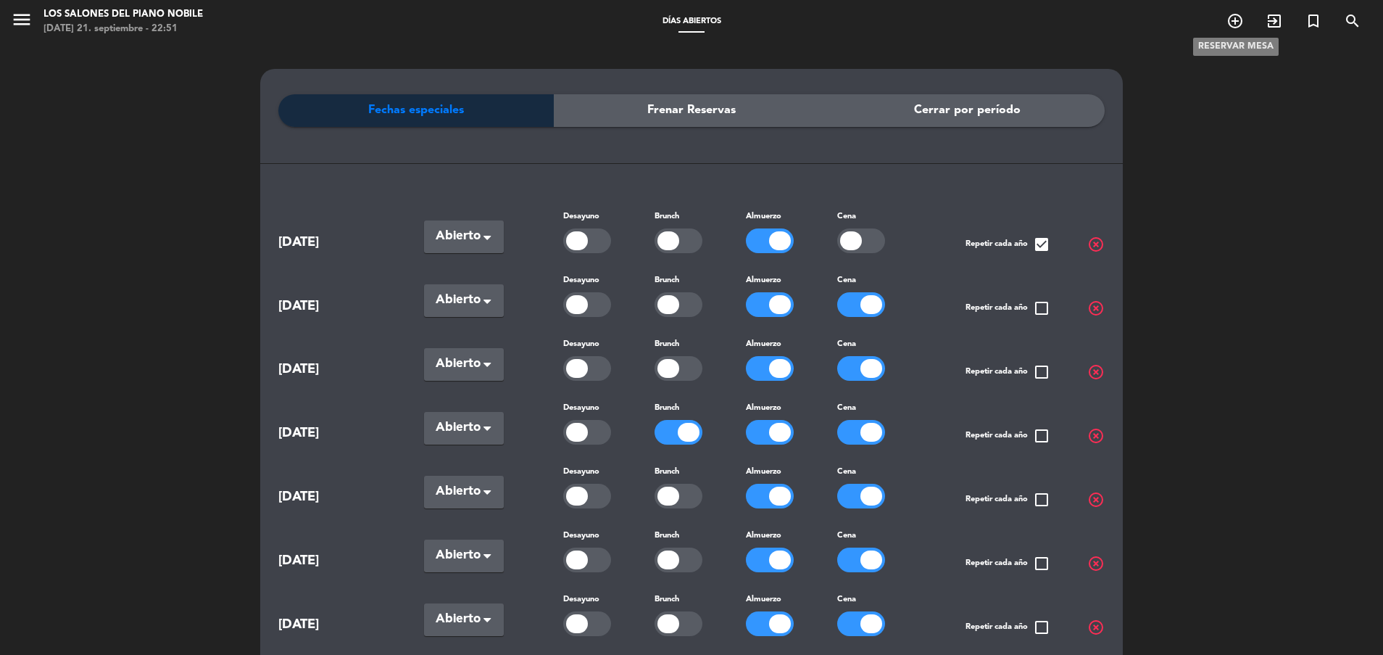
click at [1229, 16] on icon "add_circle_outline" at bounding box center [1235, 20] width 17 height 17
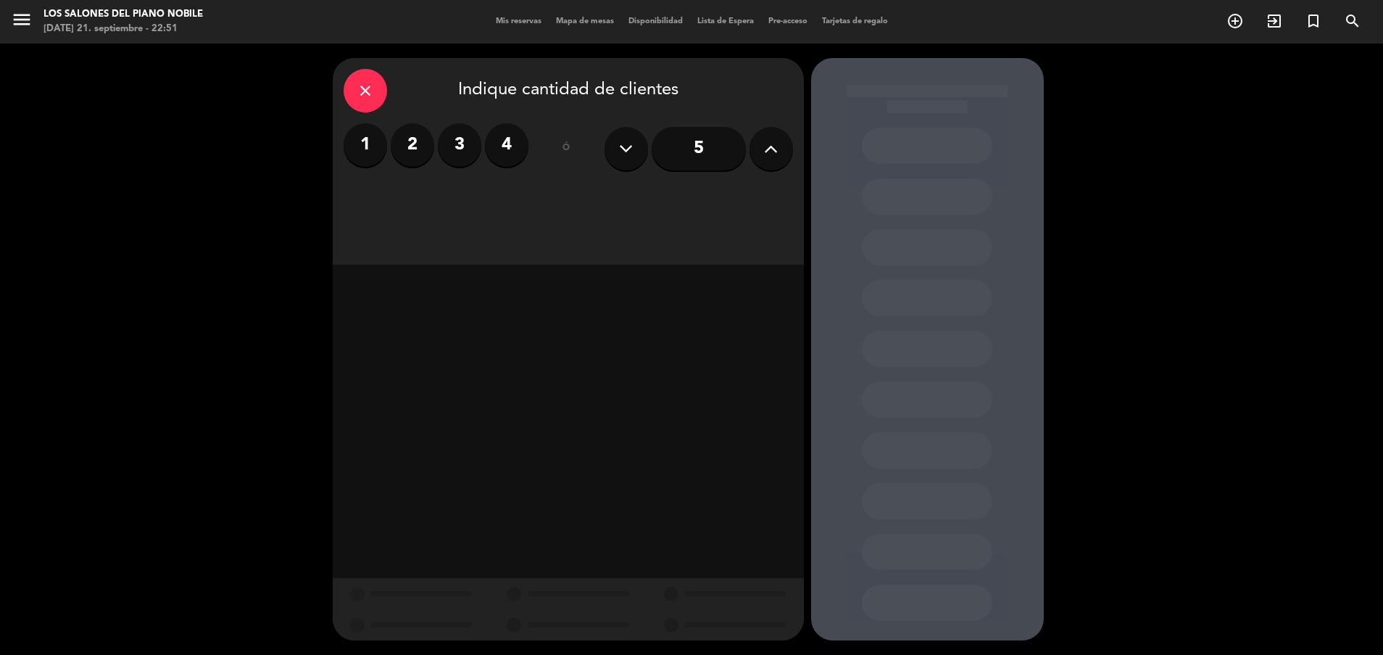
click at [416, 144] on label "2" at bounding box center [413, 145] width 44 height 44
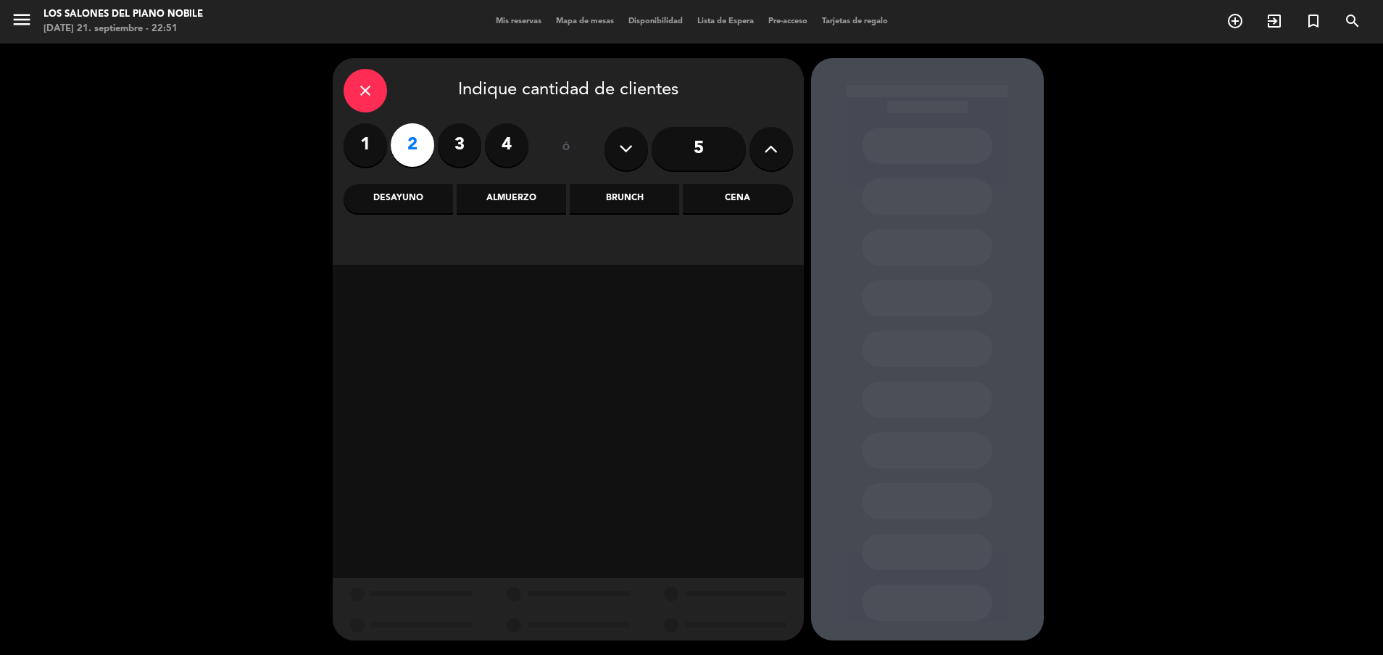
click at [611, 186] on div "Brunch" at bounding box center [624, 198] width 109 height 29
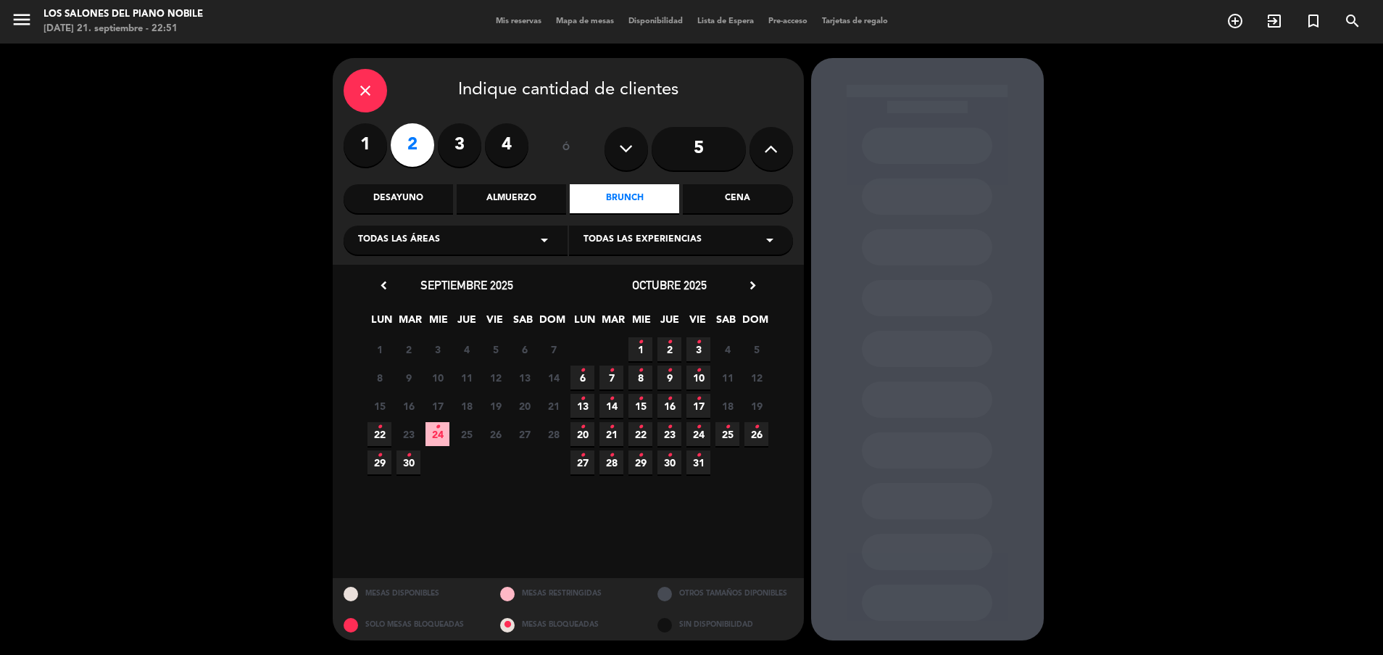
click at [439, 434] on icon "•" at bounding box center [437, 426] width 5 height 23
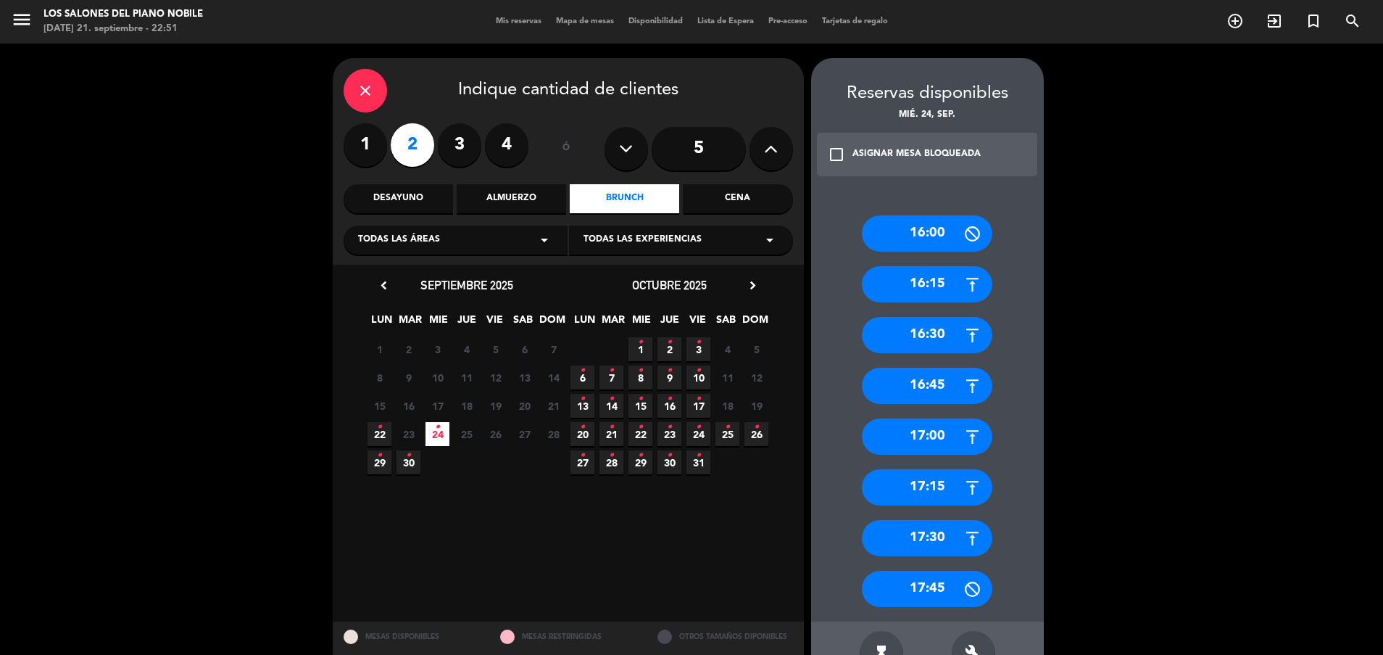
click at [945, 239] on div "16:00" at bounding box center [927, 233] width 131 height 36
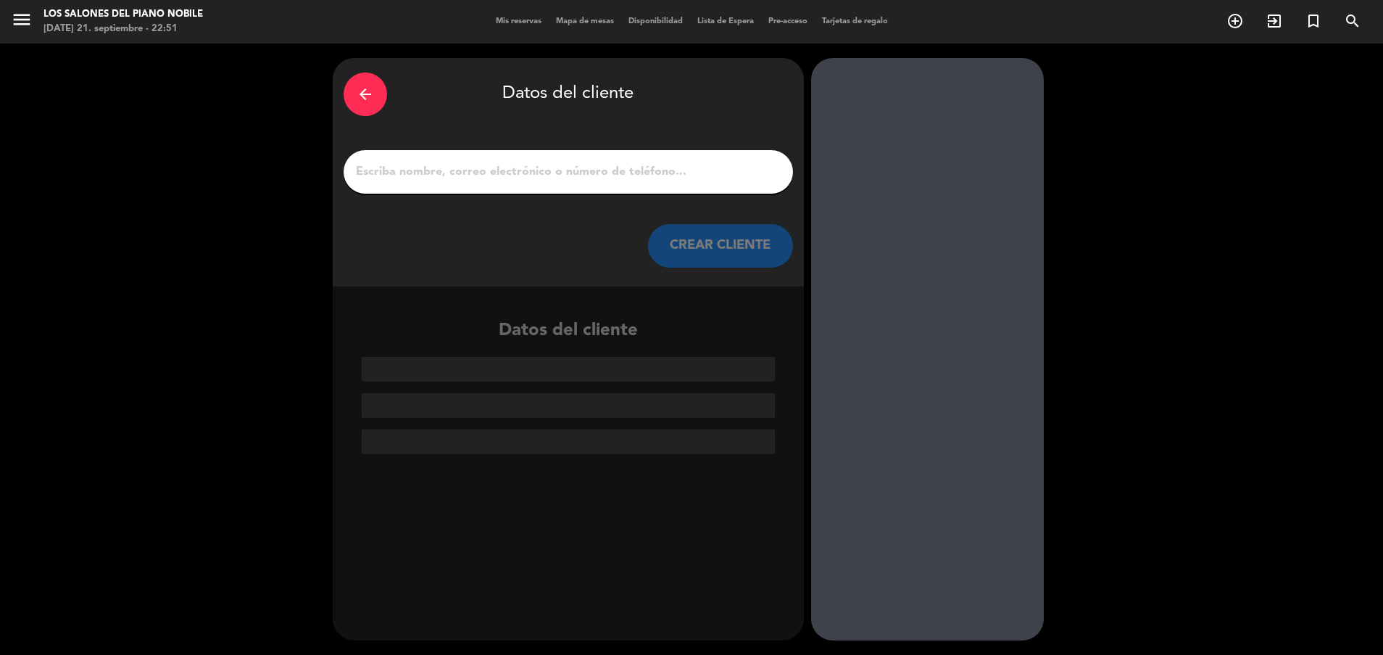
click at [632, 165] on input "1" at bounding box center [569, 172] width 428 height 20
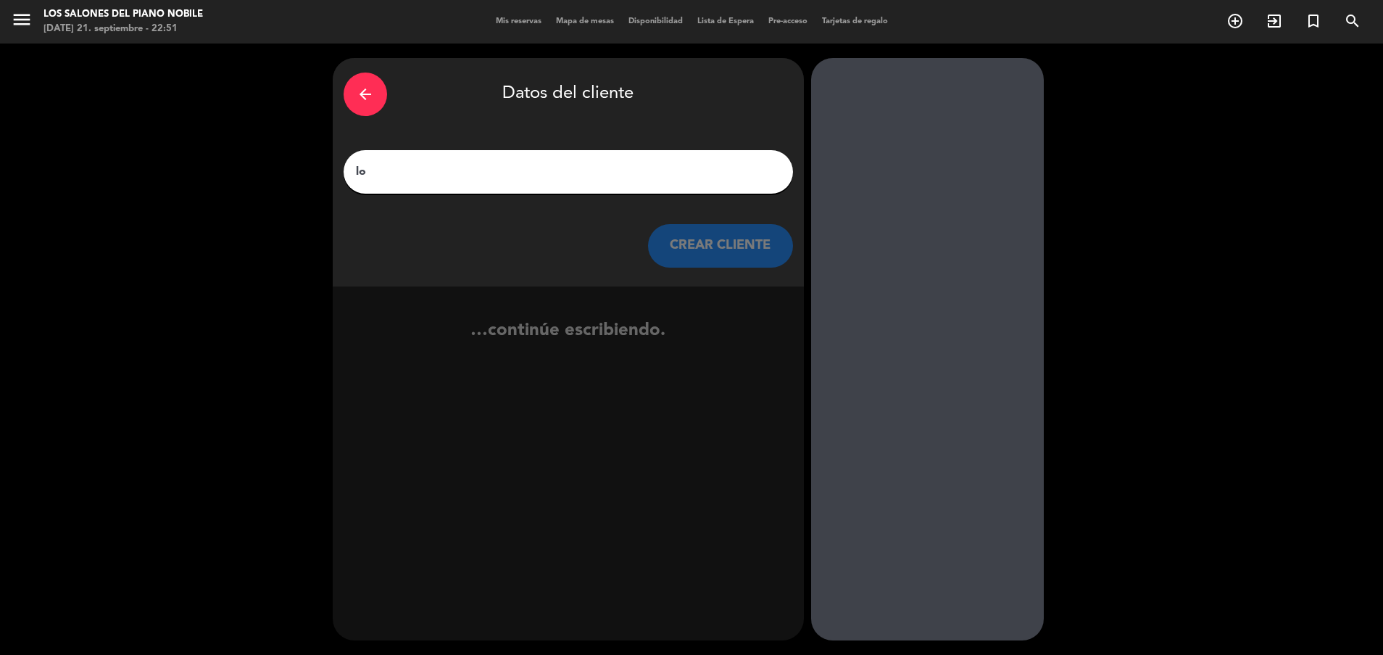
type input "l"
type input "[PERSON_NAME]"
click at [719, 236] on button "CREAR CLIENTE" at bounding box center [720, 246] width 145 height 44
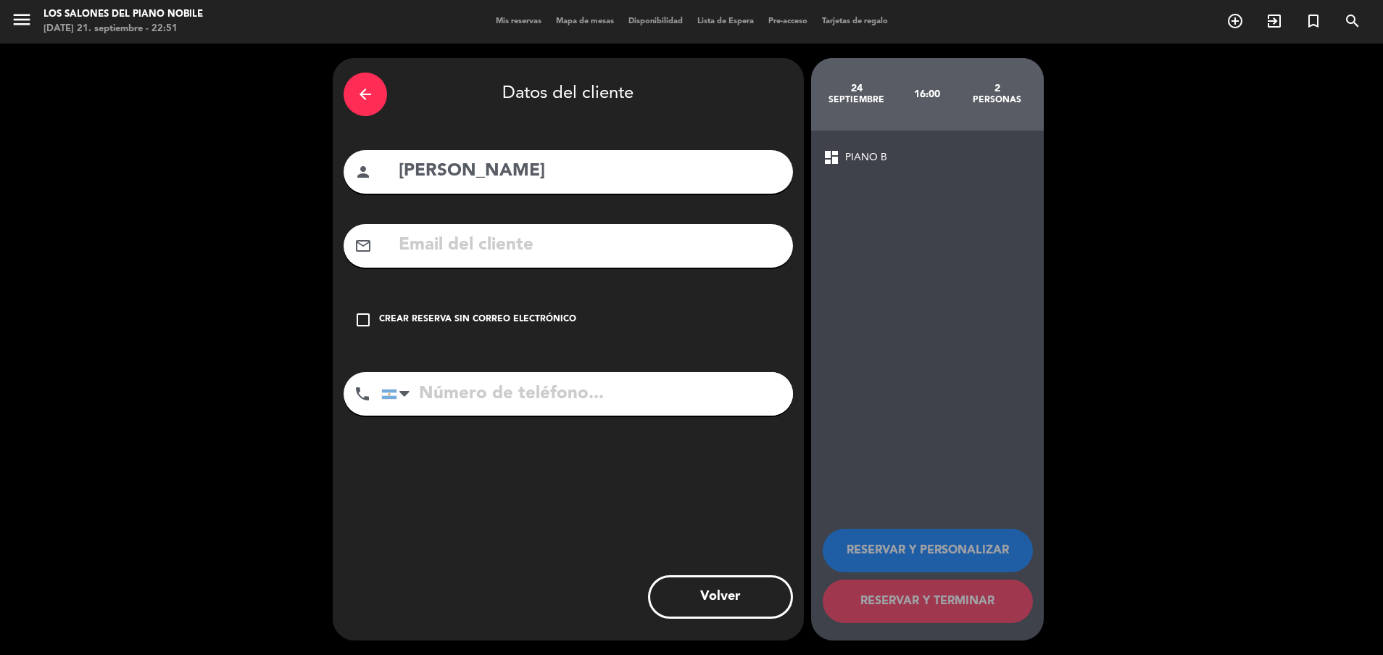
click at [463, 317] on div "Crear reserva sin correo electrónico" at bounding box center [477, 320] width 197 height 15
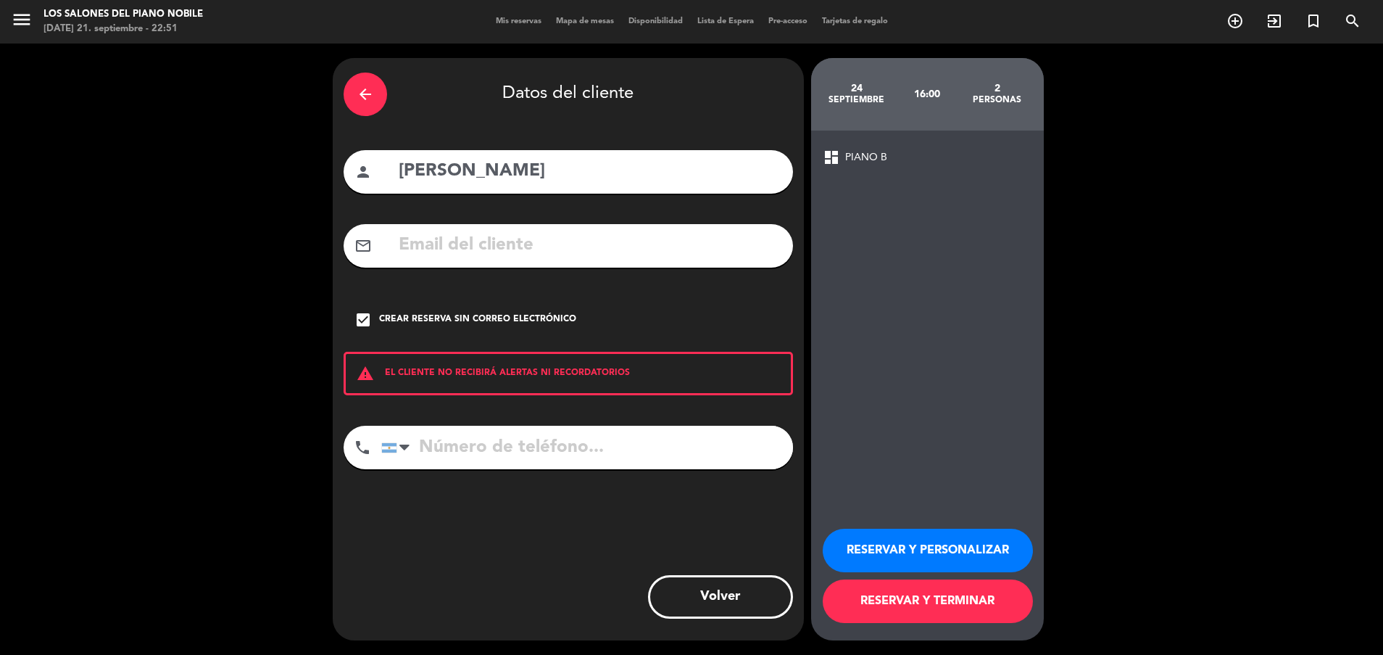
click at [901, 557] on button "RESERVAR Y PERSONALIZAR" at bounding box center [928, 551] width 210 height 44
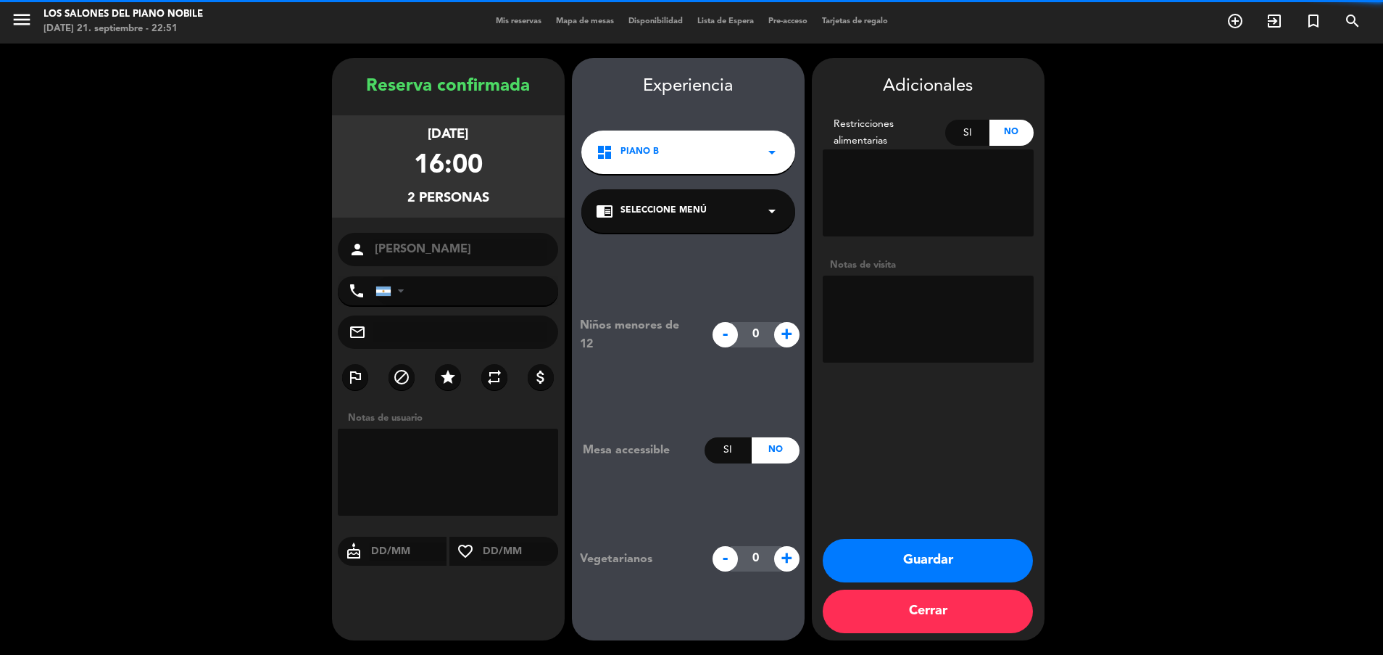
click at [913, 322] on textarea at bounding box center [928, 319] width 211 height 87
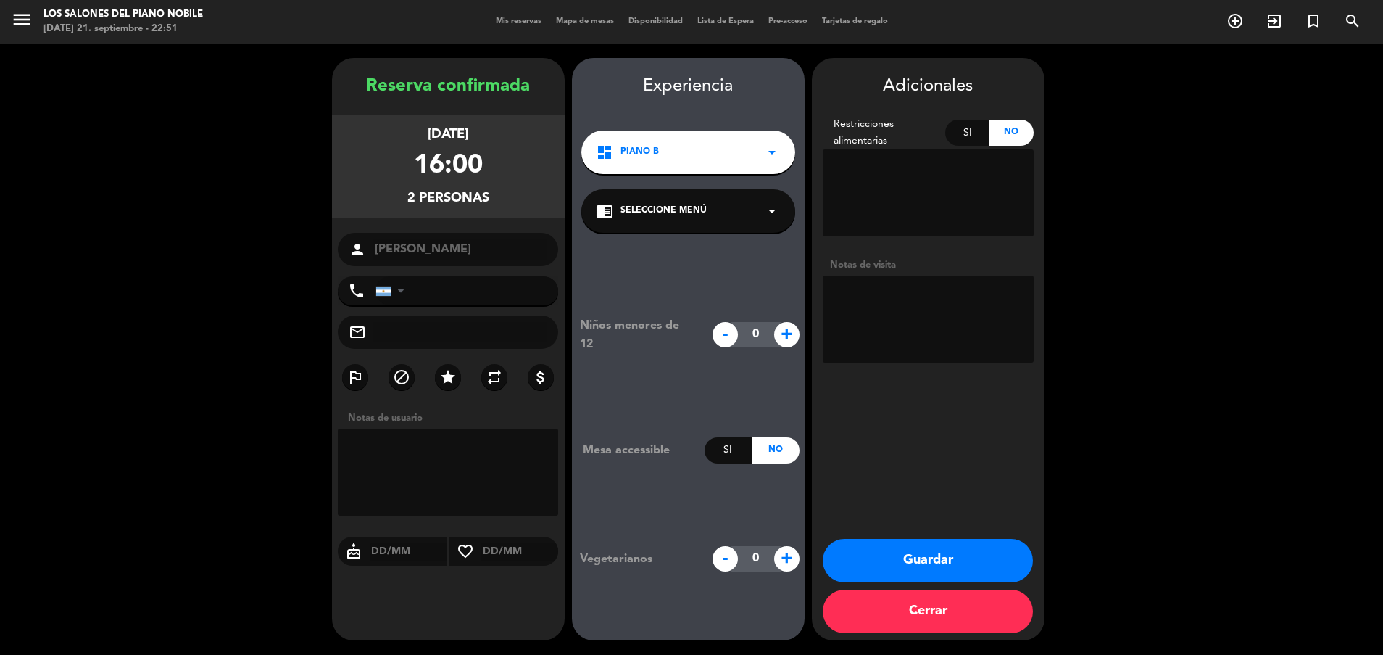
paste textarea "Código: T27293RI"
type textarea "Código: T27293RI"
click at [870, 556] on button "Guardar" at bounding box center [928, 561] width 210 height 44
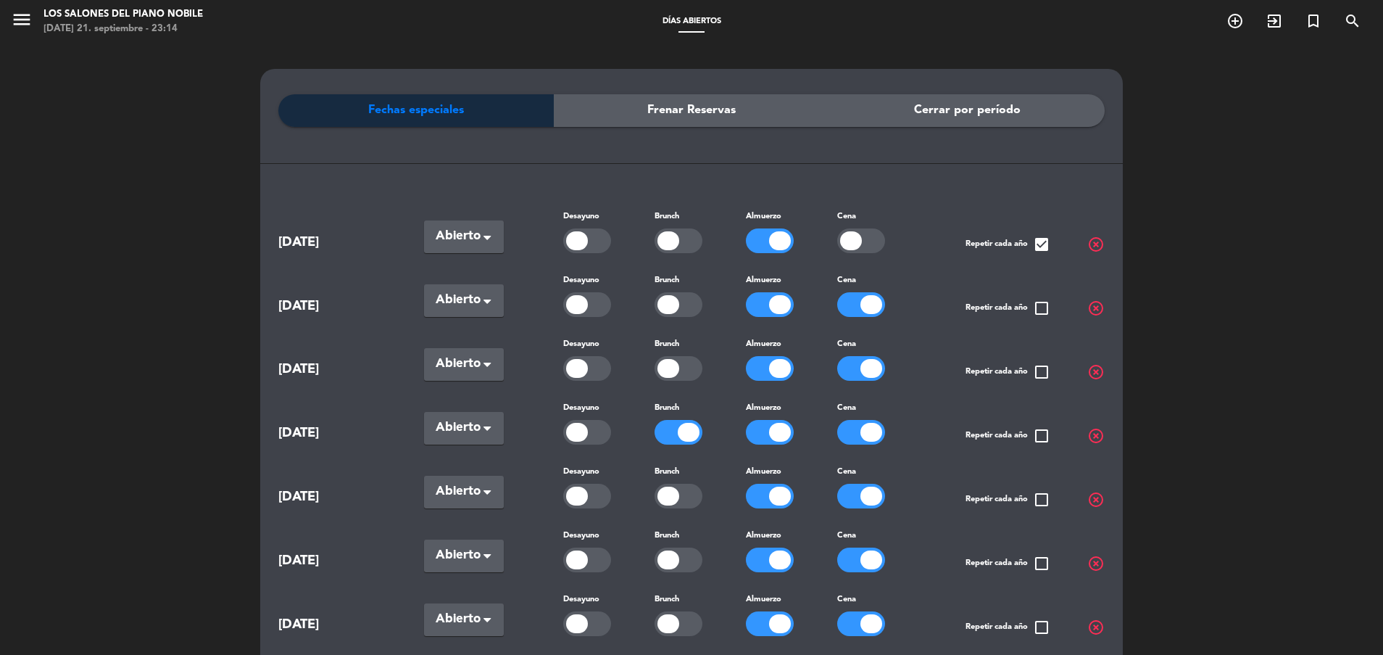
click at [684, 423] on div at bounding box center [689, 432] width 22 height 19
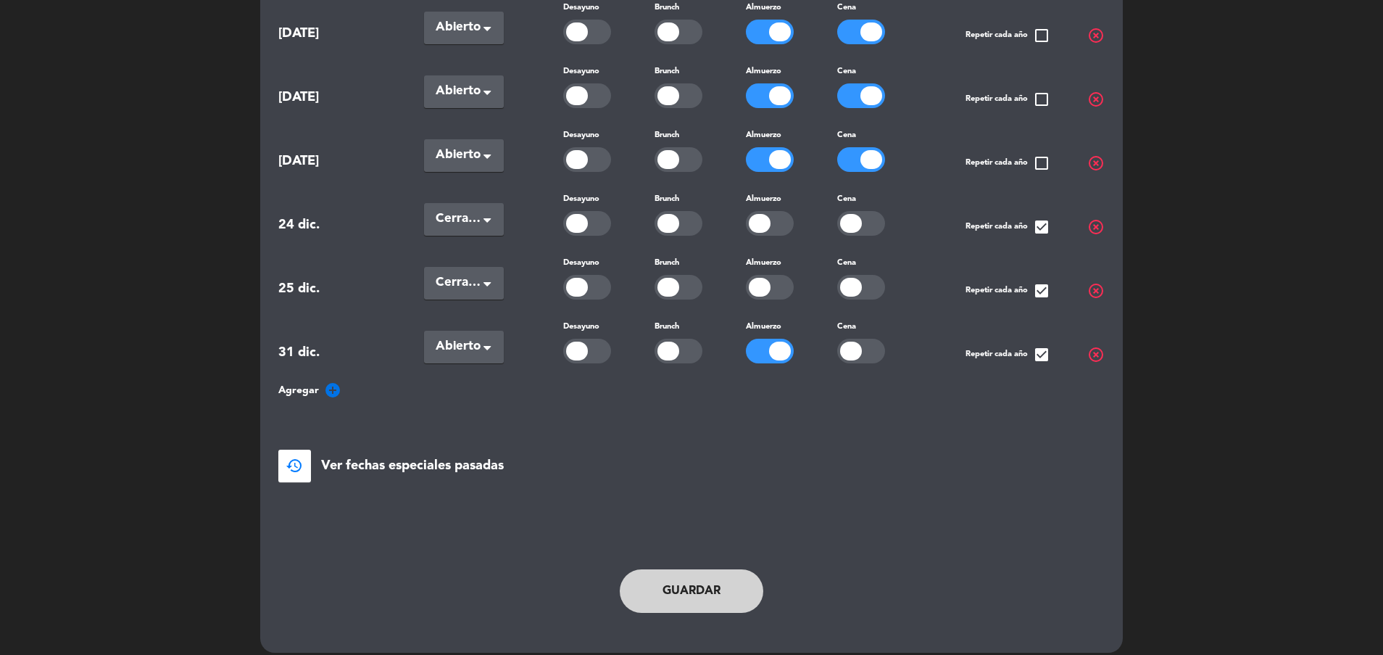
click at [654, 569] on button "Guardar" at bounding box center [692, 591] width 144 height 44
